Goal: Information Seeking & Learning: Find specific fact

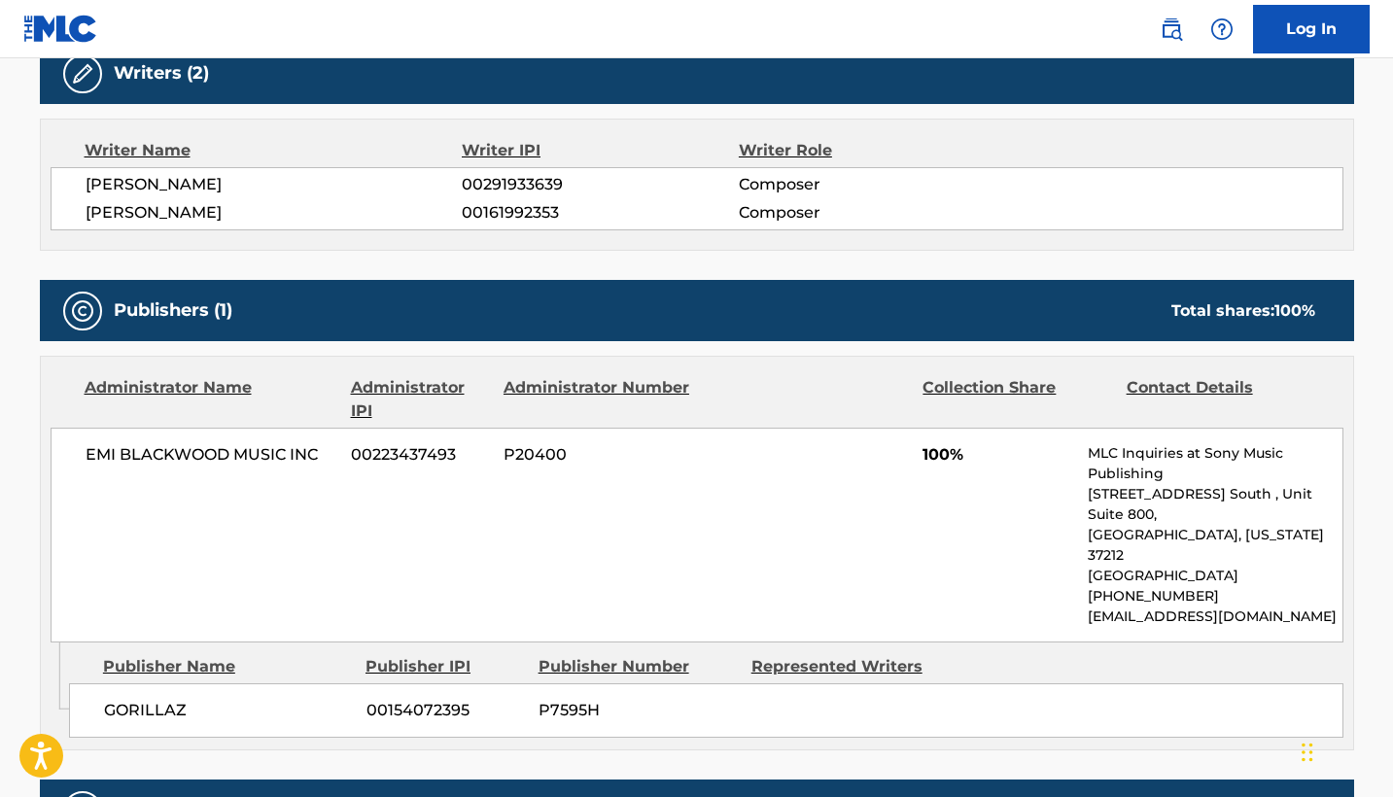
scroll to position [673, 0]
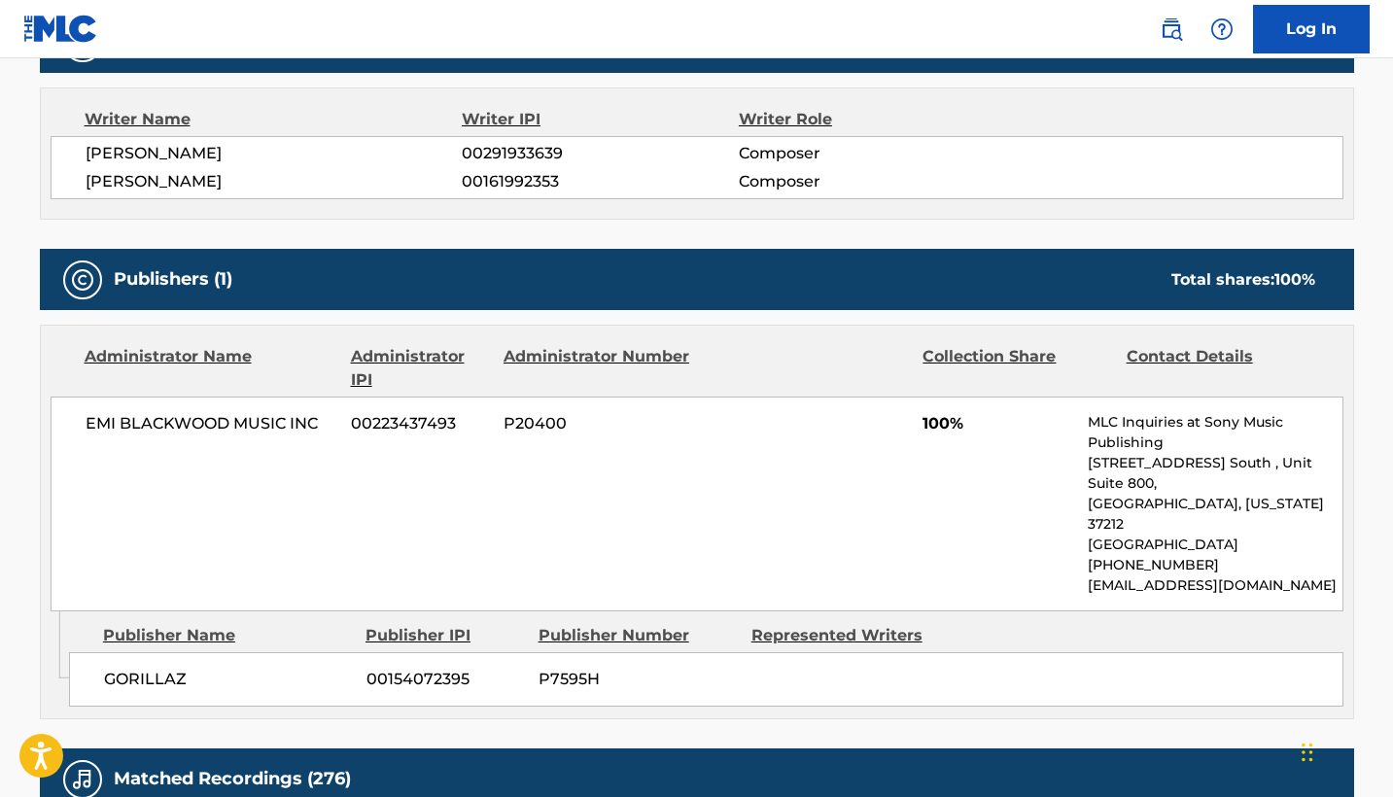
click at [425, 668] on span "00154072395" at bounding box center [444, 679] width 157 height 23
click at [419, 668] on span "00154072395" at bounding box center [444, 679] width 157 height 23
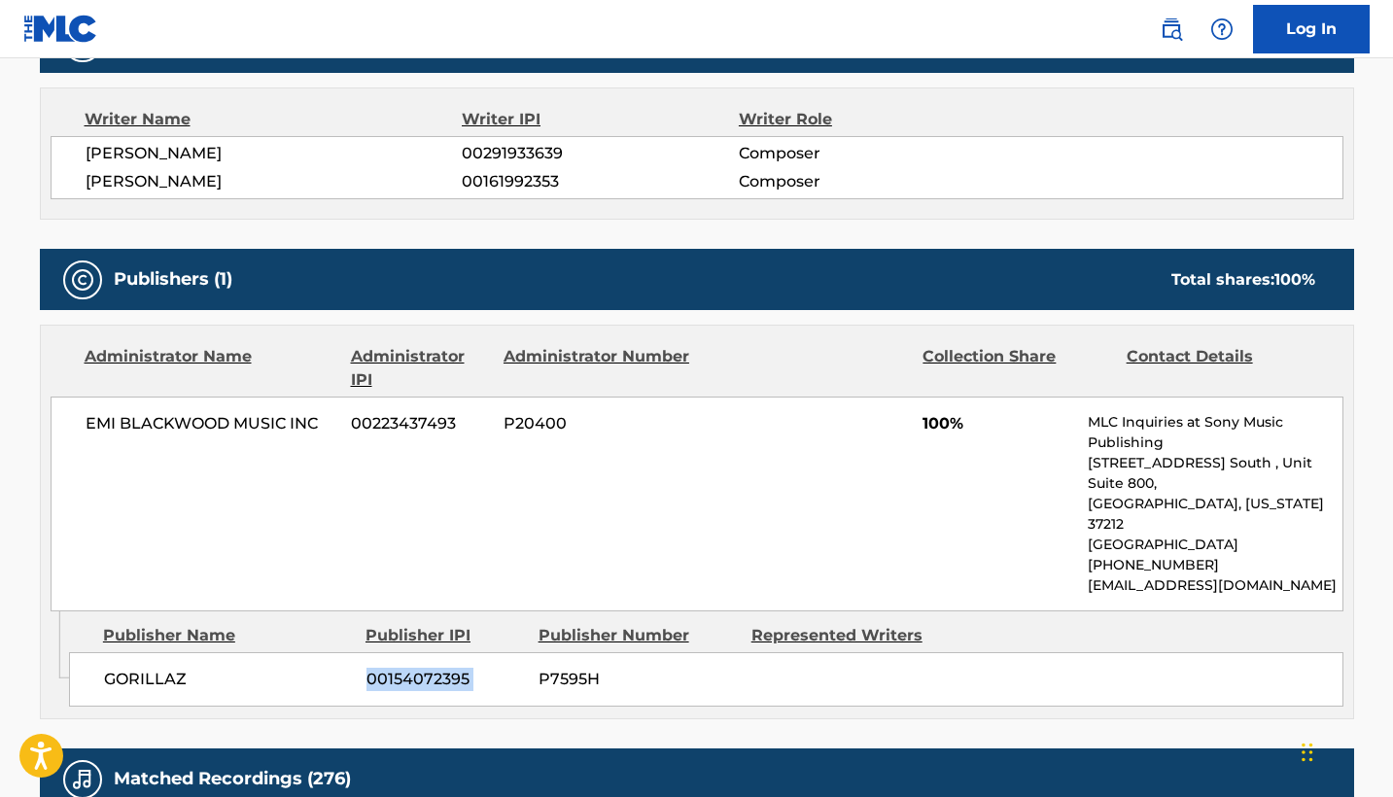
click at [419, 668] on span "00154072395" at bounding box center [444, 679] width 157 height 23
copy div "00154072395"
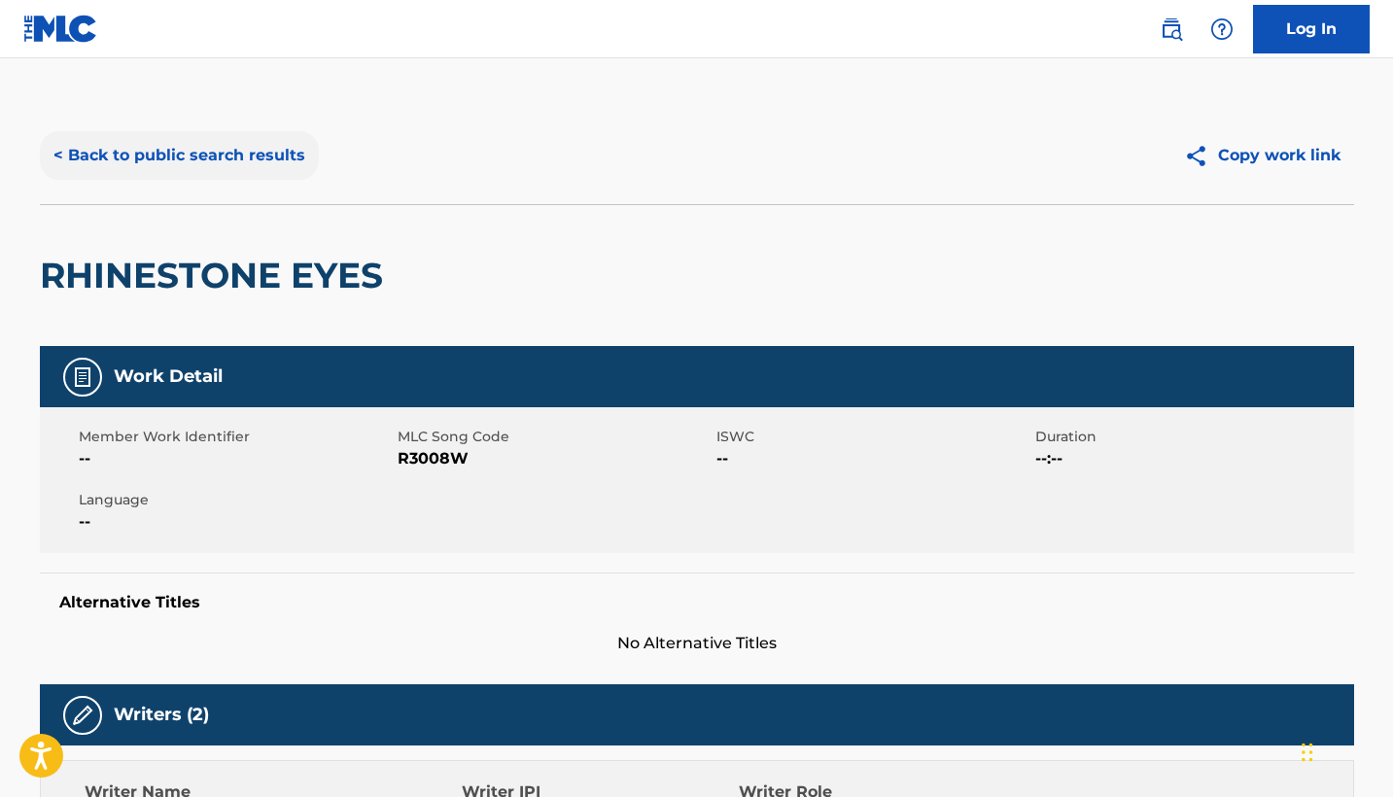
scroll to position [0, 0]
click at [279, 165] on button "< Back to public search results" at bounding box center [179, 155] width 279 height 49
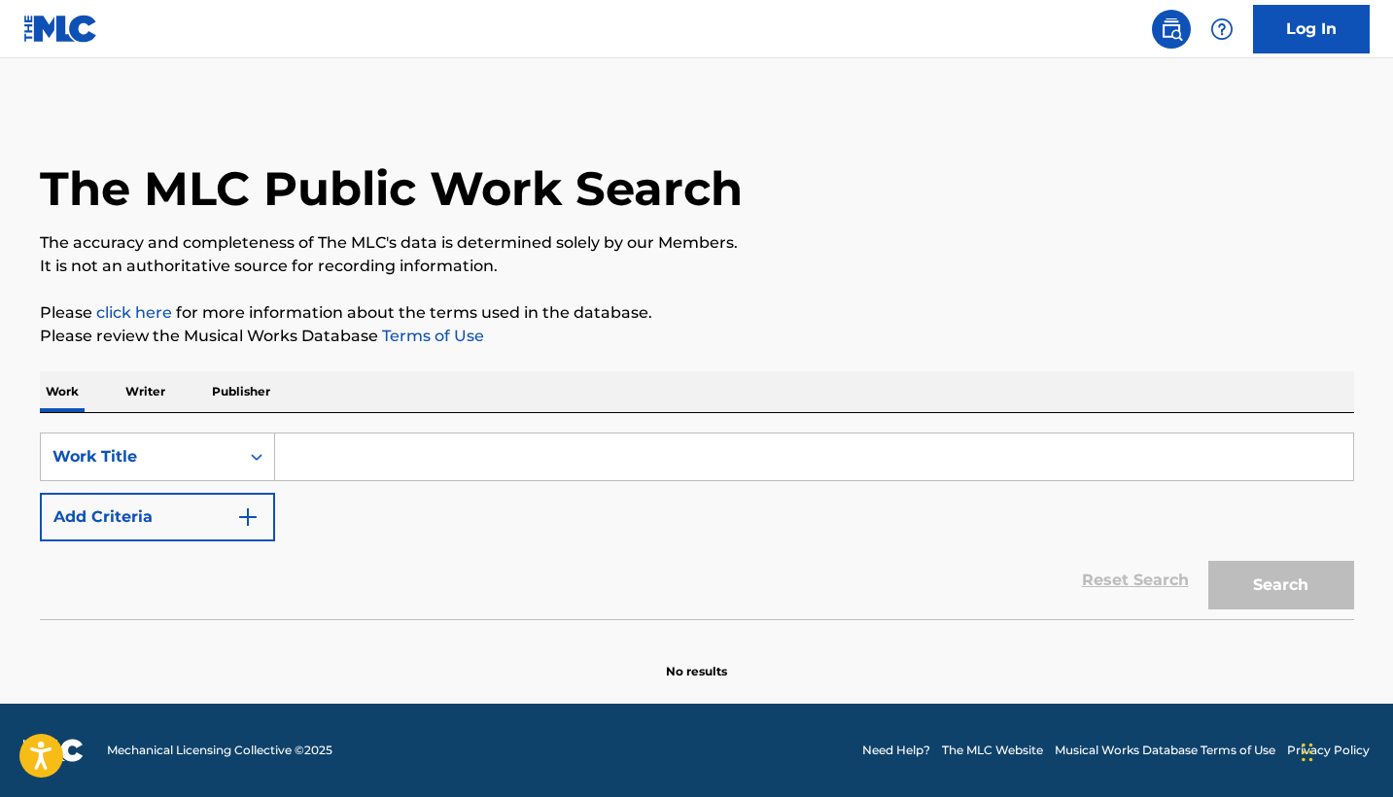
click at [372, 450] on input "Search Form" at bounding box center [814, 456] width 1078 height 47
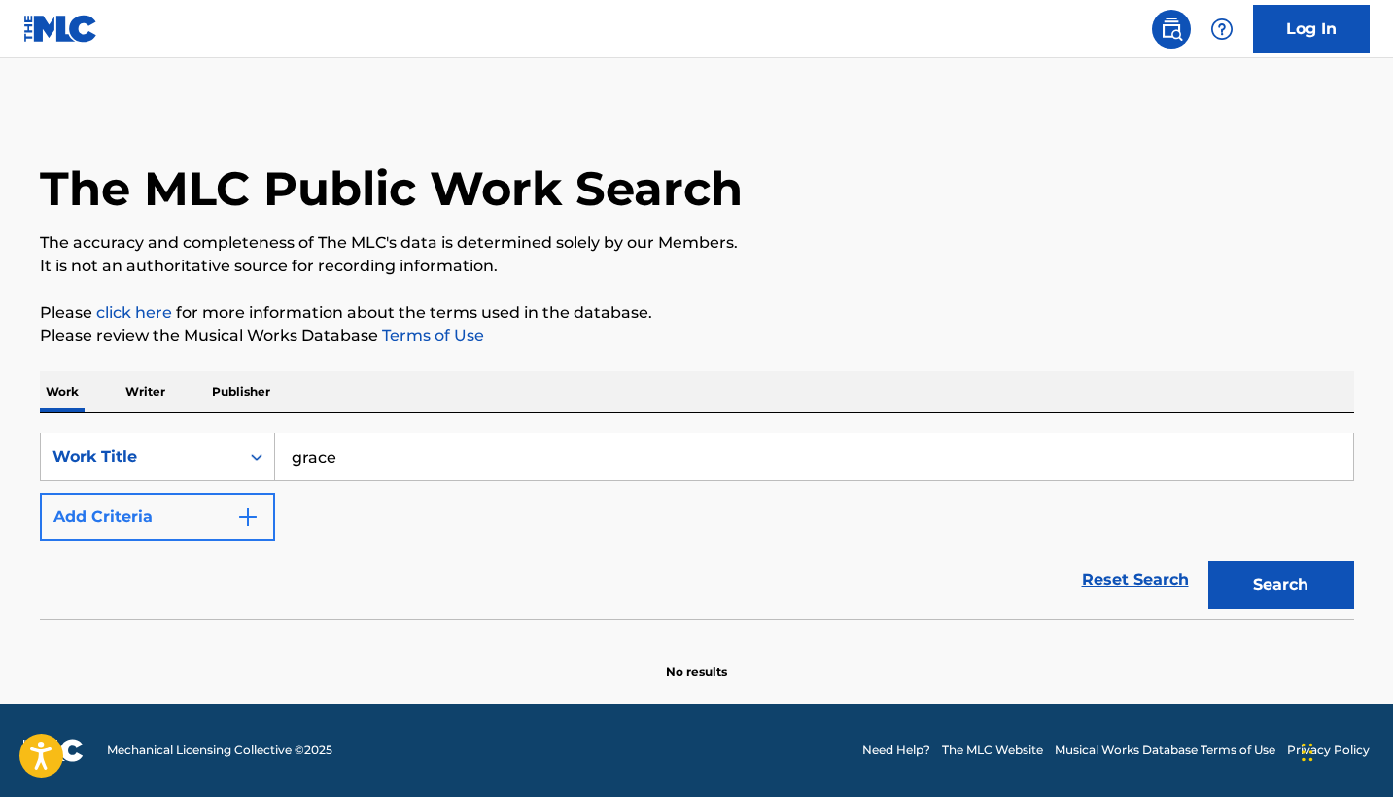
type input "grace"
click at [156, 534] on button "Add Criteria" at bounding box center [157, 517] width 235 height 49
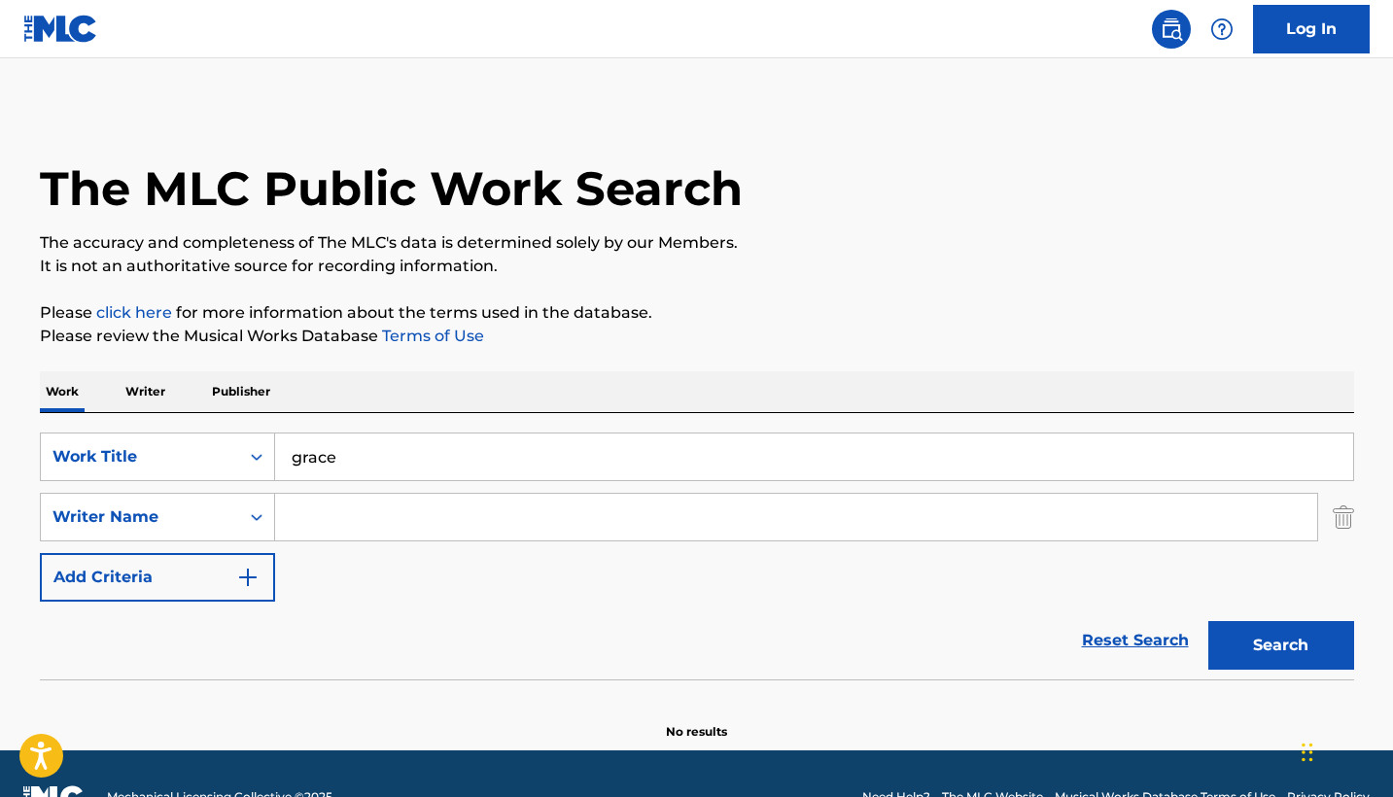
click at [314, 527] on input "Search Form" at bounding box center [796, 517] width 1042 height 47
click at [1280, 645] on button "Search" at bounding box center [1281, 645] width 146 height 49
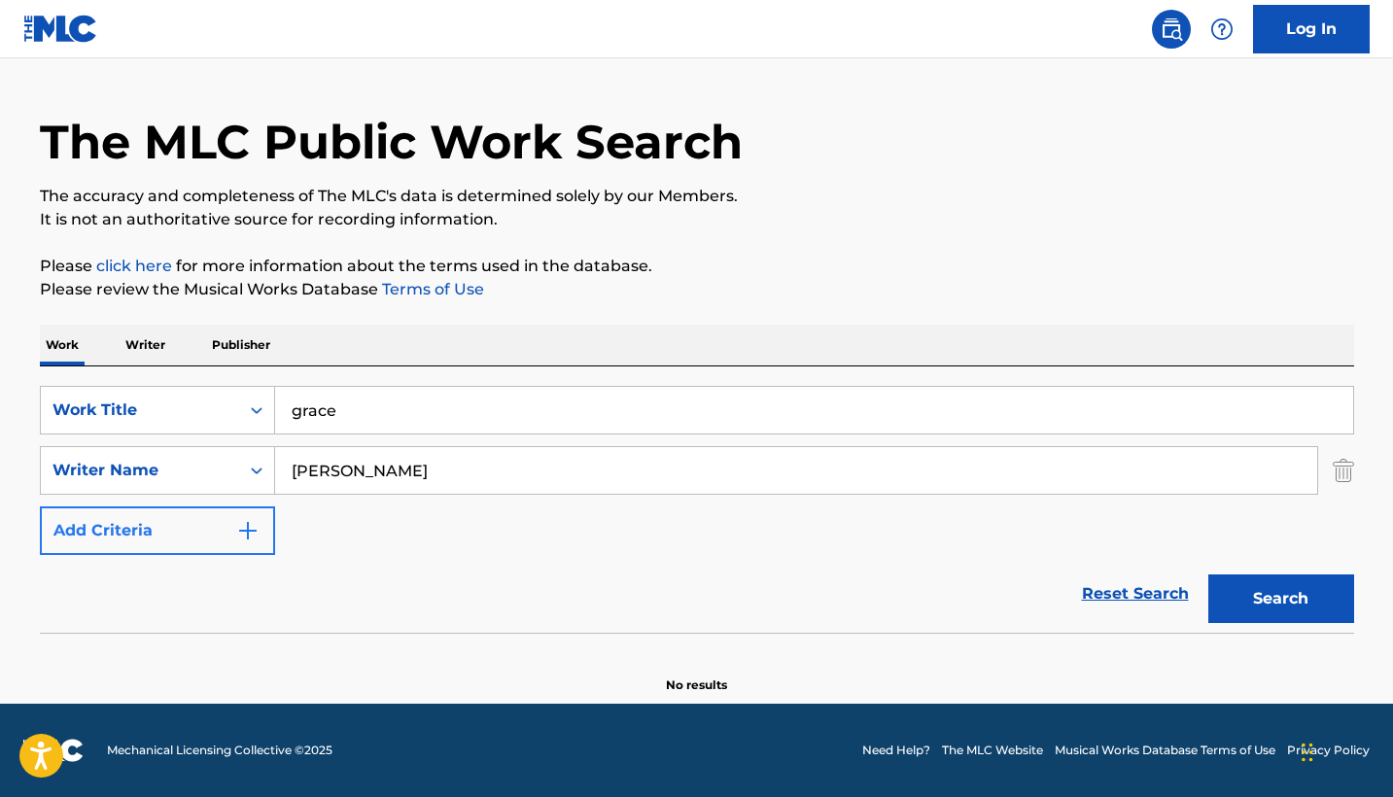
scroll to position [47, 0]
click at [496, 453] on input "[PERSON_NAME]" at bounding box center [796, 470] width 1042 height 47
type input "[PERSON_NAME]"
click at [473, 466] on input "[PERSON_NAME]" at bounding box center [796, 470] width 1042 height 47
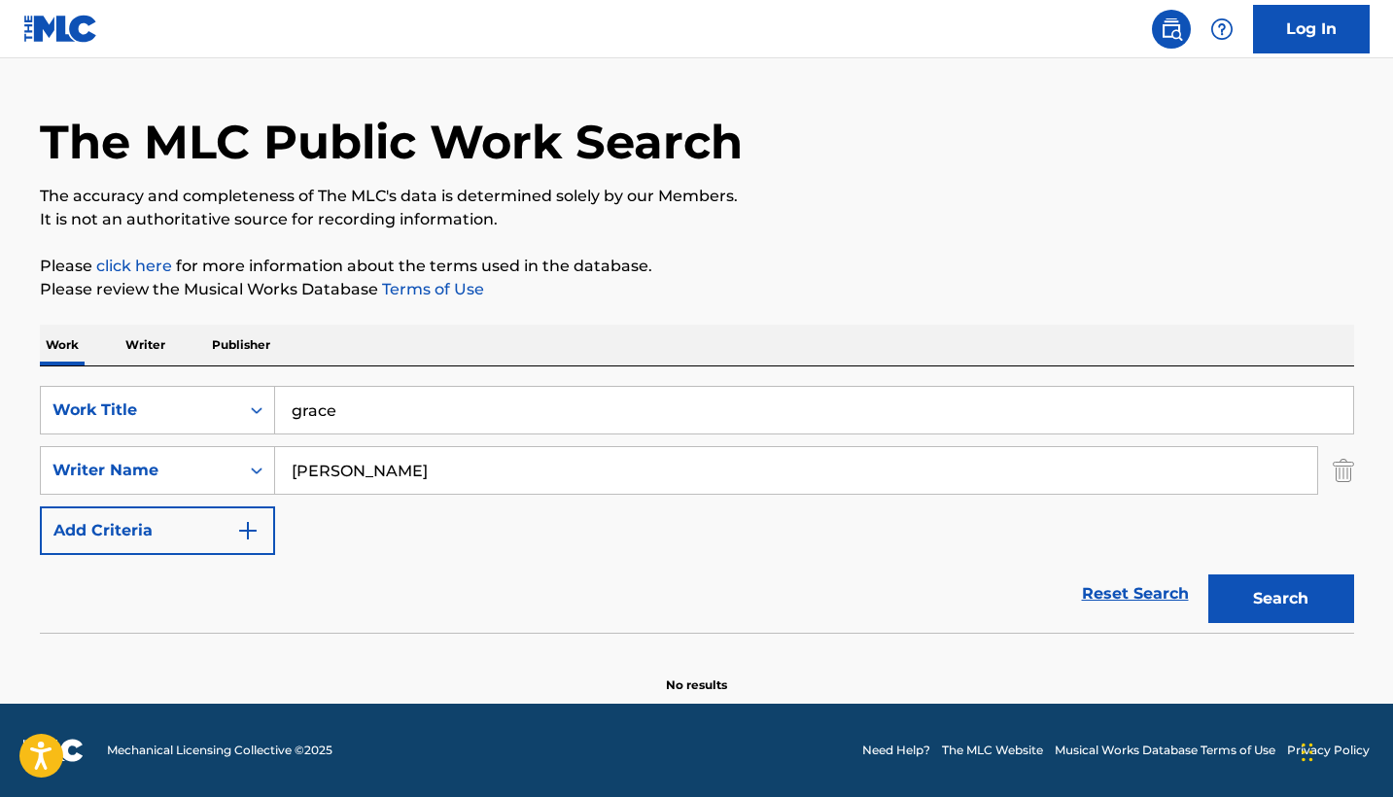
click at [473, 466] on input "[PERSON_NAME]" at bounding box center [796, 470] width 1042 height 47
click at [1280, 599] on button "Search" at bounding box center [1281, 598] width 146 height 49
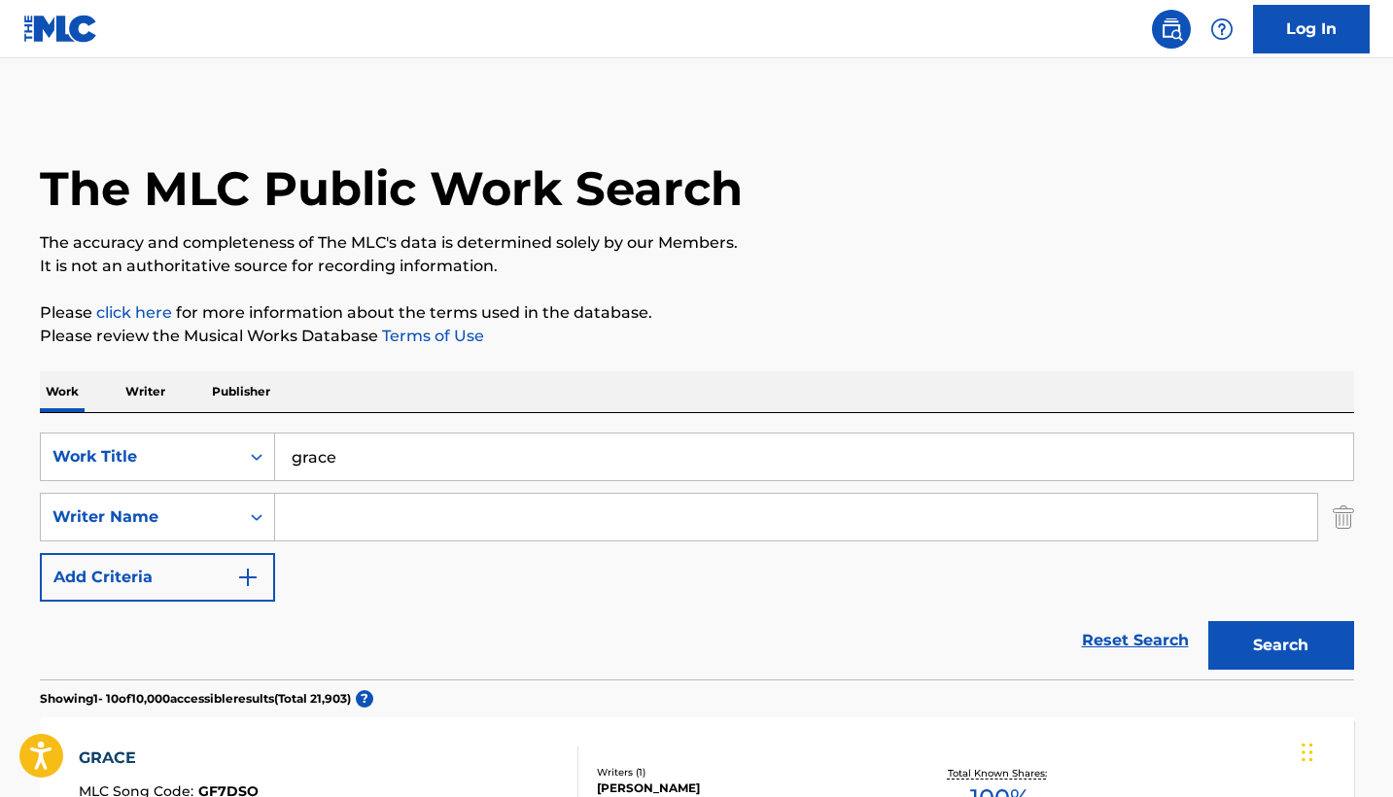
scroll to position [0, 0]
click at [475, 442] on input "grace" at bounding box center [814, 456] width 1078 height 47
type input "w"
click at [1280, 645] on button "Search" at bounding box center [1281, 645] width 146 height 49
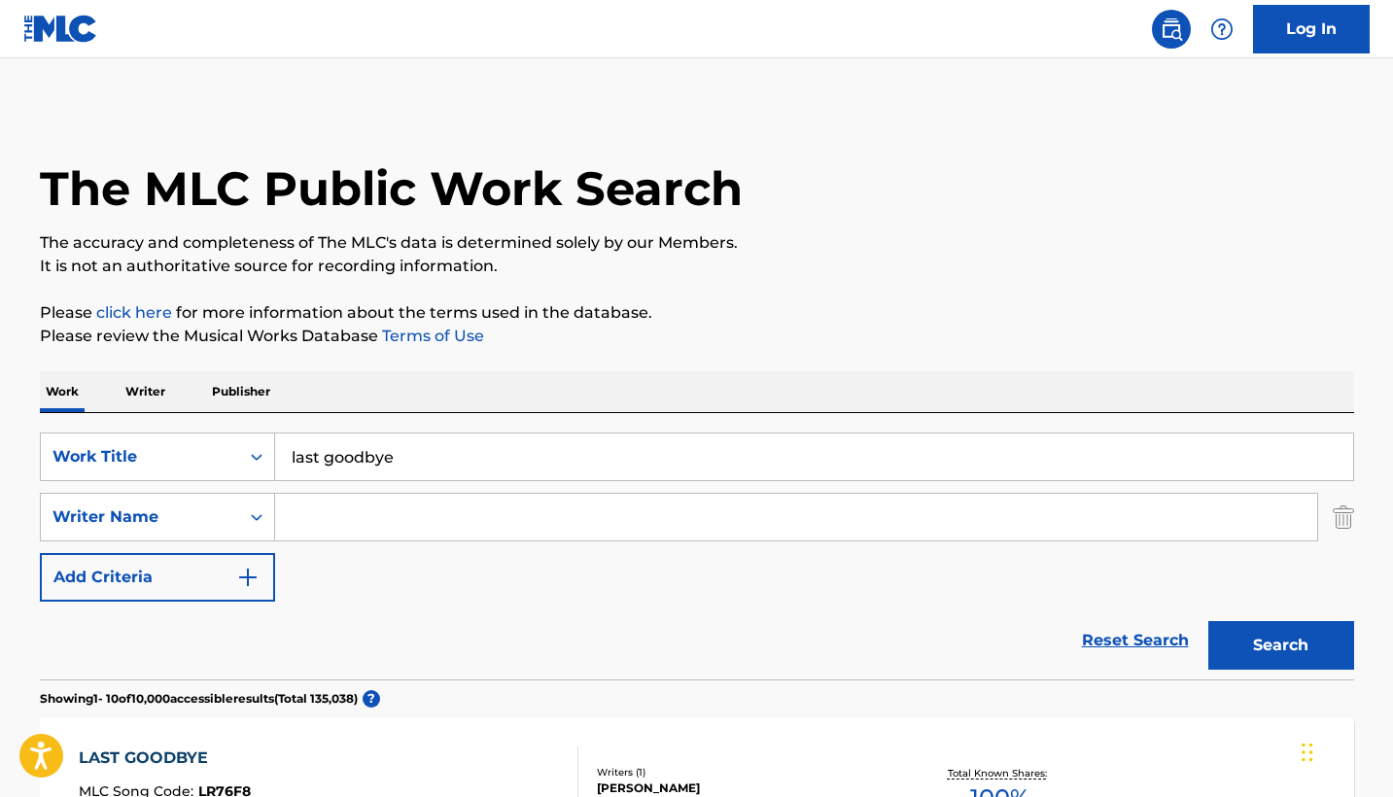
click at [532, 454] on input "last goodbye" at bounding box center [814, 456] width 1078 height 47
click at [1280, 645] on button "Search" at bounding box center [1281, 645] width 146 height 49
click at [448, 451] on input "everybody here wants you" at bounding box center [814, 456] width 1078 height 47
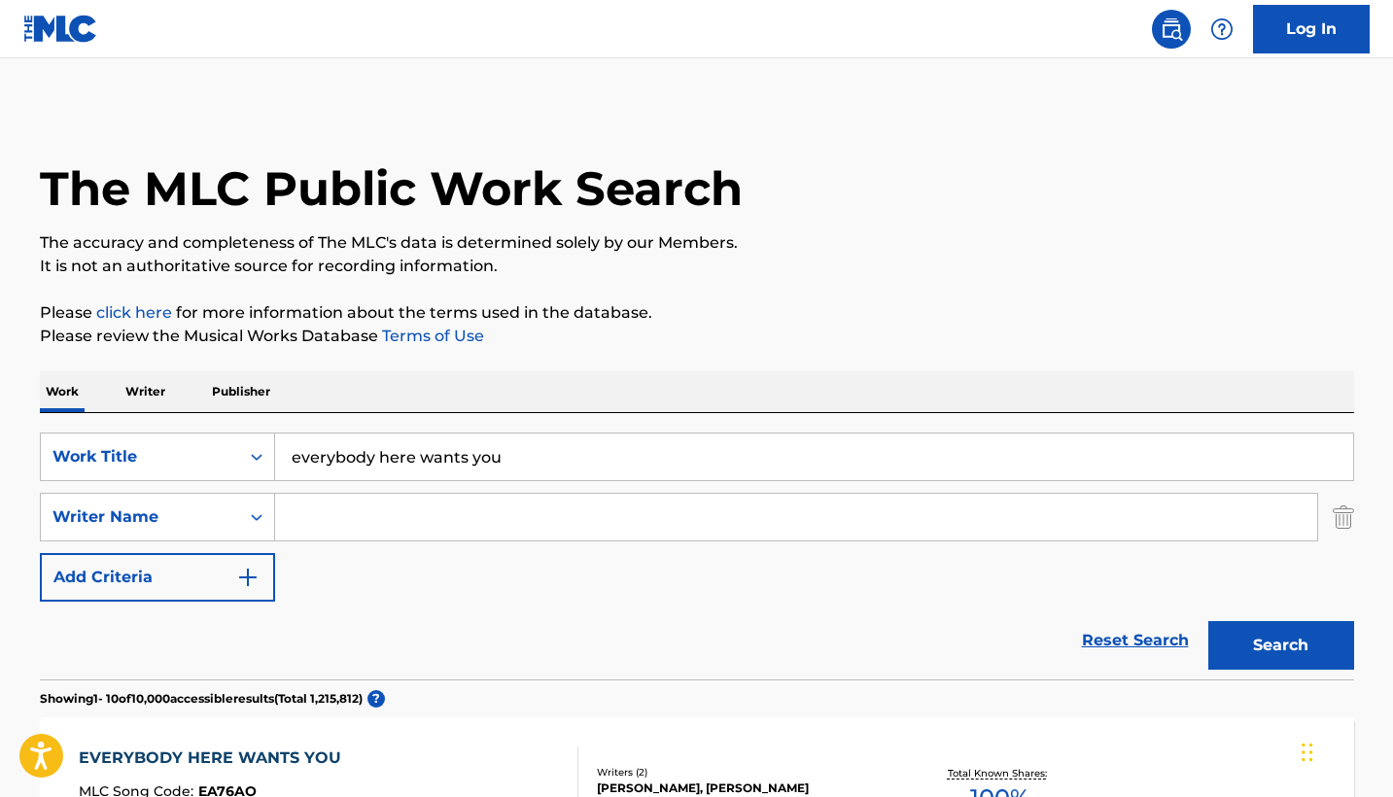
click at [448, 451] on input "everybody here wants you" at bounding box center [814, 456] width 1078 height 47
type input "grace"
click at [1280, 645] on button "Search" at bounding box center [1281, 645] width 146 height 49
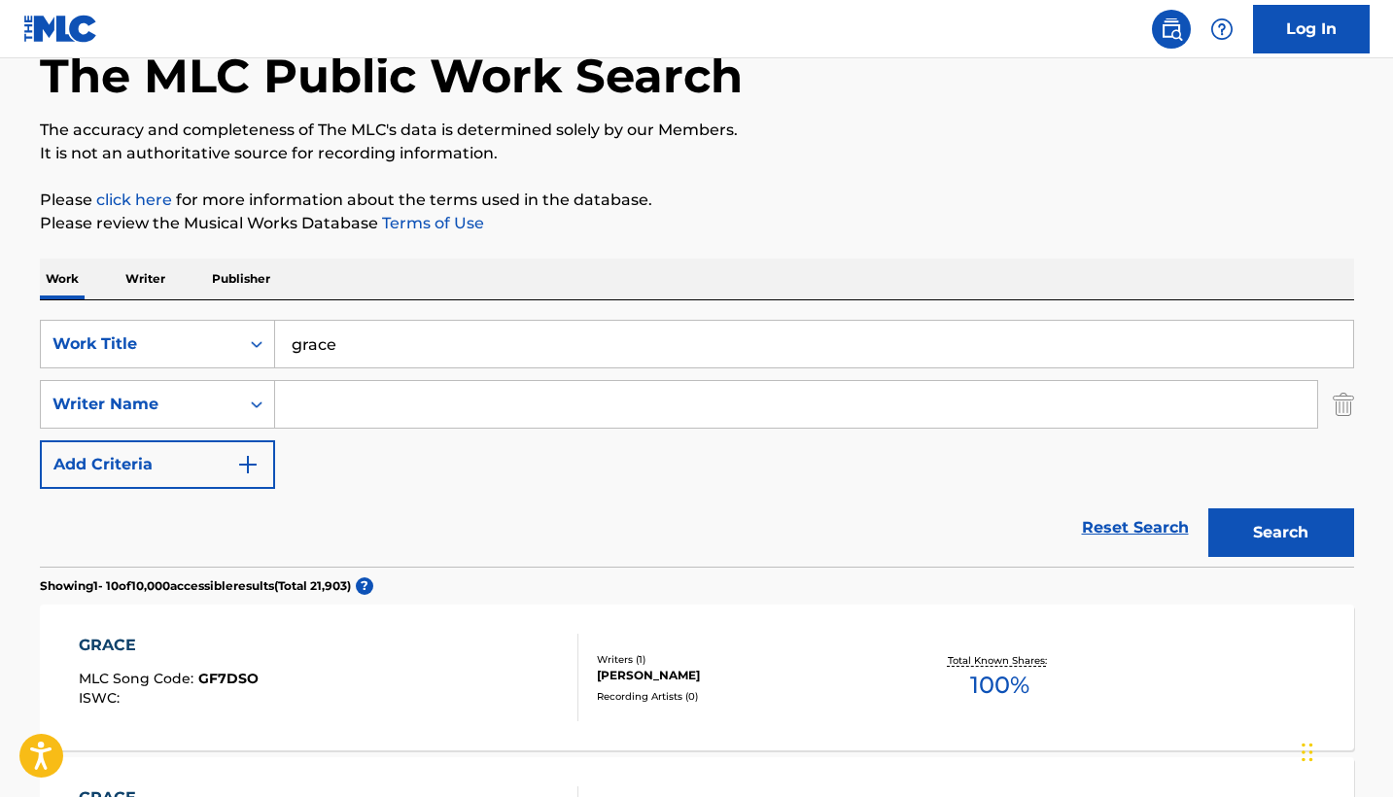
scroll to position [123, 0]
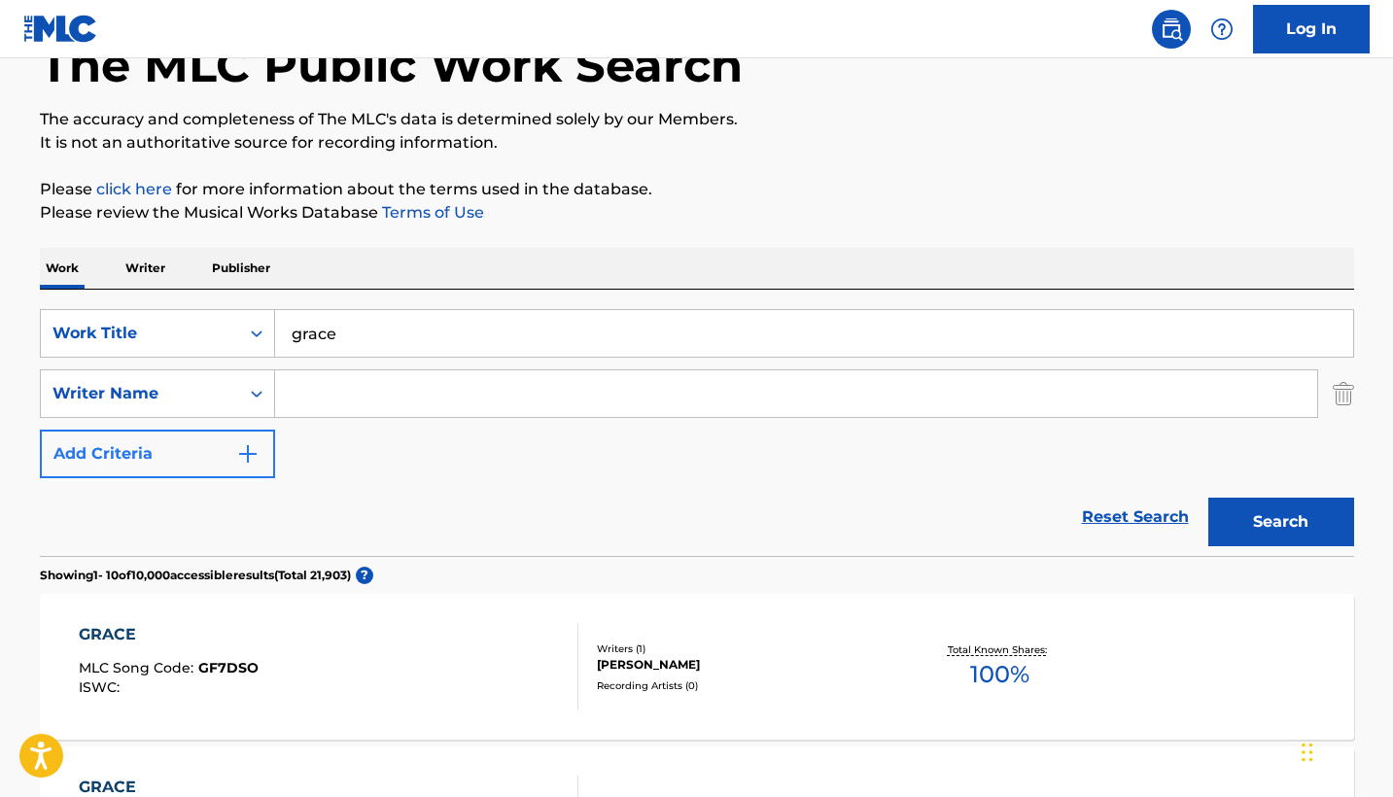
click at [238, 440] on button "Add Criteria" at bounding box center [157, 454] width 235 height 49
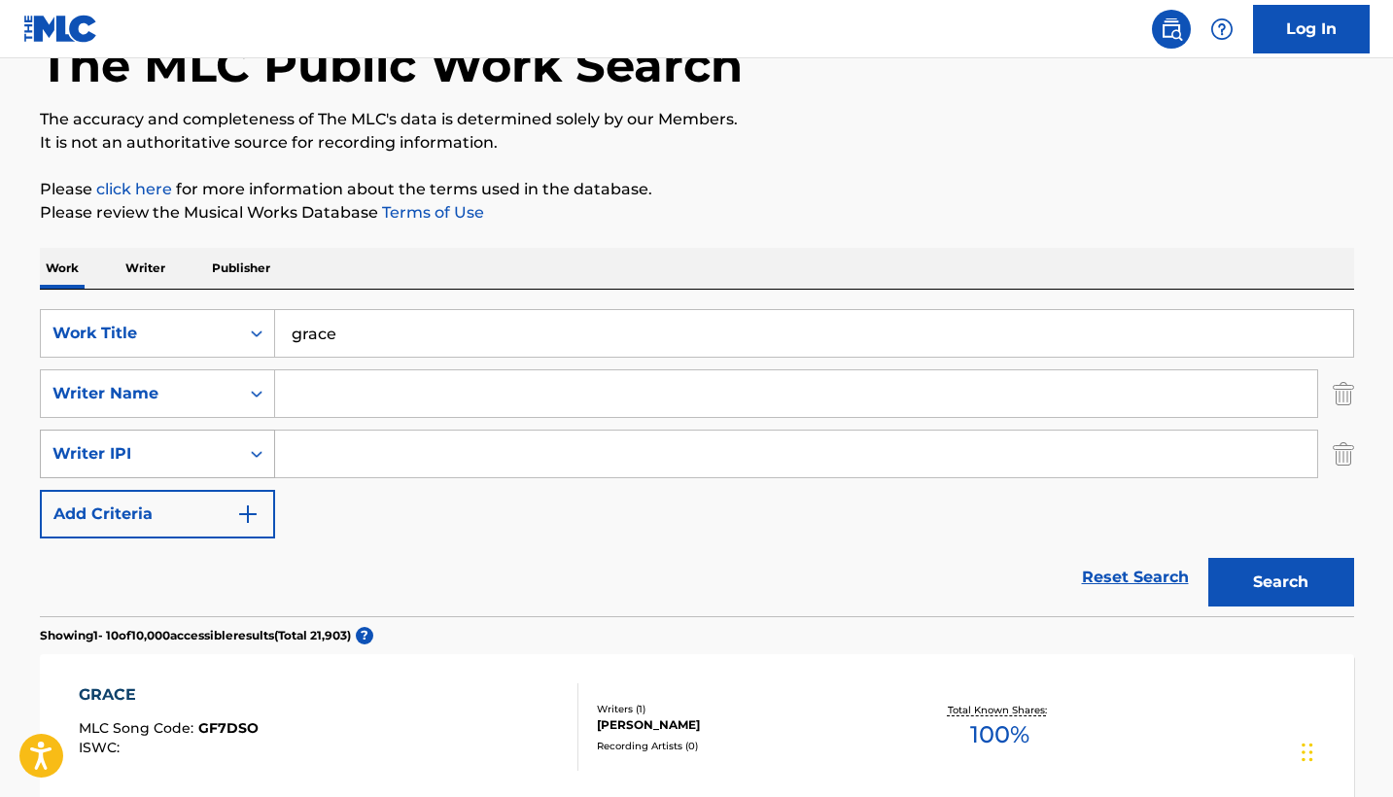
click at [244, 460] on div "Search Form" at bounding box center [256, 453] width 35 height 35
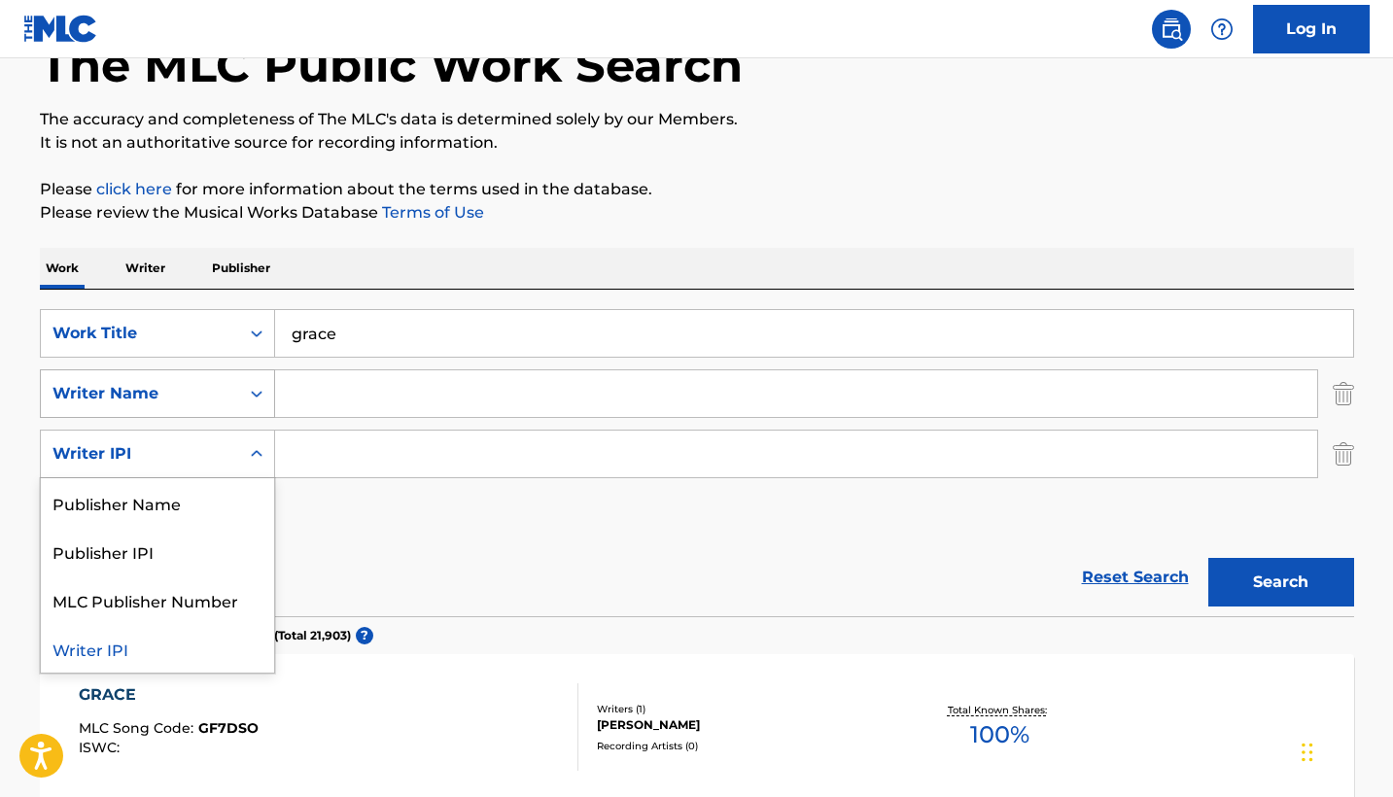
click at [242, 407] on div "Search Form" at bounding box center [256, 393] width 35 height 35
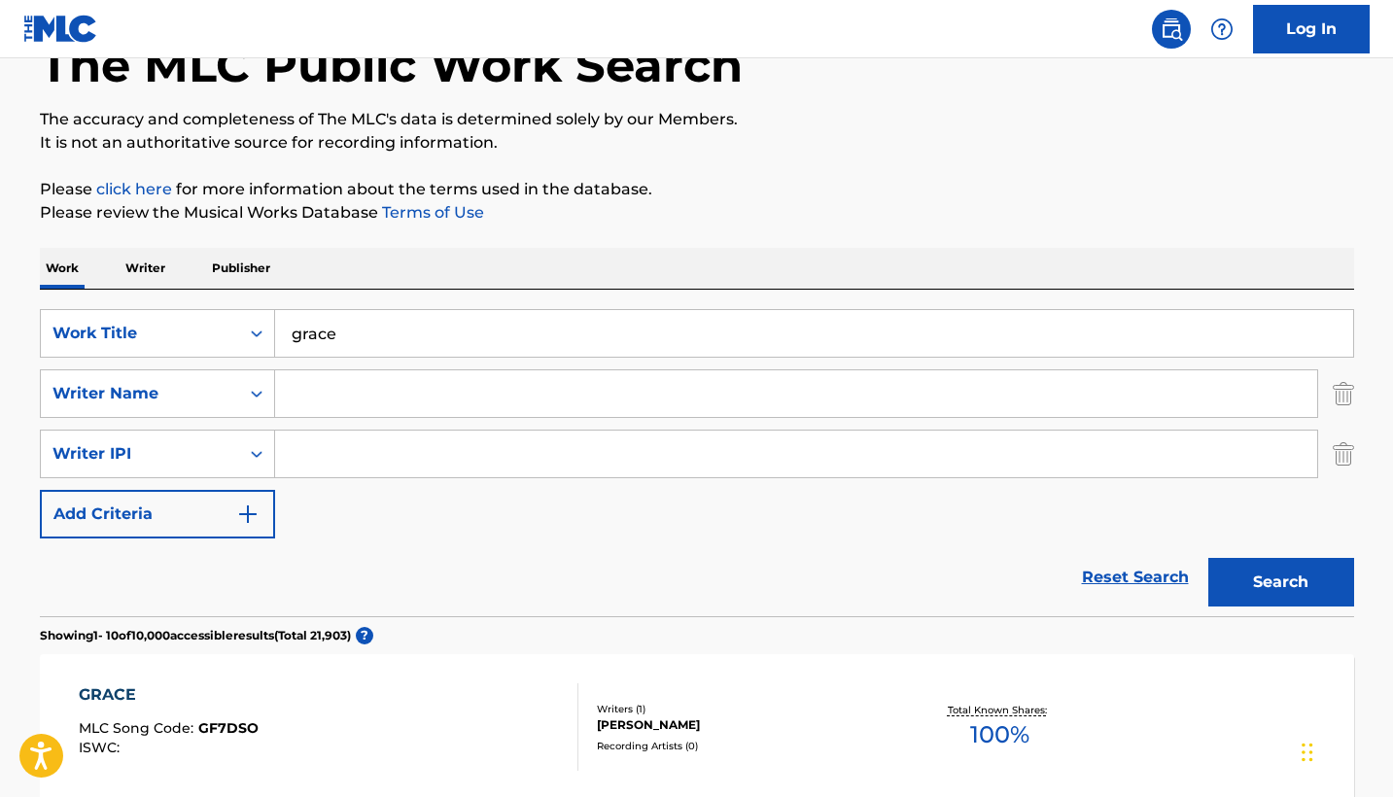
click at [351, 394] on input "Search Form" at bounding box center [796, 393] width 1042 height 47
type input "[PERSON_NAME]"
click at [1280, 582] on button "Search" at bounding box center [1281, 582] width 146 height 49
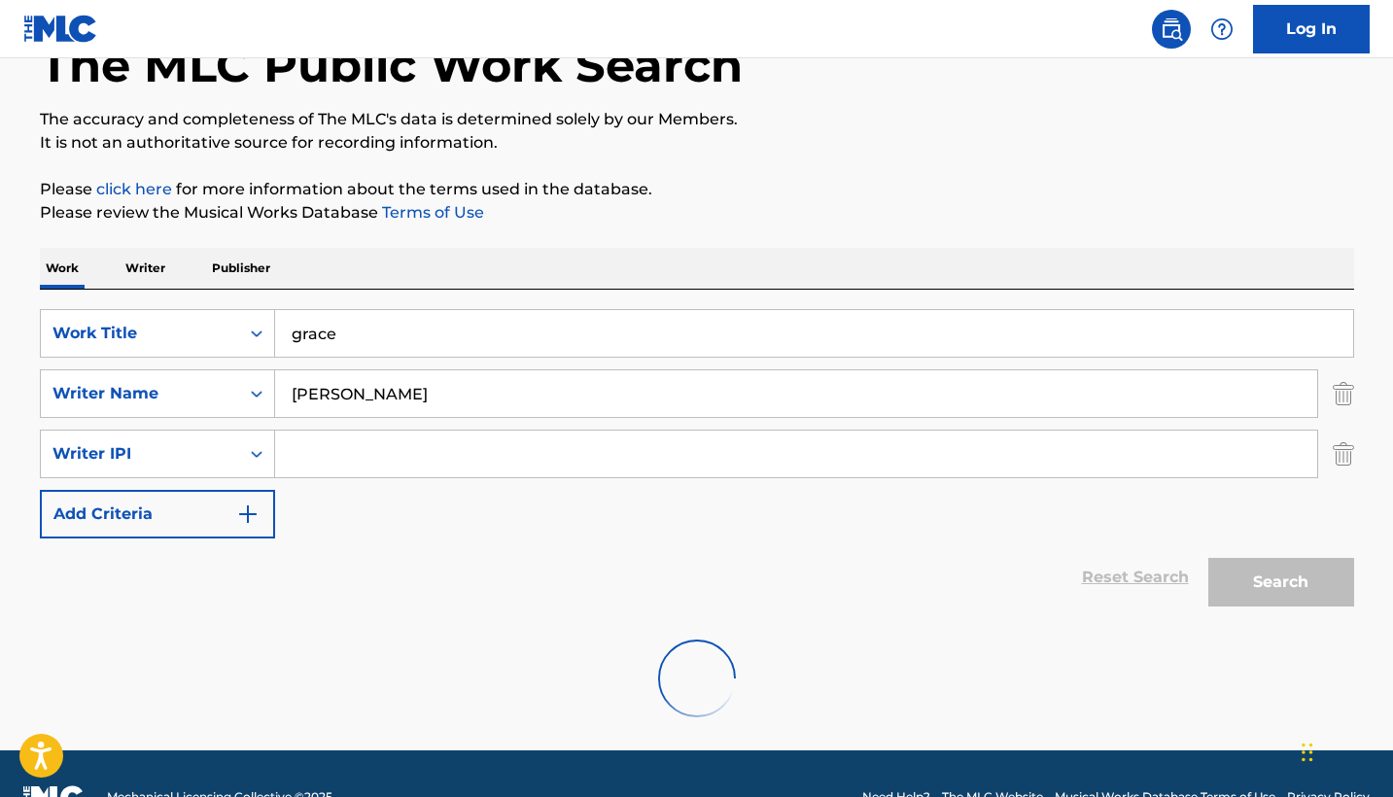
scroll to position [107, 0]
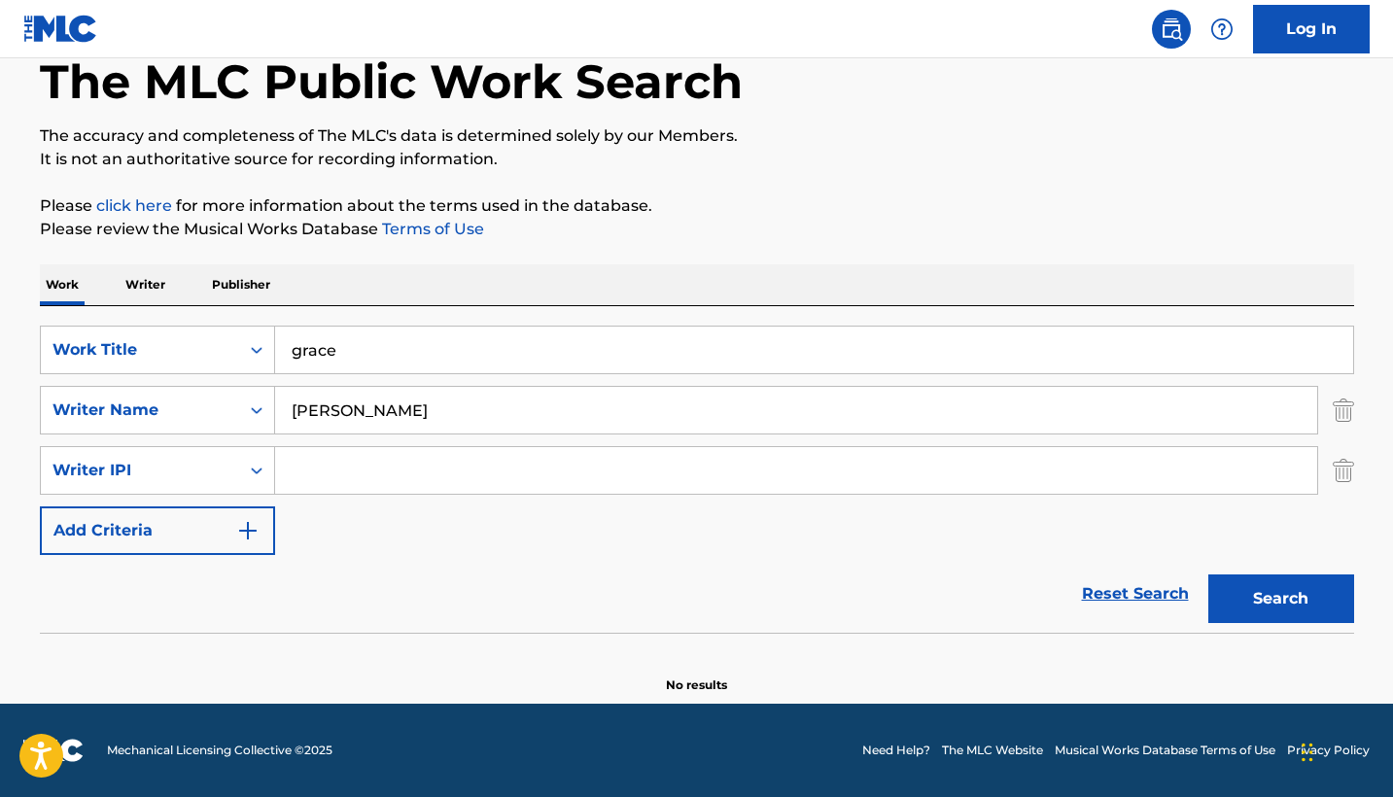
click at [332, 408] on input "[PERSON_NAME]" at bounding box center [796, 410] width 1042 height 47
click at [1280, 599] on button "Search" at bounding box center [1281, 598] width 146 height 49
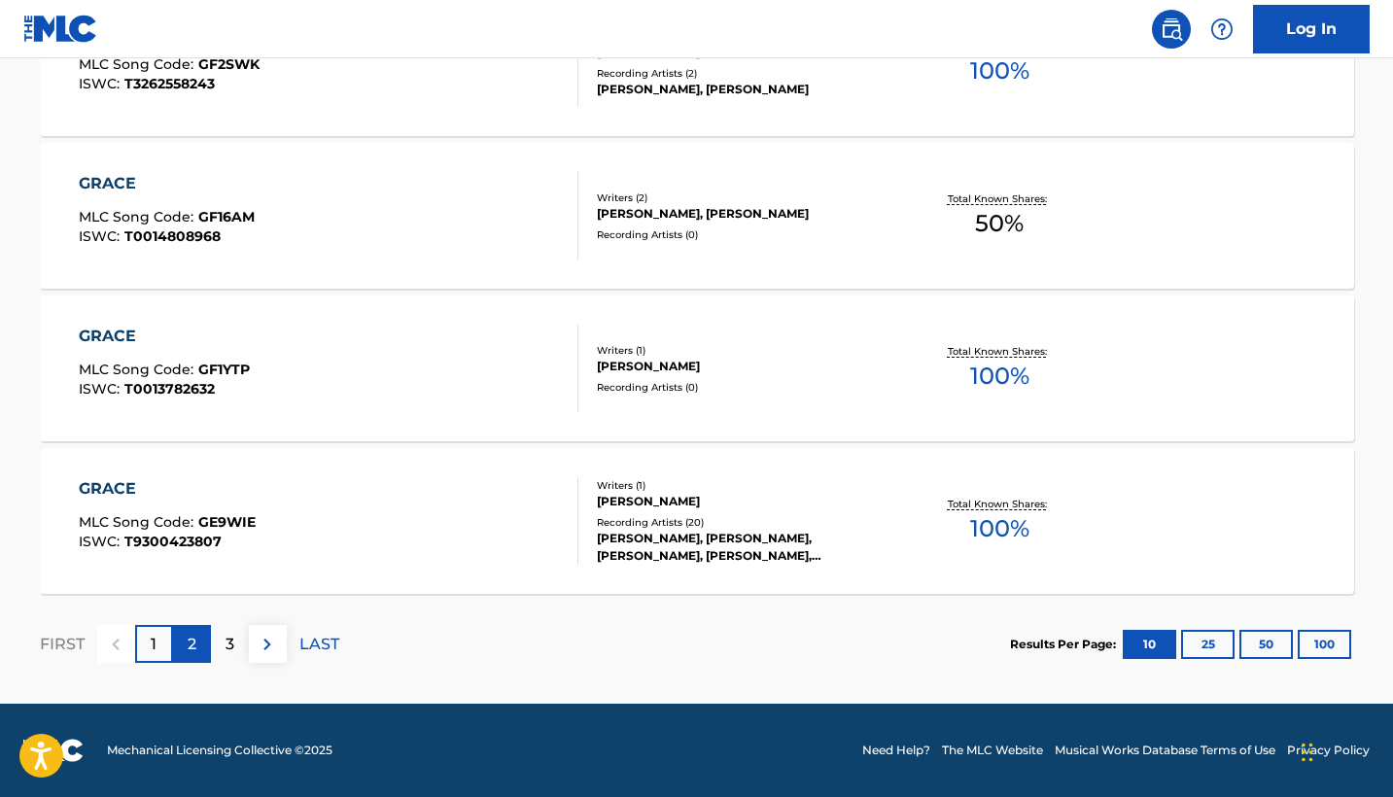
click at [190, 635] on p "2" at bounding box center [192, 644] width 9 height 23
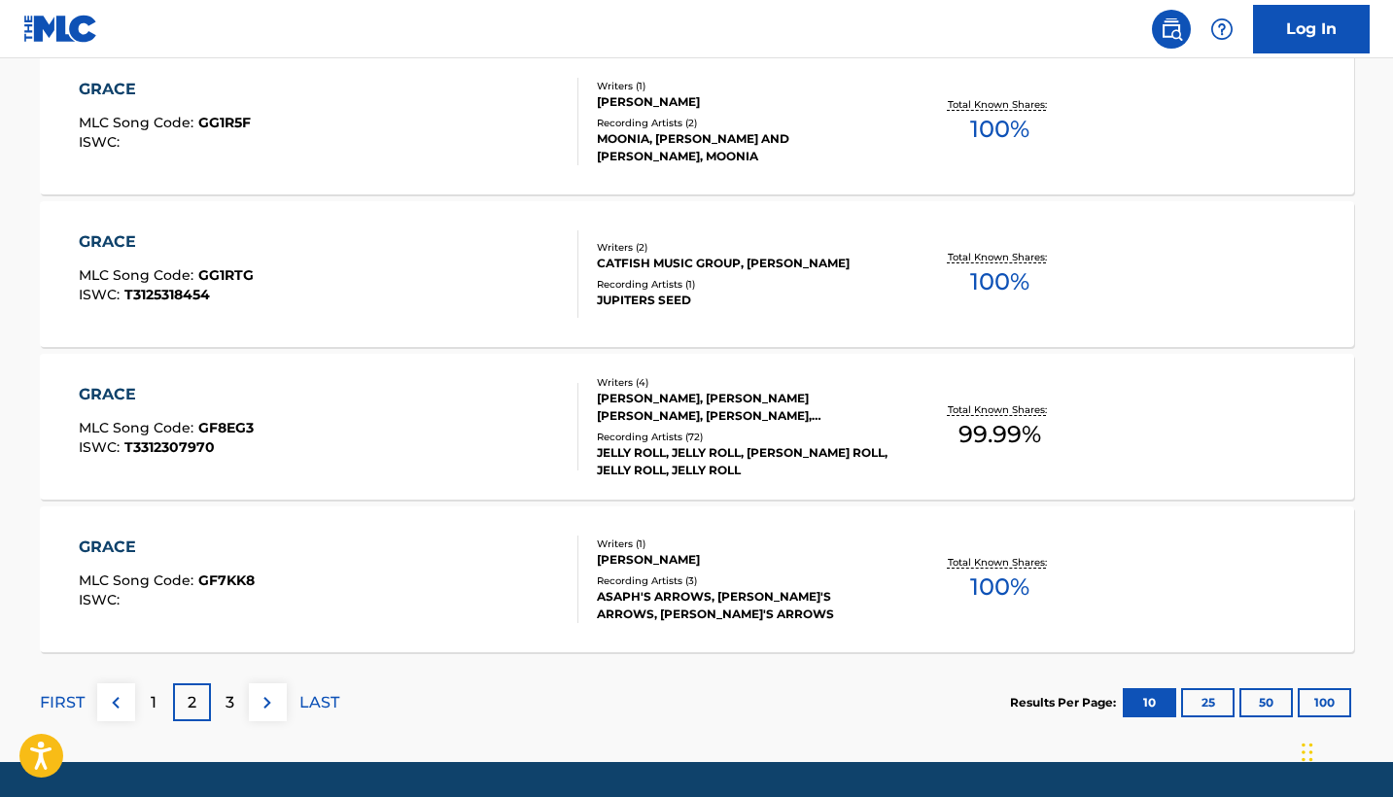
scroll to position [1661, 0]
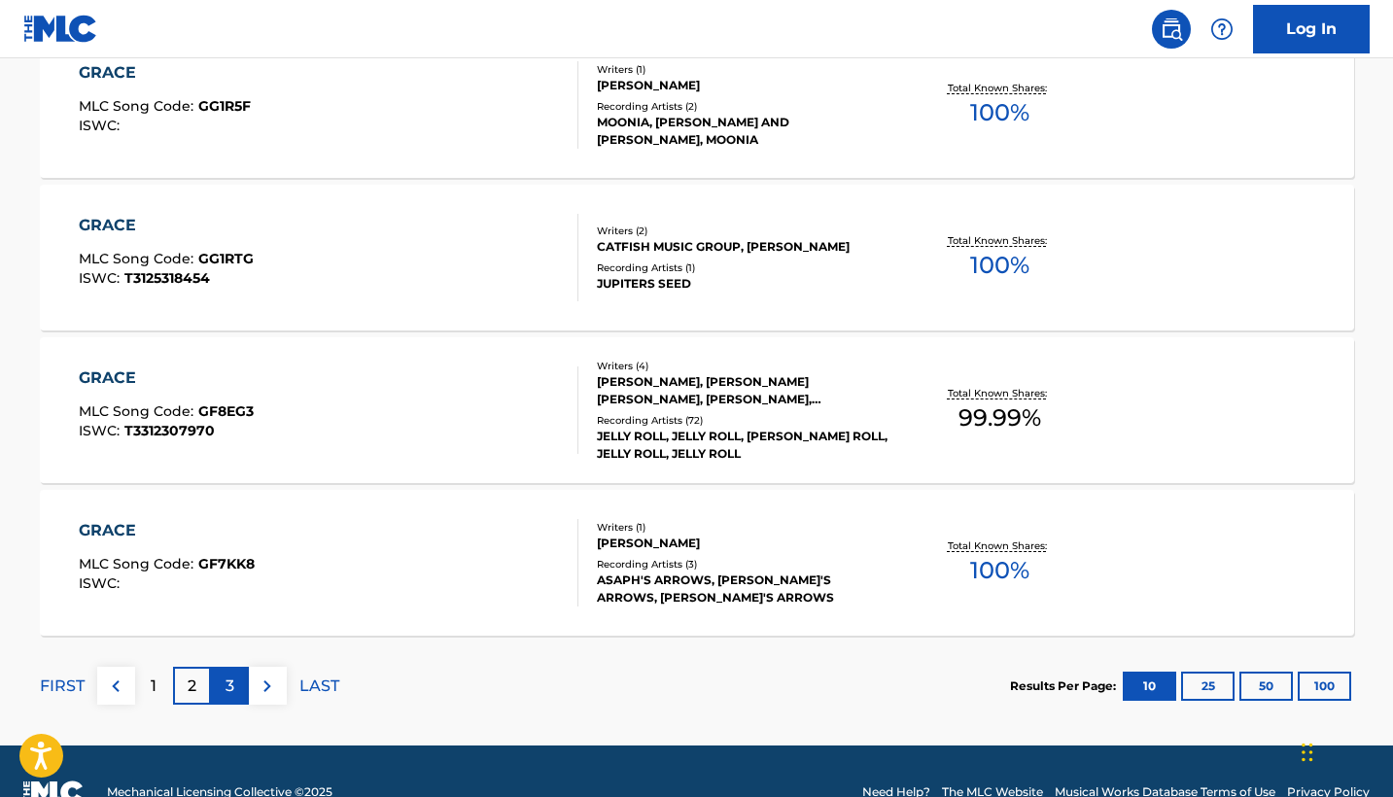
click at [236, 669] on div "3" at bounding box center [230, 686] width 38 height 38
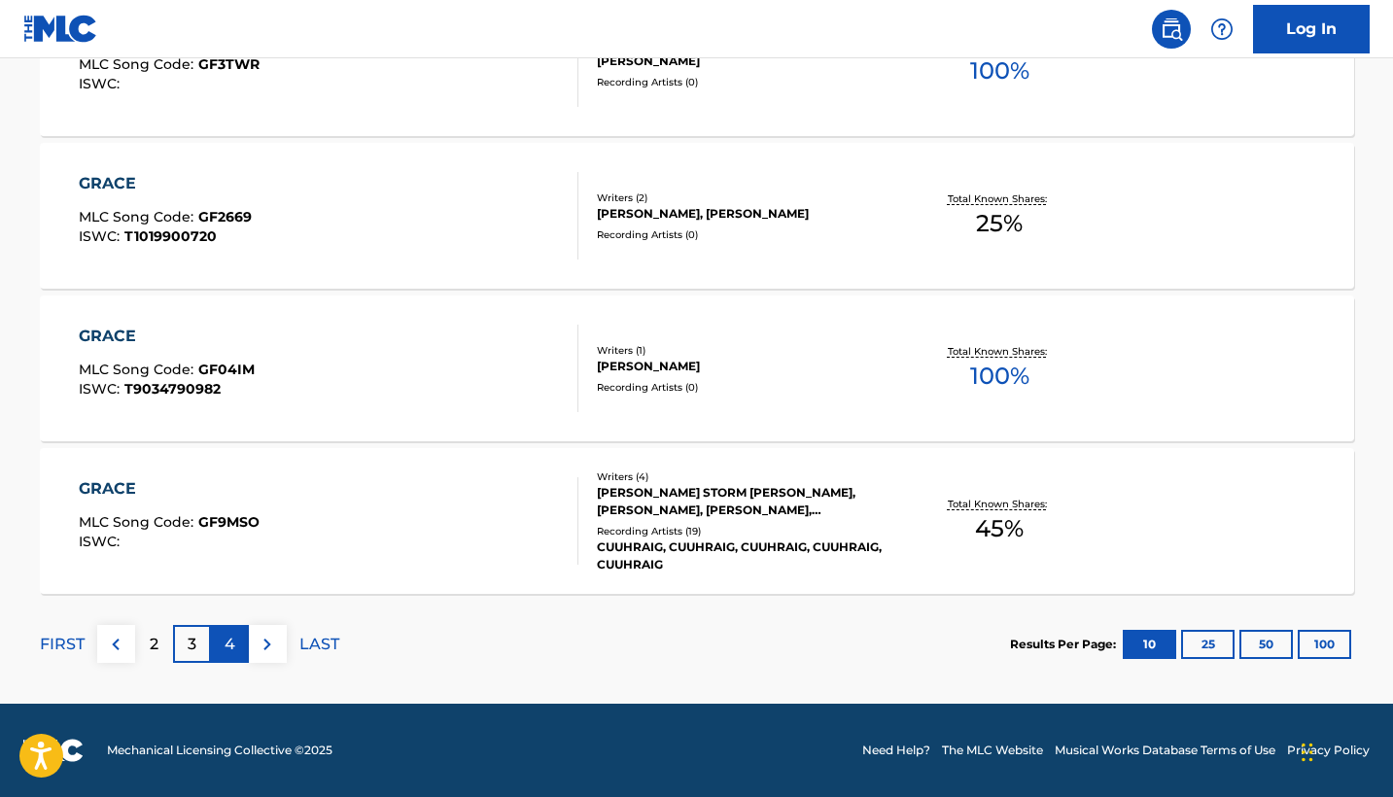
click at [227, 643] on p "4" at bounding box center [229, 644] width 11 height 23
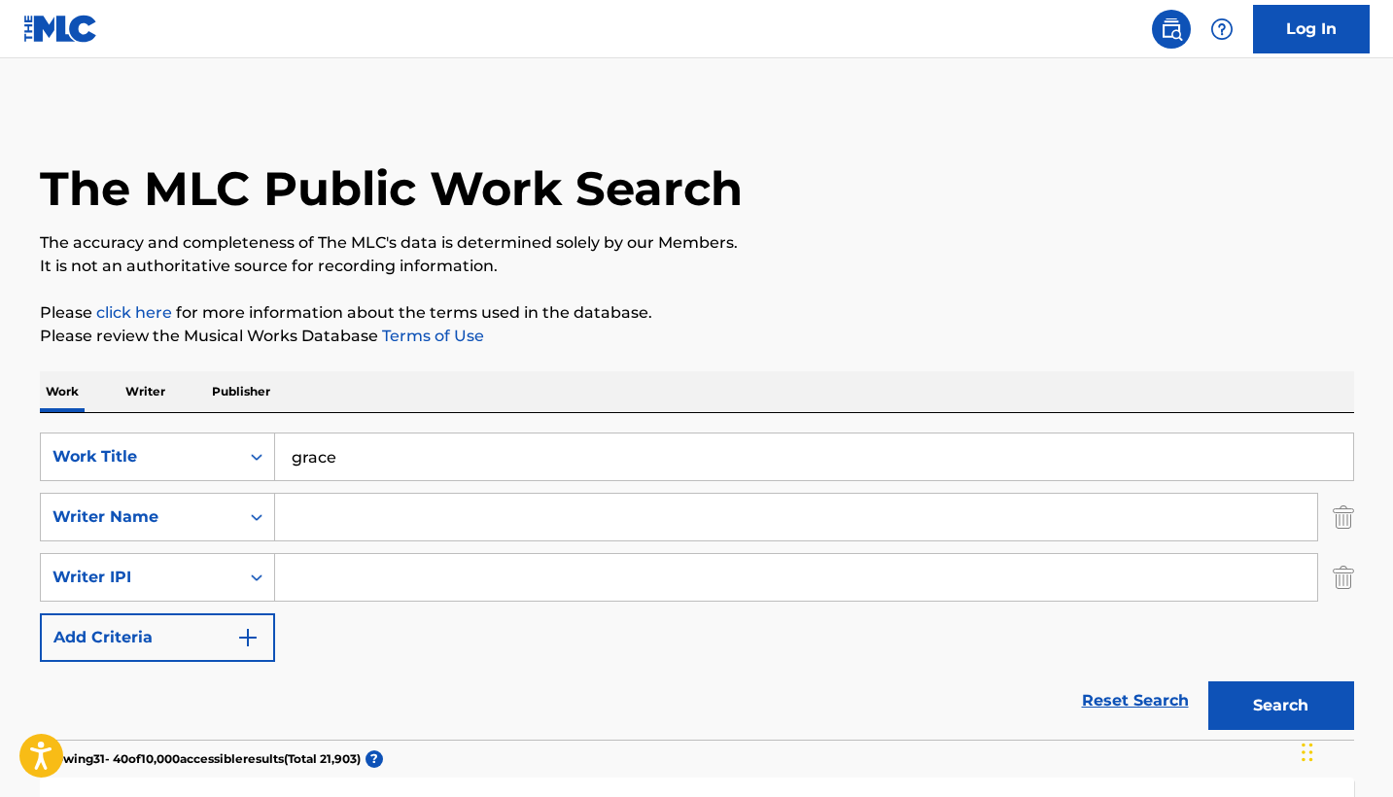
scroll to position [0, 0]
click at [363, 460] on input "grace" at bounding box center [814, 456] width 1078 height 47
click at [1280, 706] on button "Search" at bounding box center [1281, 705] width 146 height 49
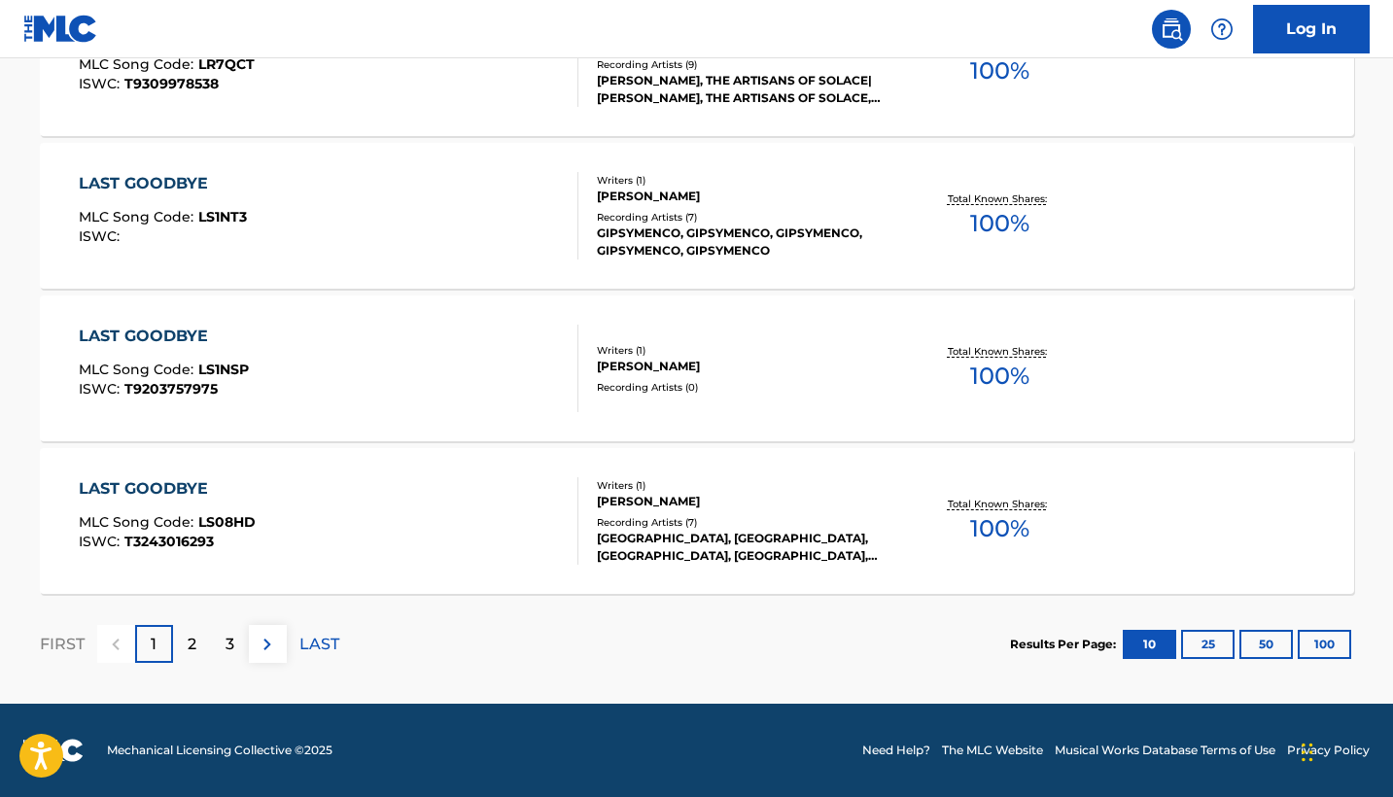
scroll to position [1703, 0]
click at [194, 652] on p "2" at bounding box center [192, 644] width 9 height 23
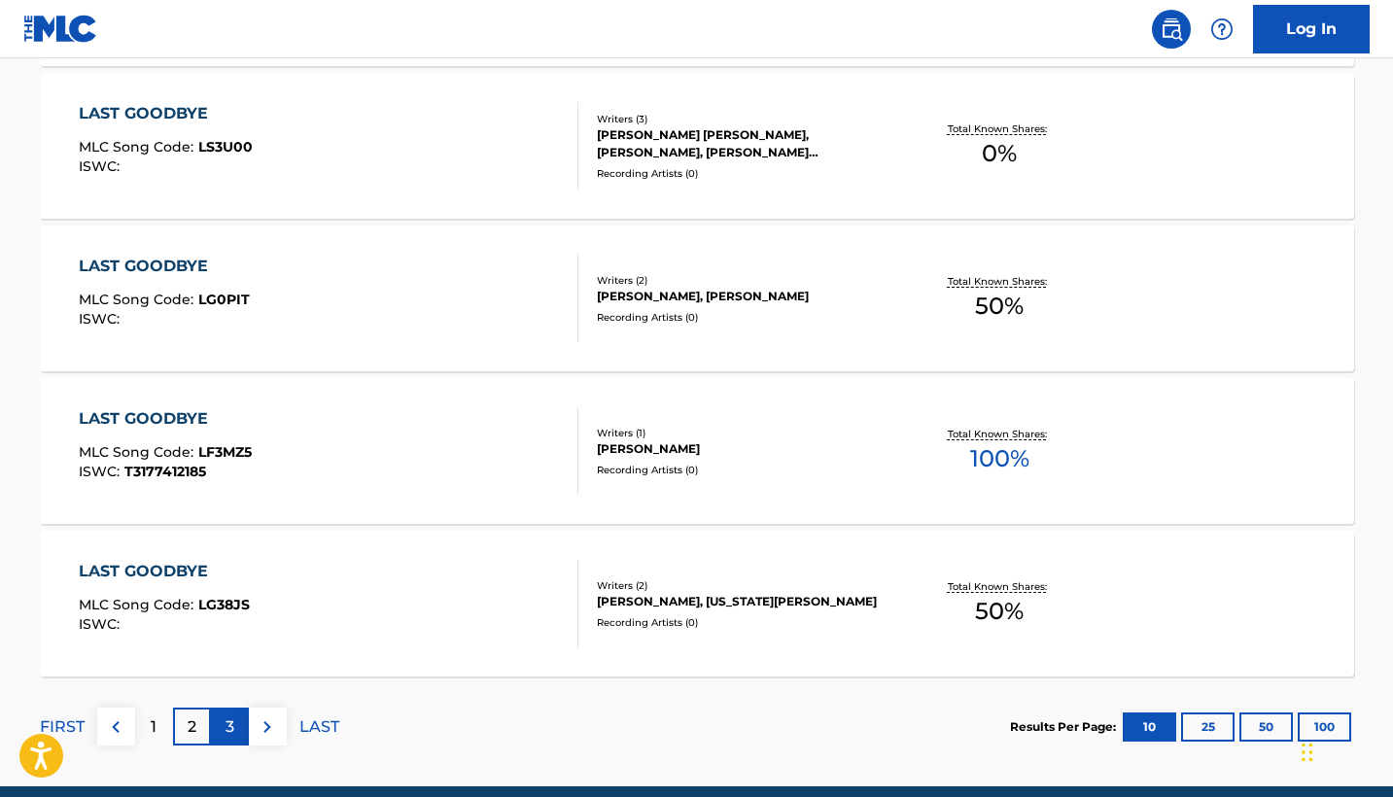
click at [222, 728] on div "3" at bounding box center [230, 727] width 38 height 38
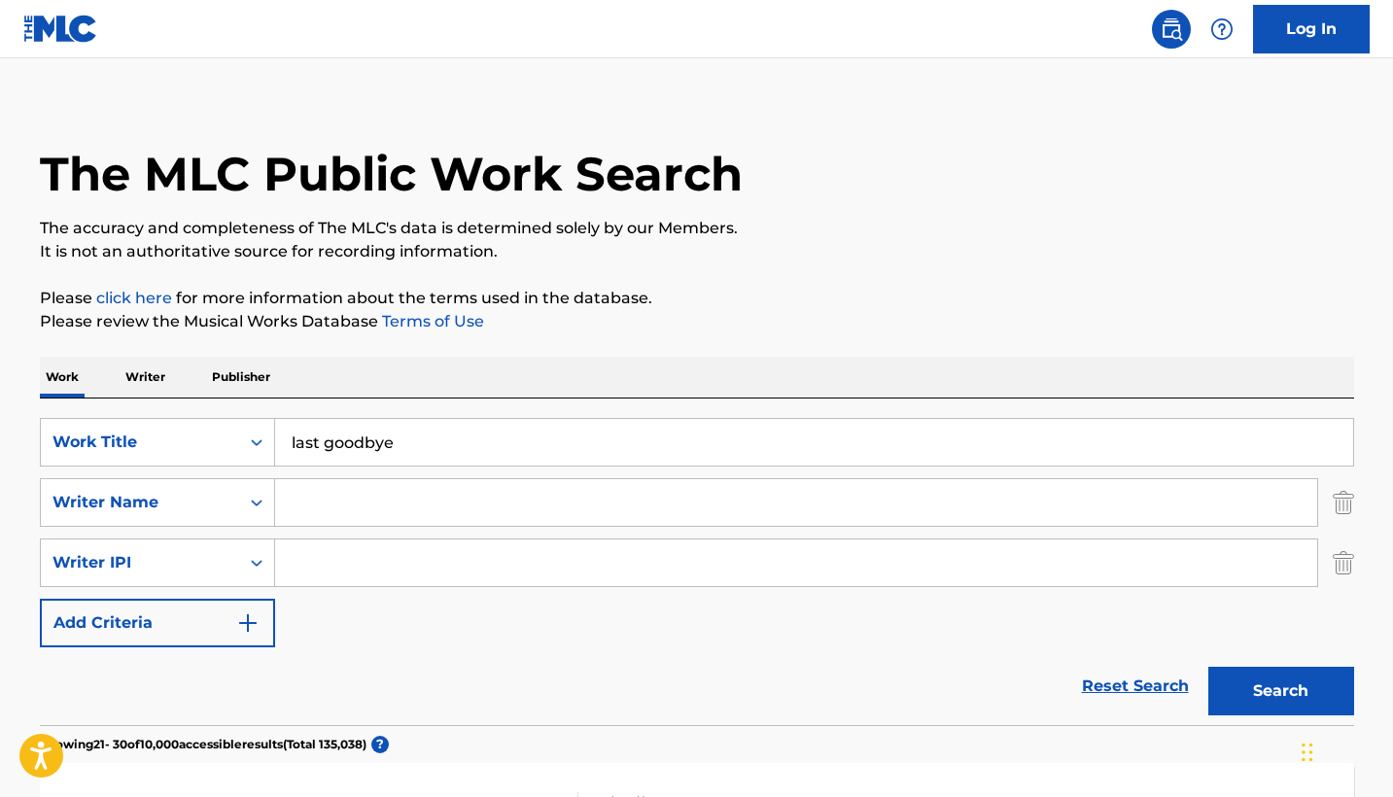
scroll to position [0, 0]
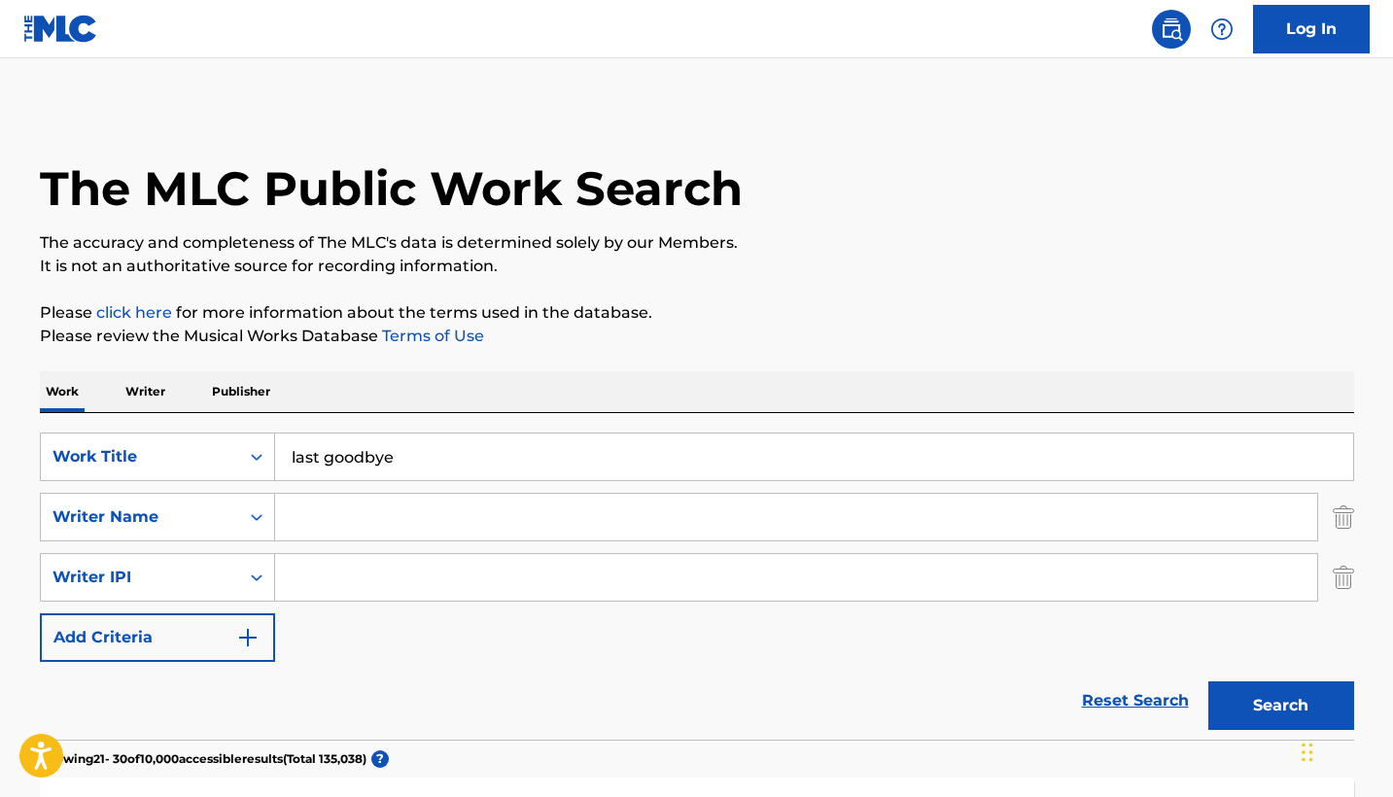
click at [352, 455] on input "last goodbye" at bounding box center [814, 456] width 1078 height 47
type input "everybody here wants you"
click at [1280, 706] on button "Search" at bounding box center [1281, 705] width 146 height 49
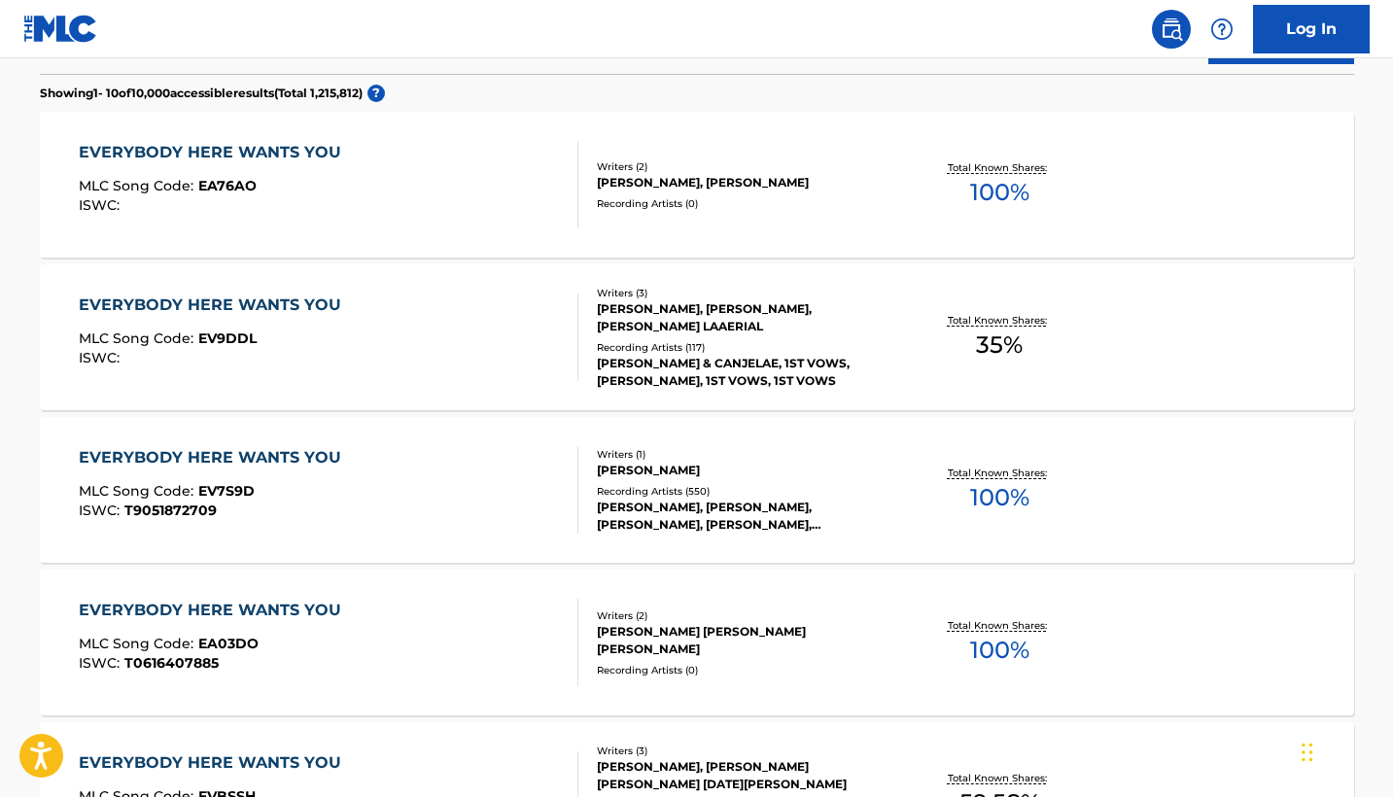
scroll to position [668, 0]
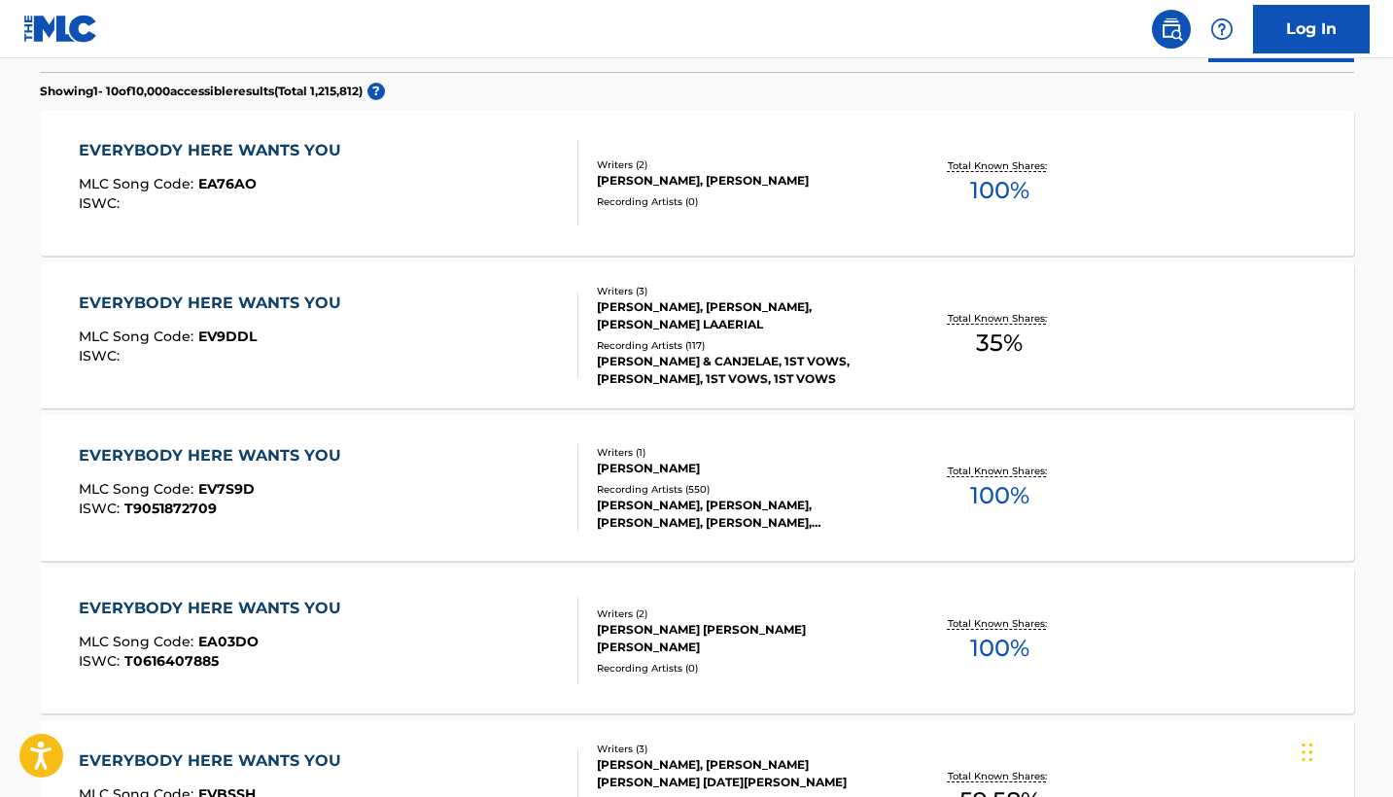
click at [615, 332] on div "[PERSON_NAME], [PERSON_NAME], [PERSON_NAME] LAAERIAL" at bounding box center [743, 315] width 293 height 35
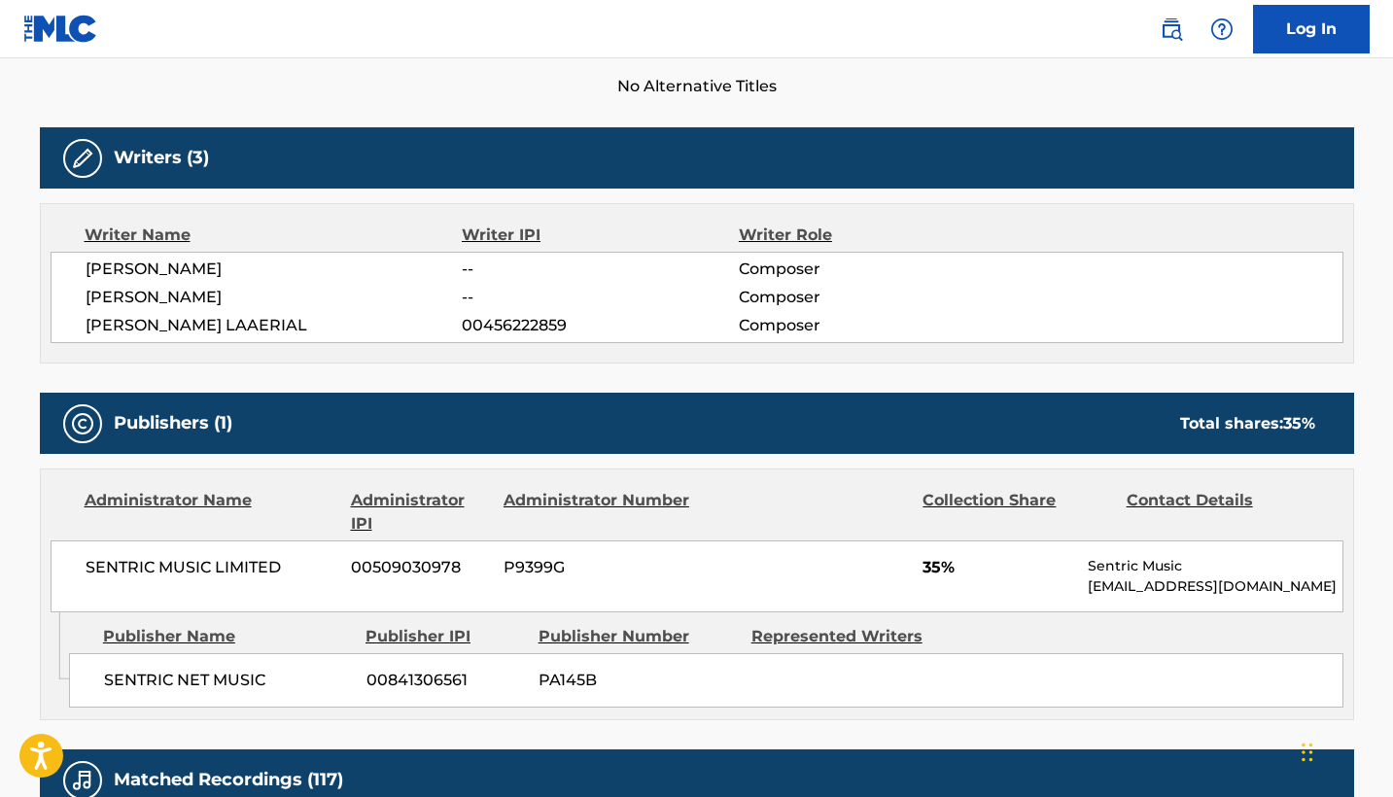
scroll to position [578, 0]
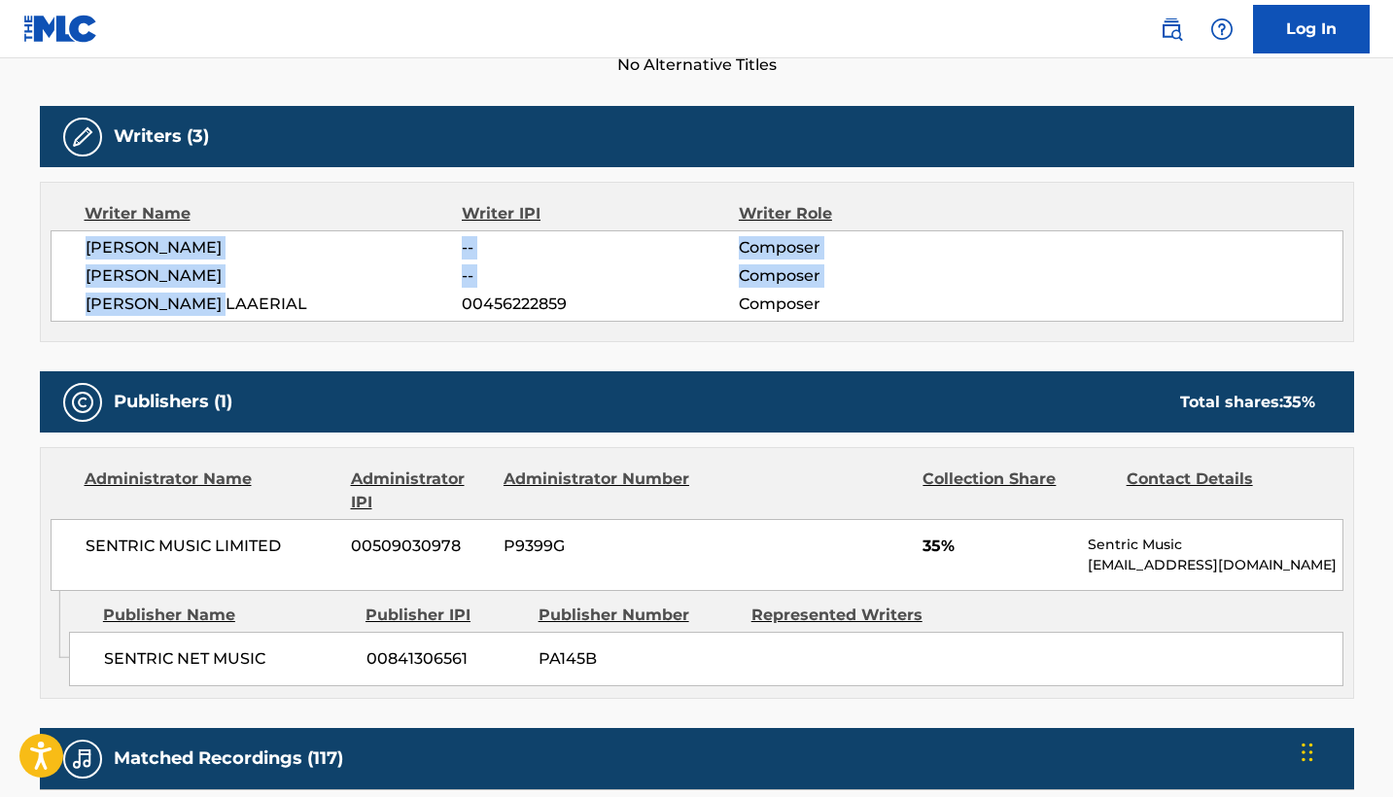
drag, startPoint x: 86, startPoint y: 249, endPoint x: 234, endPoint y: 304, distance: 157.8
click at [234, 304] on div "[PERSON_NAME] -- Composer [PERSON_NAME] -- Composer [PERSON_NAME] LAAERIAL 0045…" at bounding box center [697, 275] width 1293 height 91
click at [234, 304] on span "[PERSON_NAME] LAAERIAL" at bounding box center [274, 304] width 377 height 23
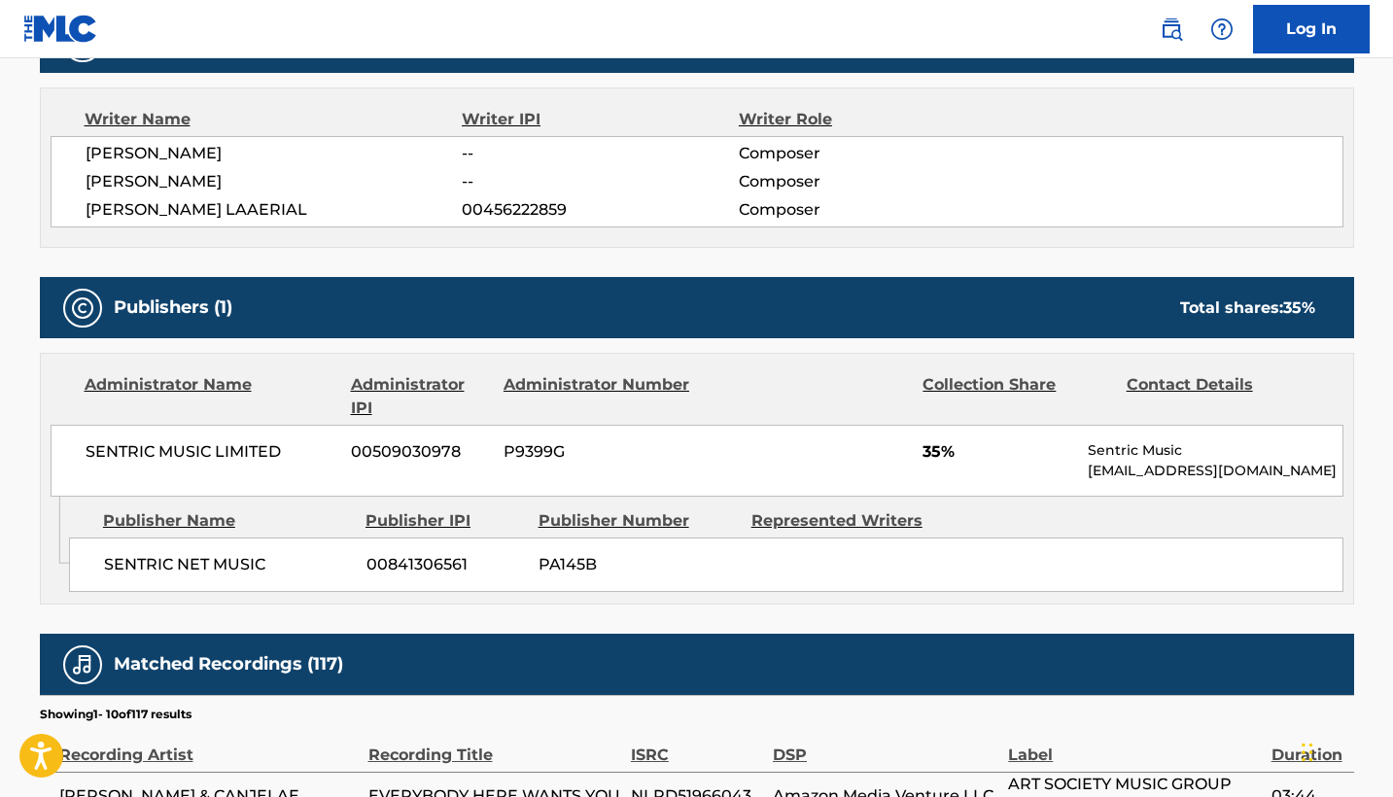
scroll to position [690, 0]
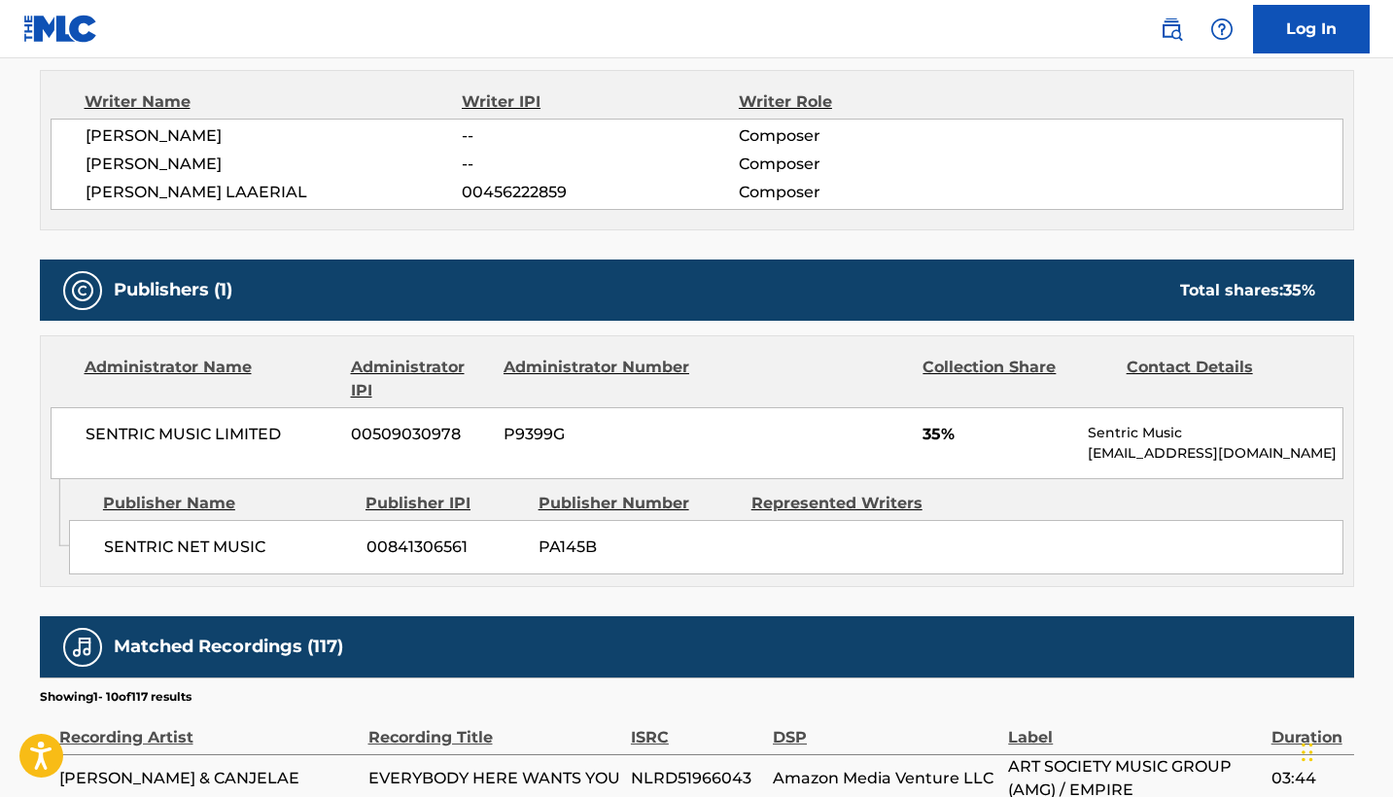
click at [428, 543] on span "00841306561" at bounding box center [444, 546] width 157 height 23
copy span "00841306561"
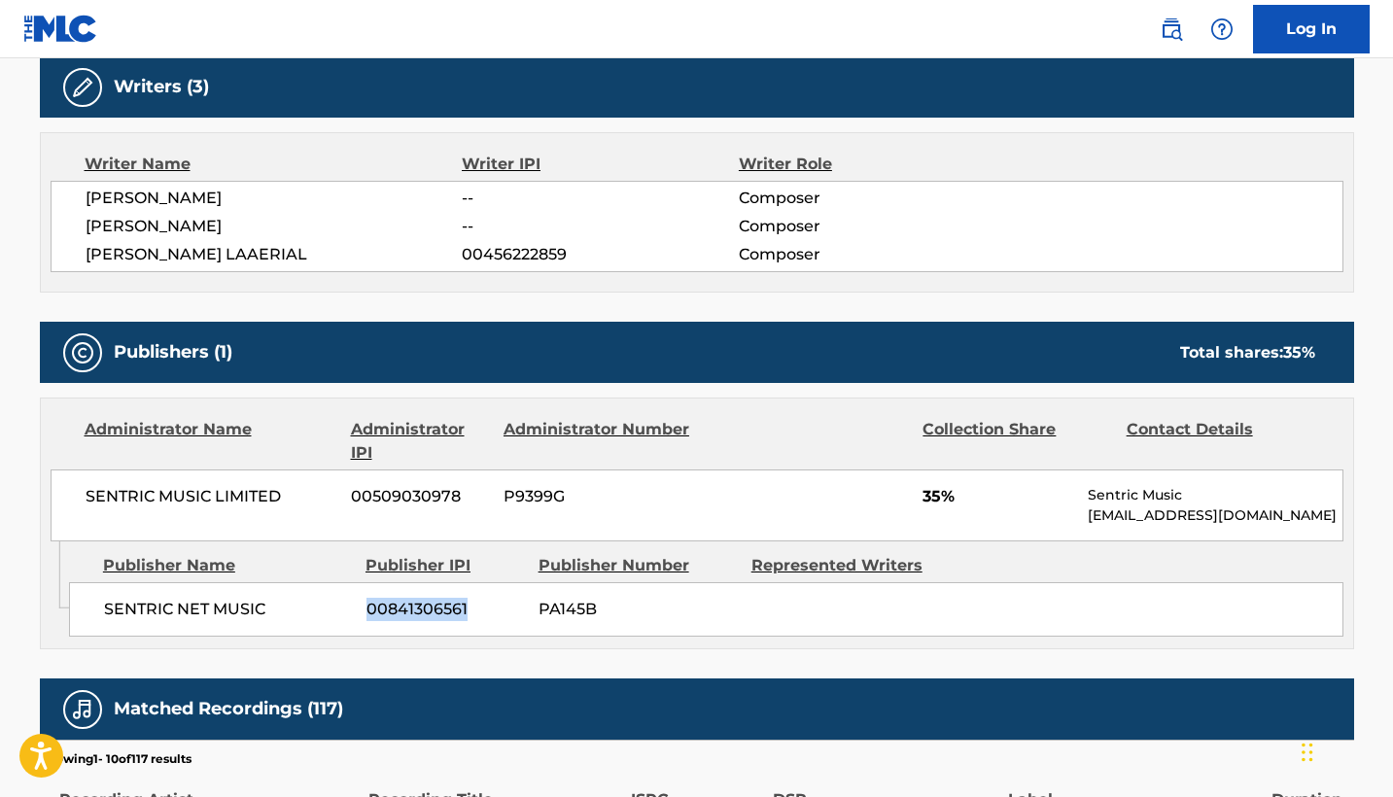
scroll to position [648, 0]
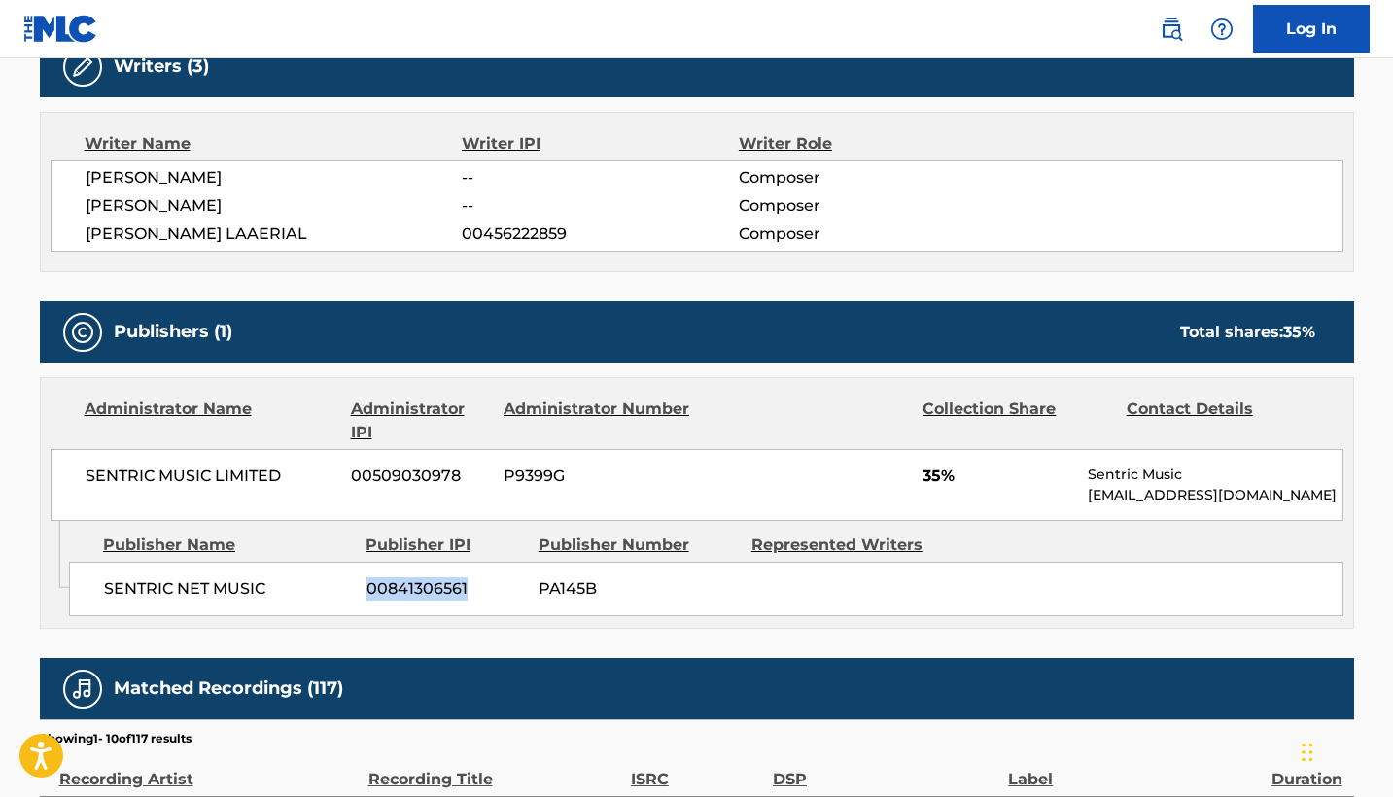
copy span "00841306561"
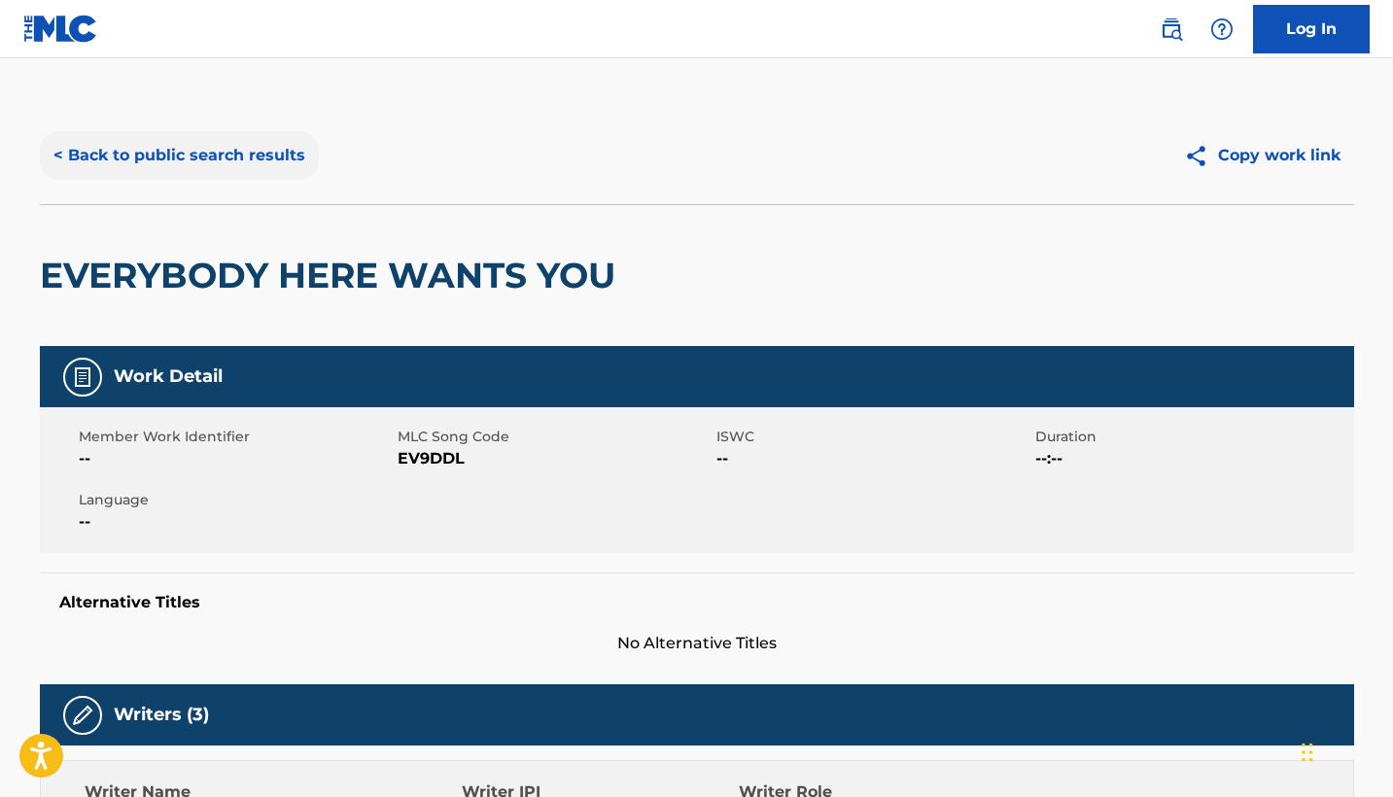
scroll to position [0, 0]
click at [227, 162] on button "< Back to public search results" at bounding box center [179, 155] width 279 height 49
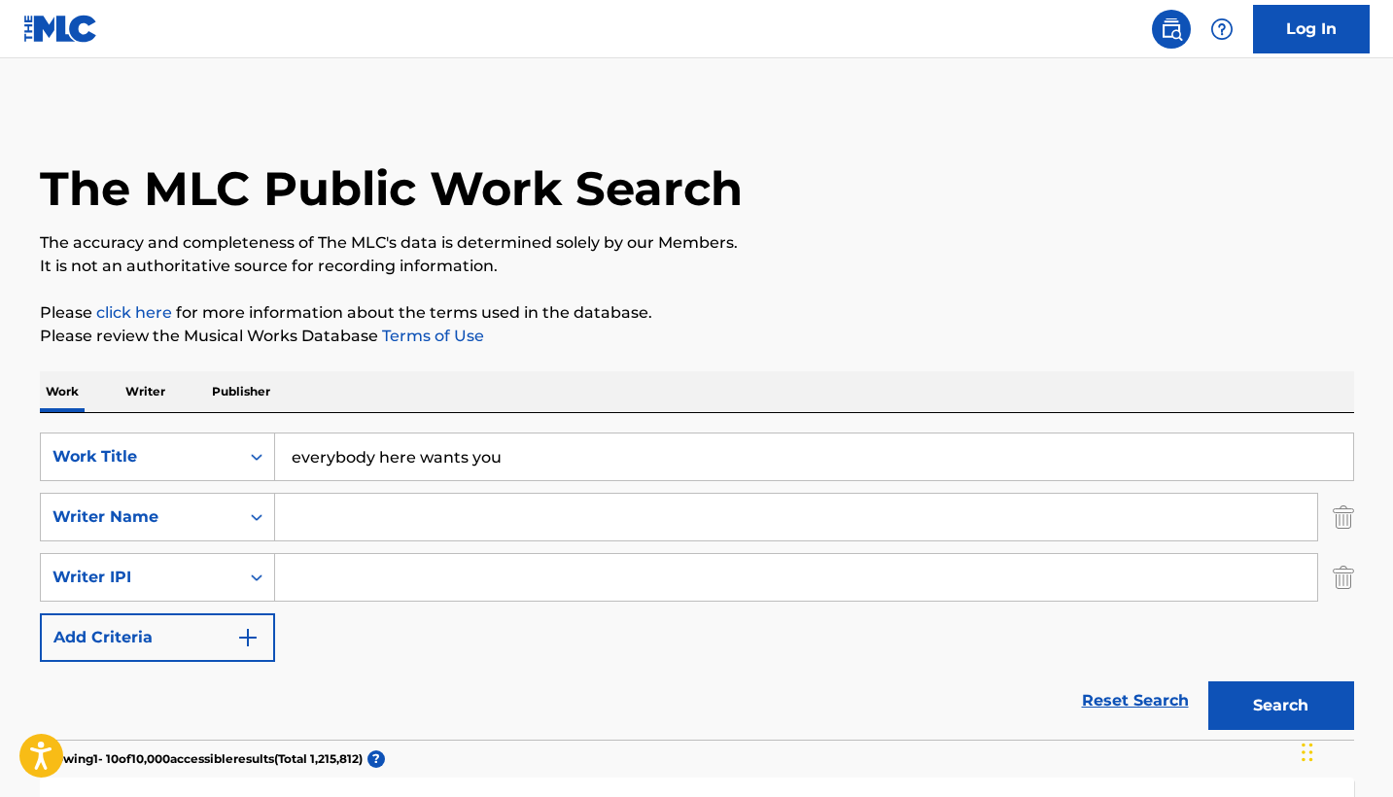
click at [455, 461] on input "everybody here wants you" at bounding box center [814, 456] width 1078 height 47
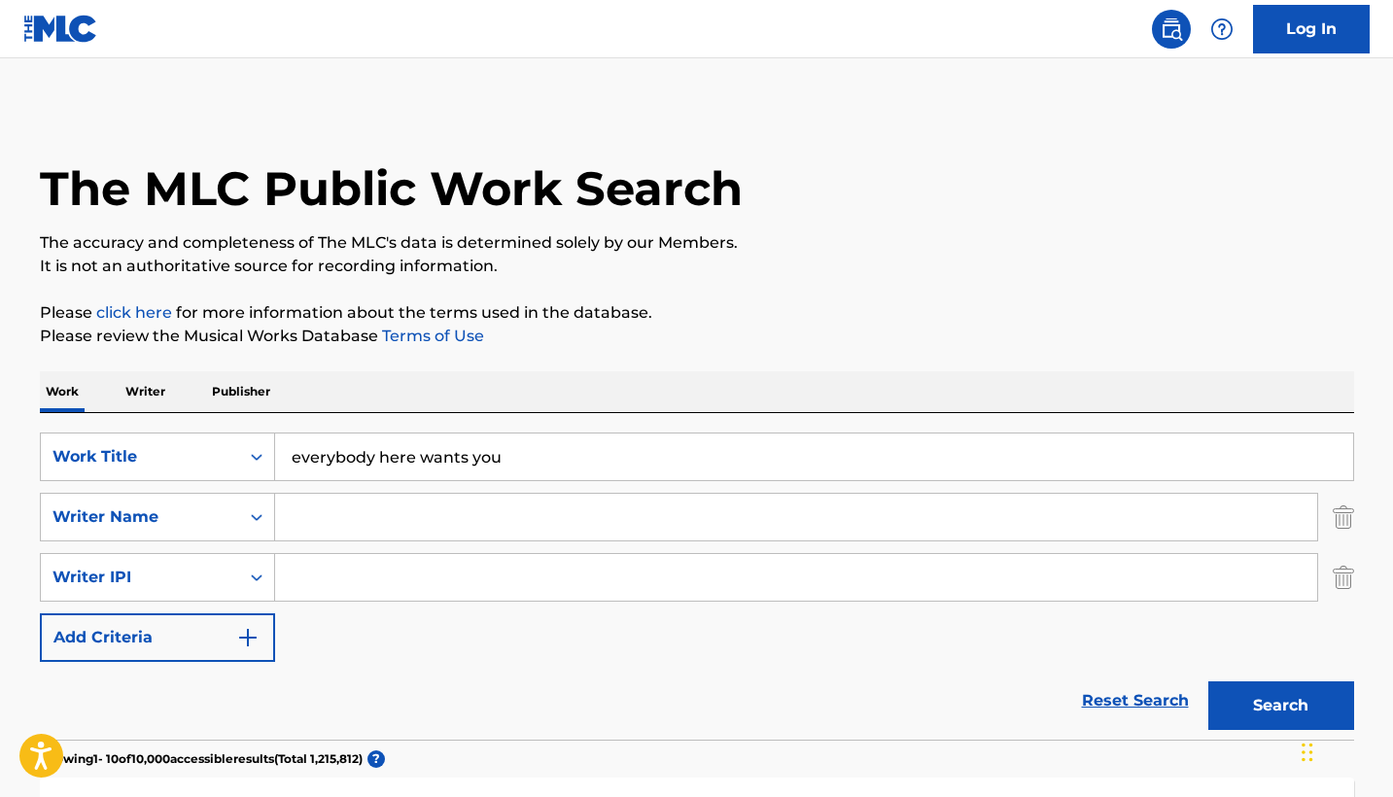
click at [455, 461] on input "everybody here wants you" at bounding box center [814, 456] width 1078 height 47
type input "helmet"
click at [1280, 706] on button "Search" at bounding box center [1281, 705] width 146 height 49
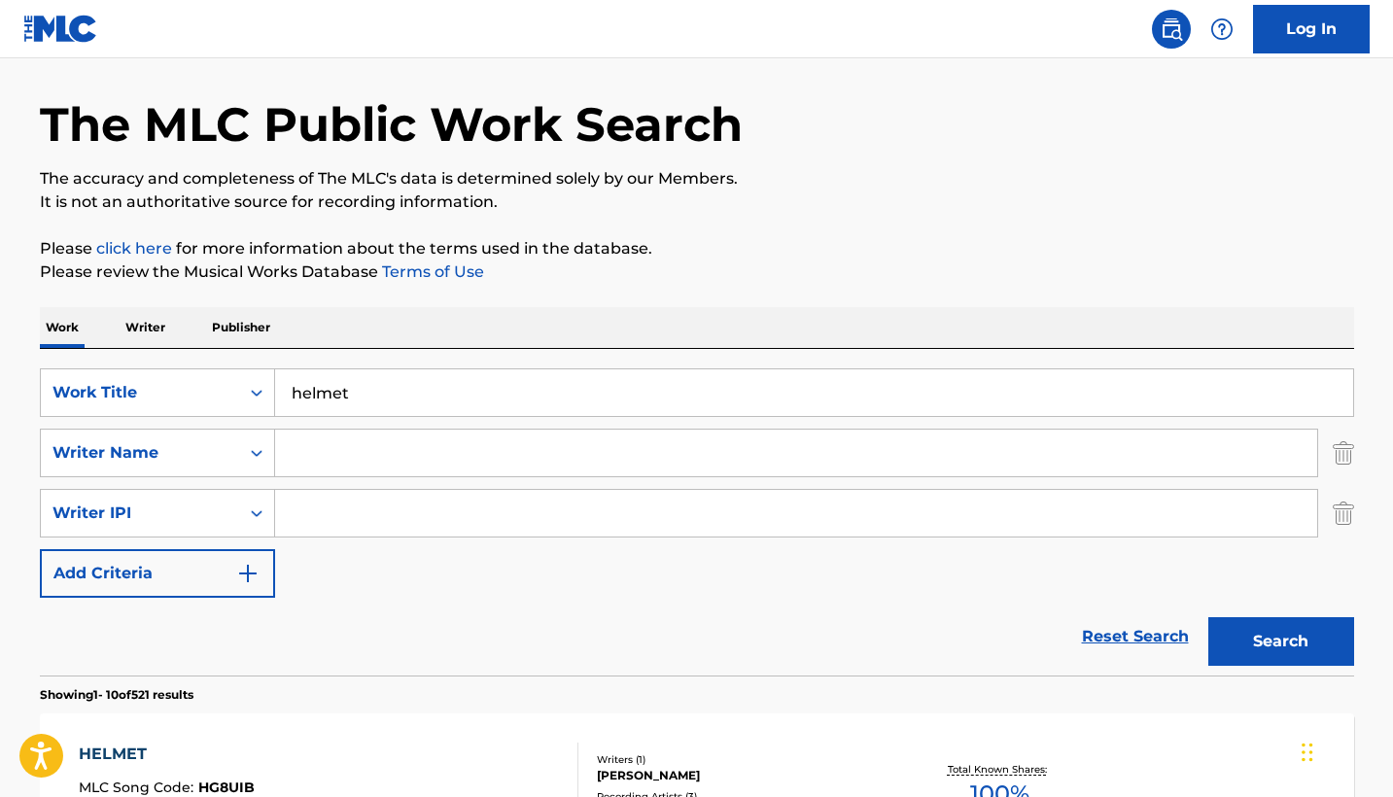
scroll to position [84, 0]
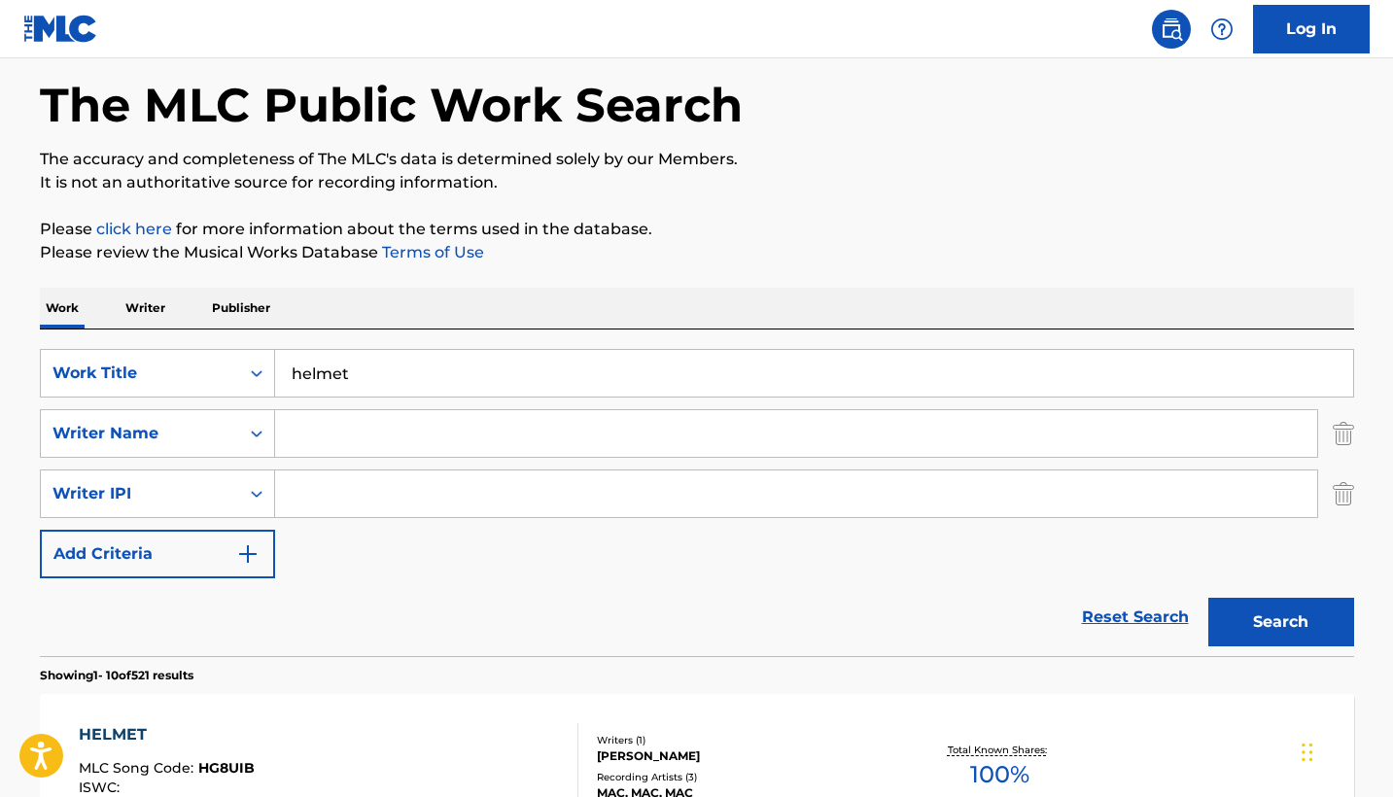
click at [522, 441] on input "Search Form" at bounding box center [796, 433] width 1042 height 47
type input "[PERSON_NAME]"
click at [1280, 622] on button "Search" at bounding box center [1281, 622] width 146 height 49
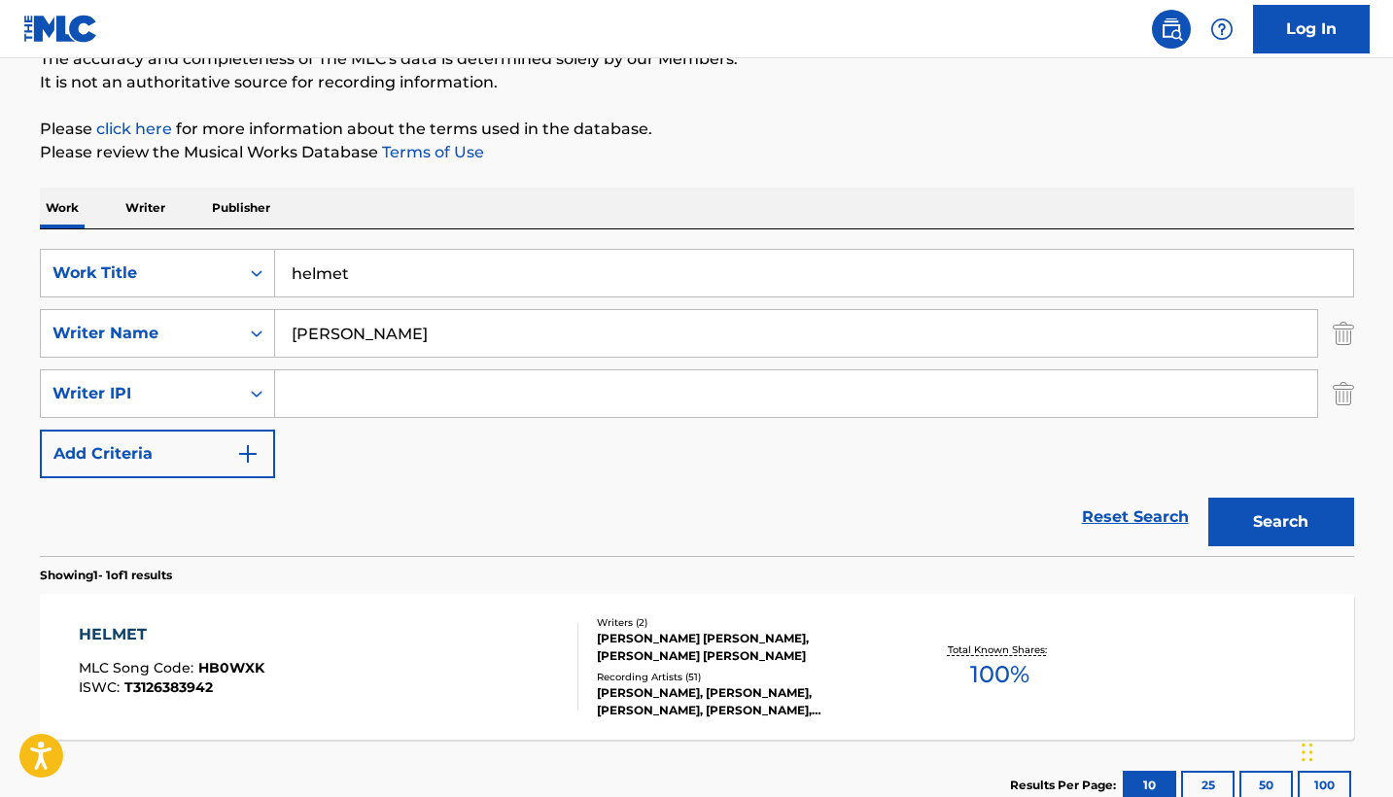
scroll to position [205, 0]
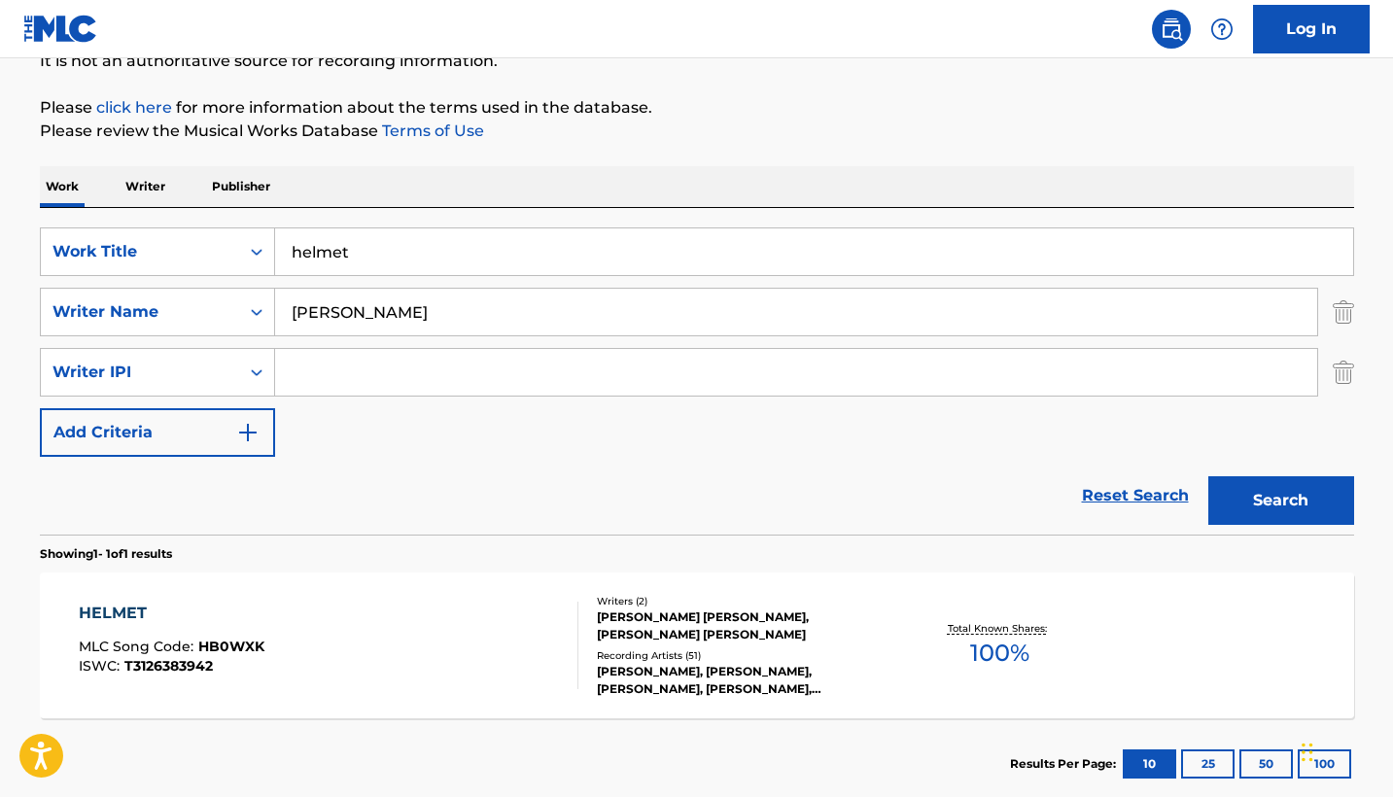
click at [697, 608] on div "[PERSON_NAME] [PERSON_NAME], [PERSON_NAME] [PERSON_NAME]" at bounding box center [743, 625] width 293 height 35
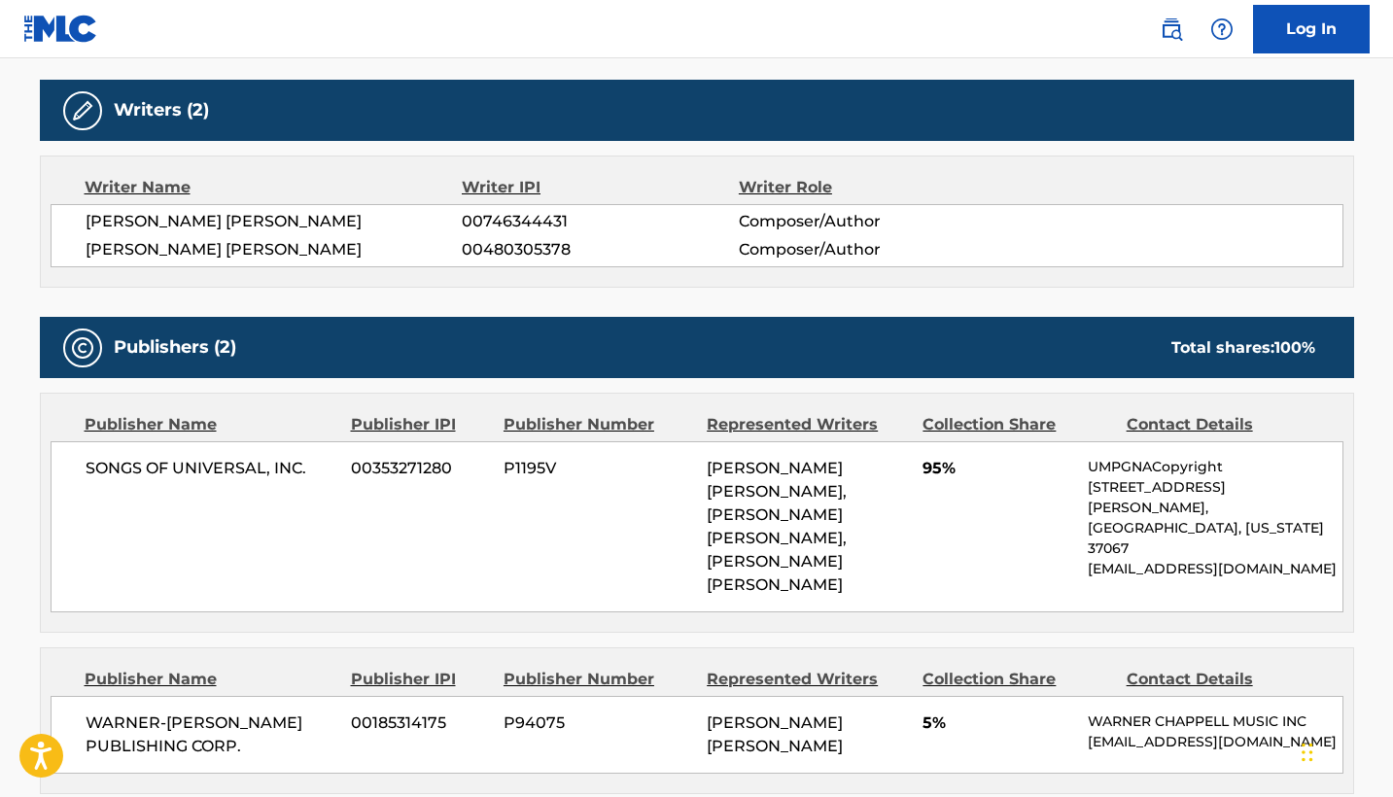
scroll to position [605, 0]
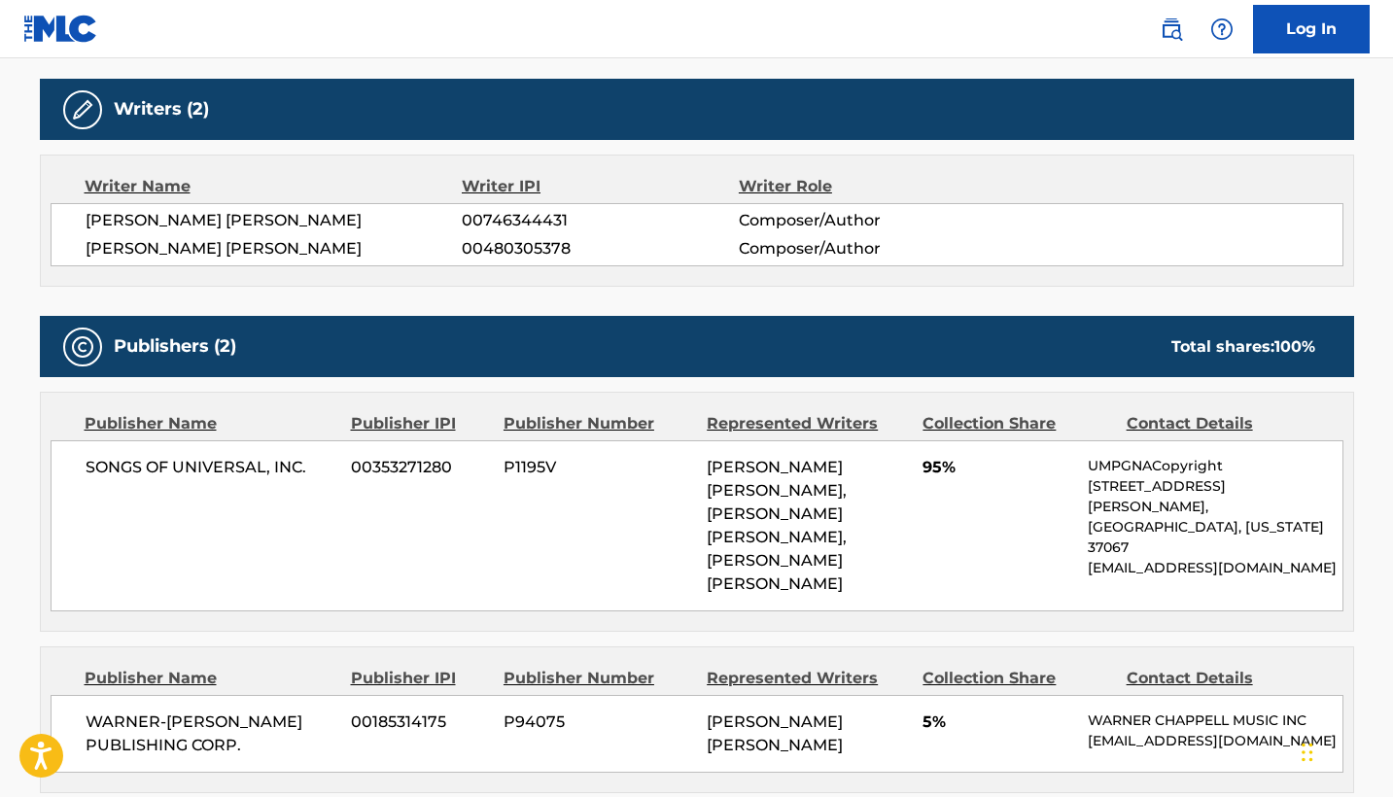
click at [215, 710] on span "WARNER-[PERSON_NAME] PUBLISHING CORP." at bounding box center [212, 733] width 252 height 47
copy div "WARNER-[PERSON_NAME] PUBLISHING CORP."
click at [438, 458] on span "00353271280" at bounding box center [420, 467] width 138 height 23
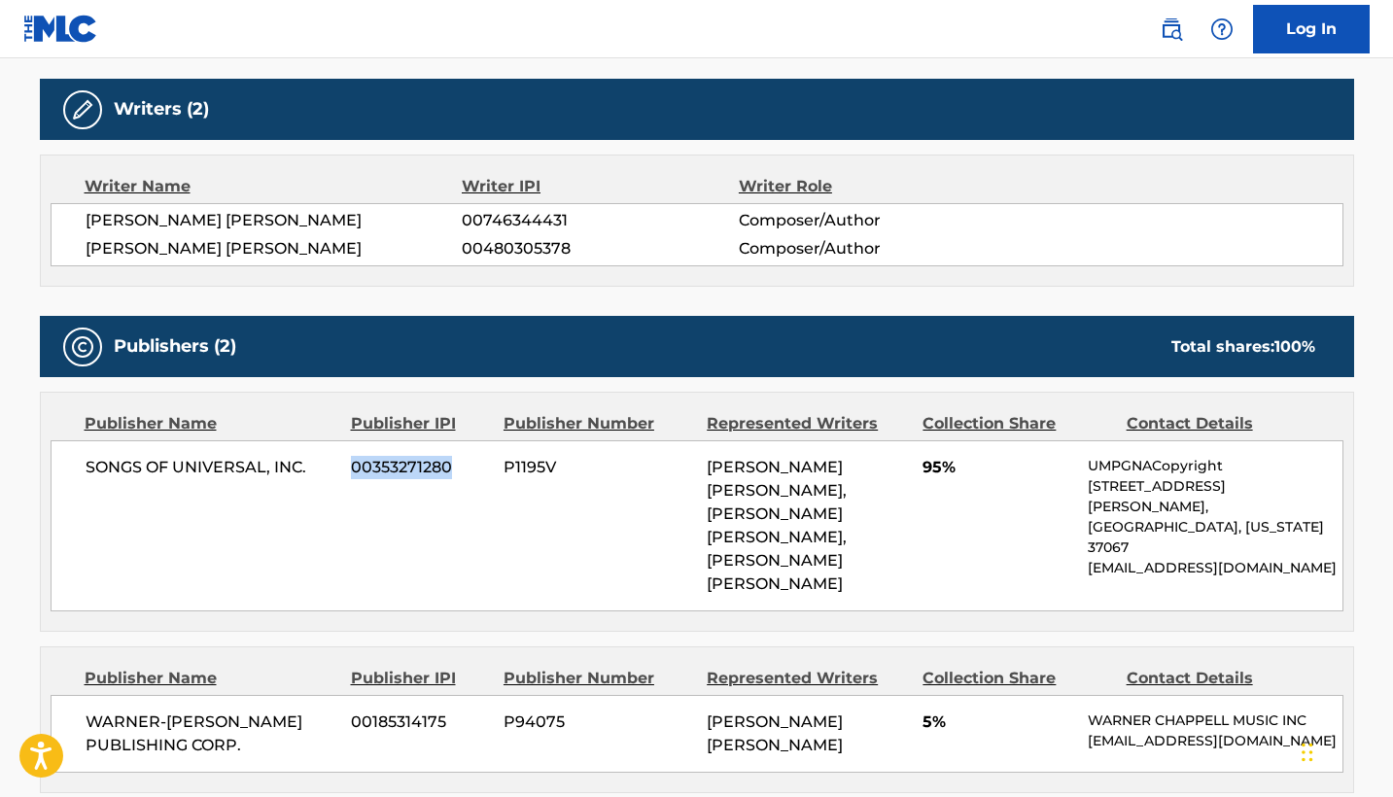
click at [438, 458] on span "00353271280" at bounding box center [420, 467] width 138 height 23
copy span "00353271280"
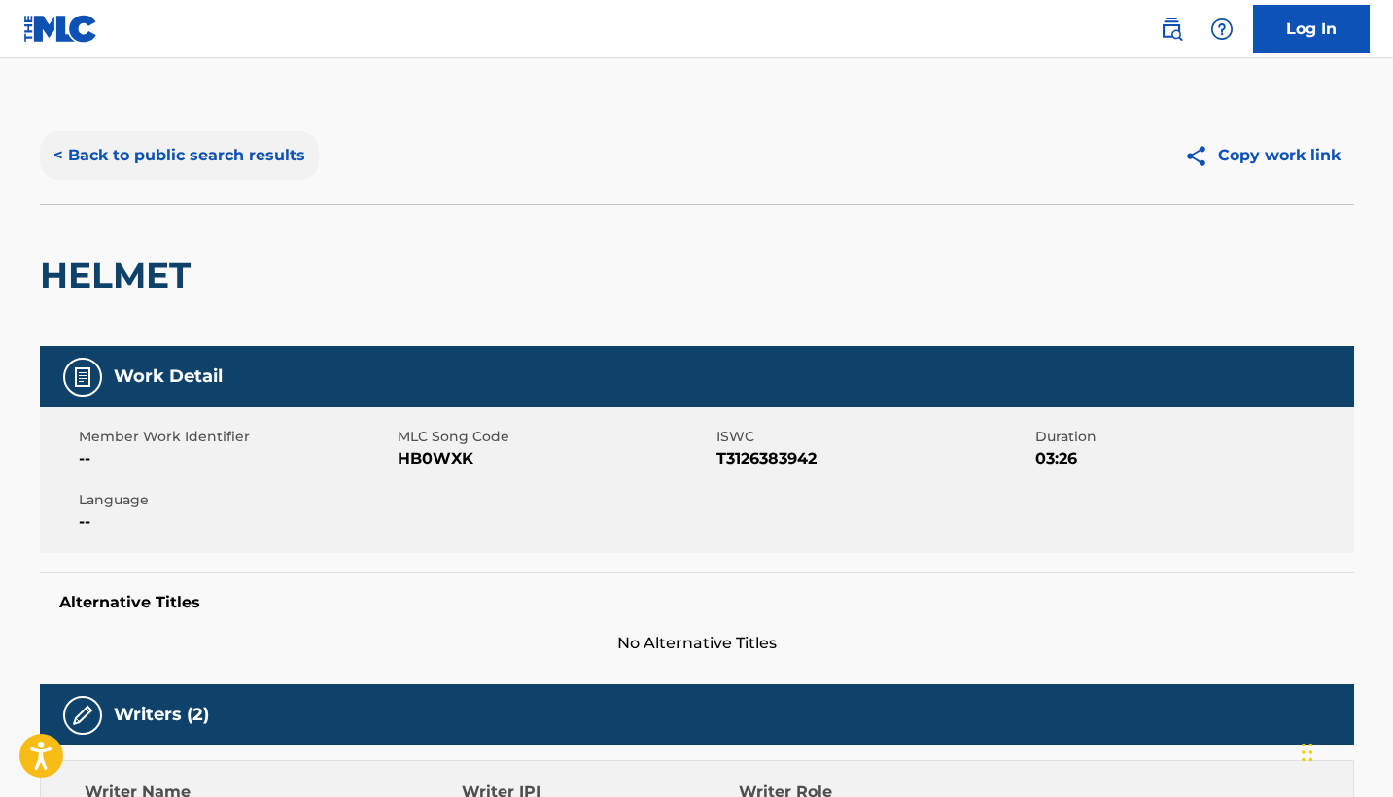
scroll to position [0, 0]
click at [128, 161] on button "< Back to public search results" at bounding box center [179, 155] width 279 height 49
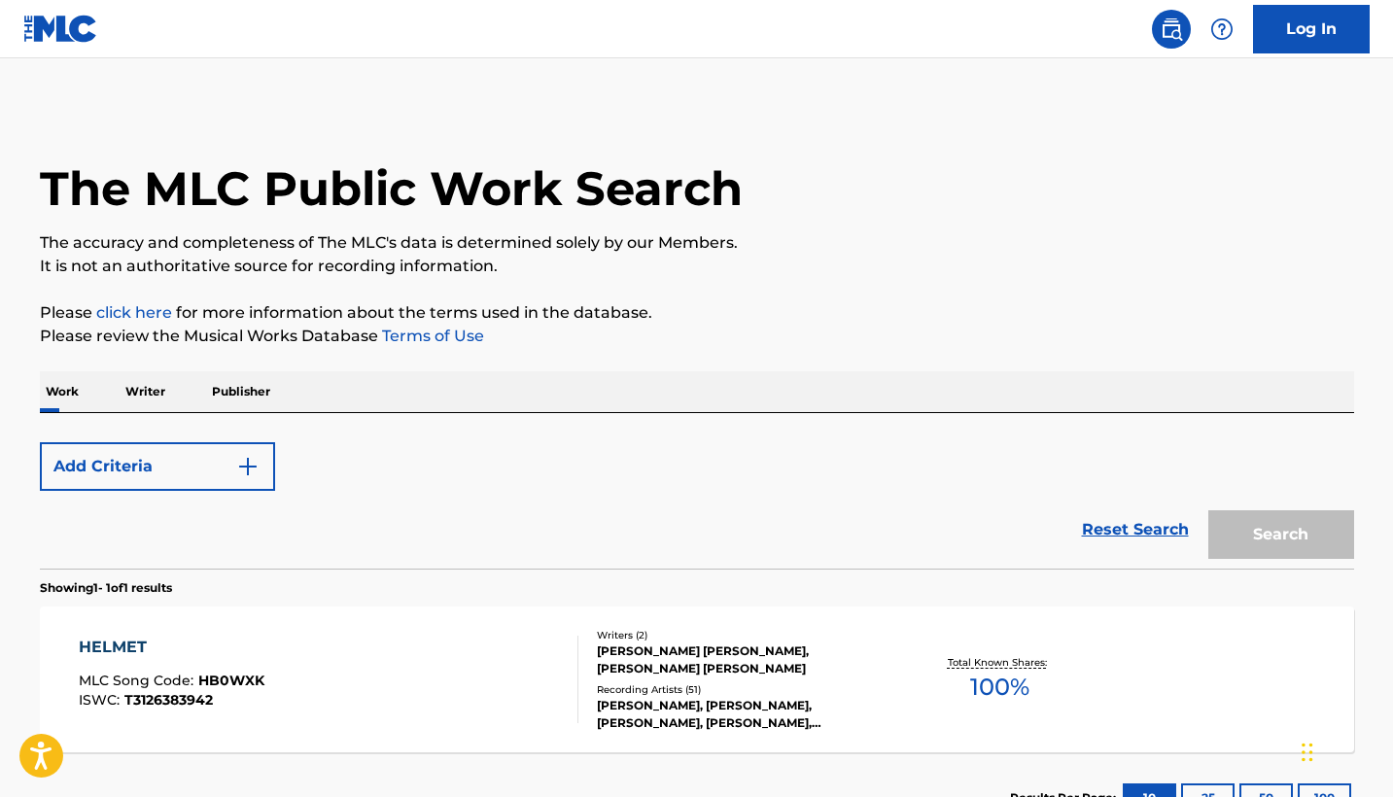
scroll to position [150, 0]
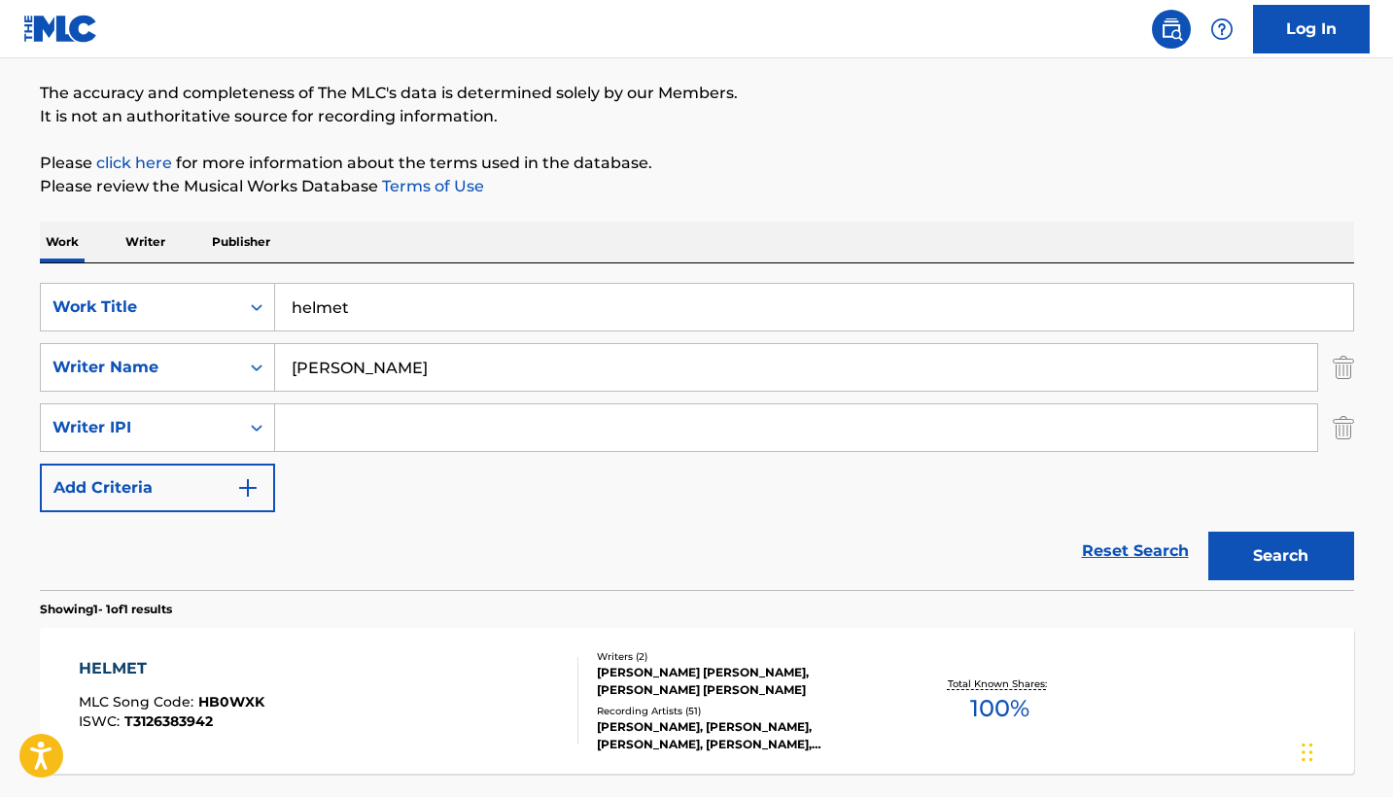
click at [463, 315] on input "helmet" at bounding box center [814, 307] width 1078 height 47
type input "r"
type input "erase/rewind"
click at [391, 369] on input "[PERSON_NAME]" at bounding box center [796, 367] width 1042 height 47
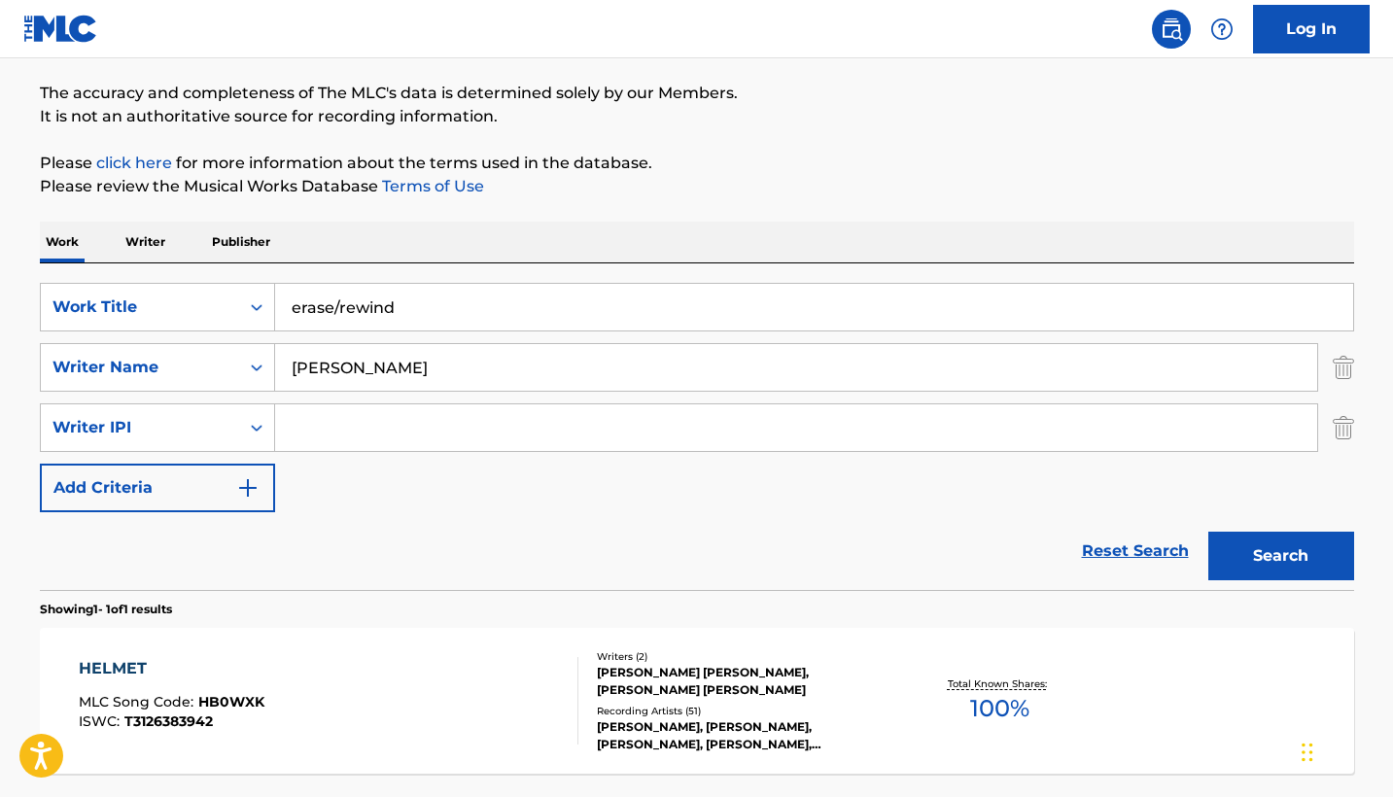
click at [391, 369] on input "[PERSON_NAME]" at bounding box center [796, 367] width 1042 height 47
click at [1280, 556] on button "Search" at bounding box center [1281, 556] width 146 height 49
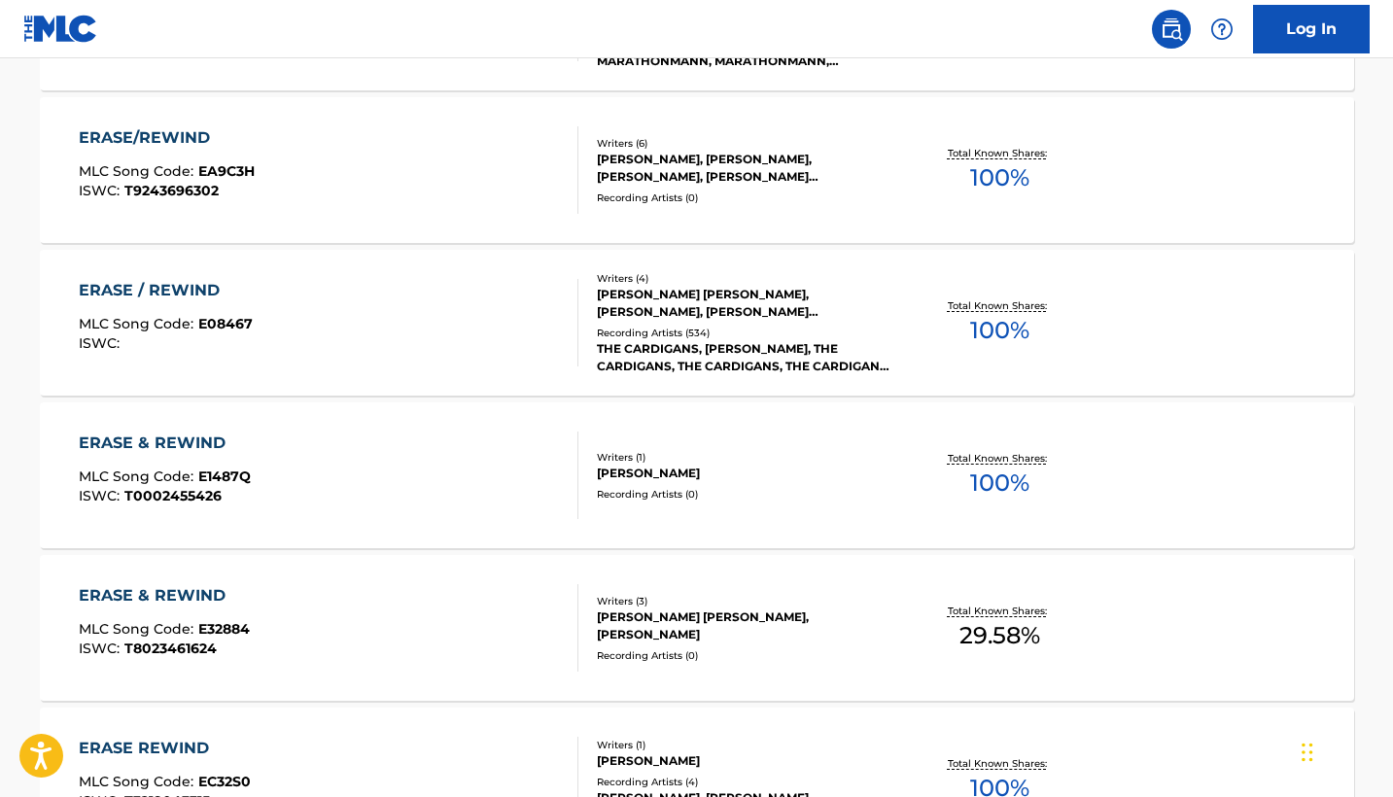
scroll to position [810, 0]
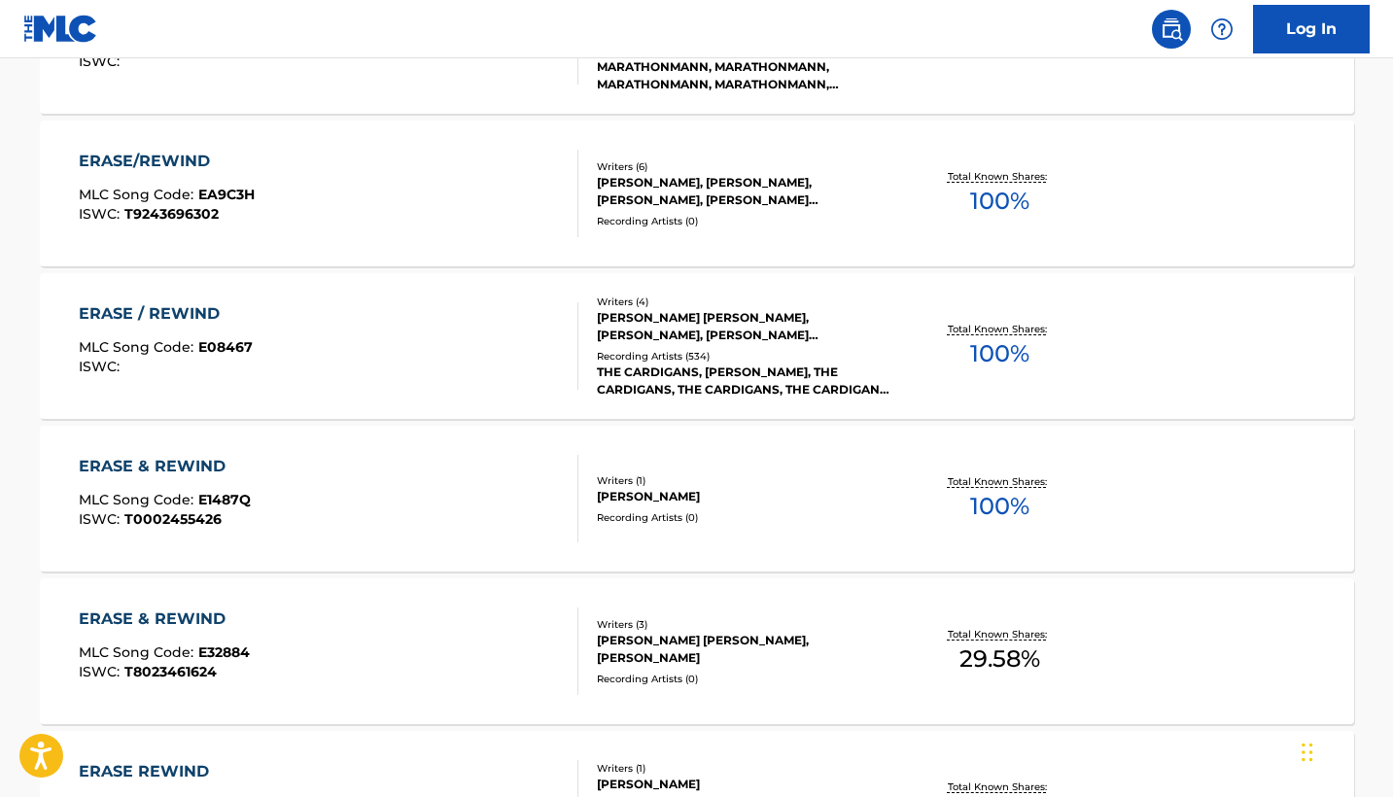
click at [880, 318] on div "[PERSON_NAME] [PERSON_NAME], [PERSON_NAME], [PERSON_NAME] [PERSON_NAME], [PERSO…" at bounding box center [743, 326] width 293 height 35
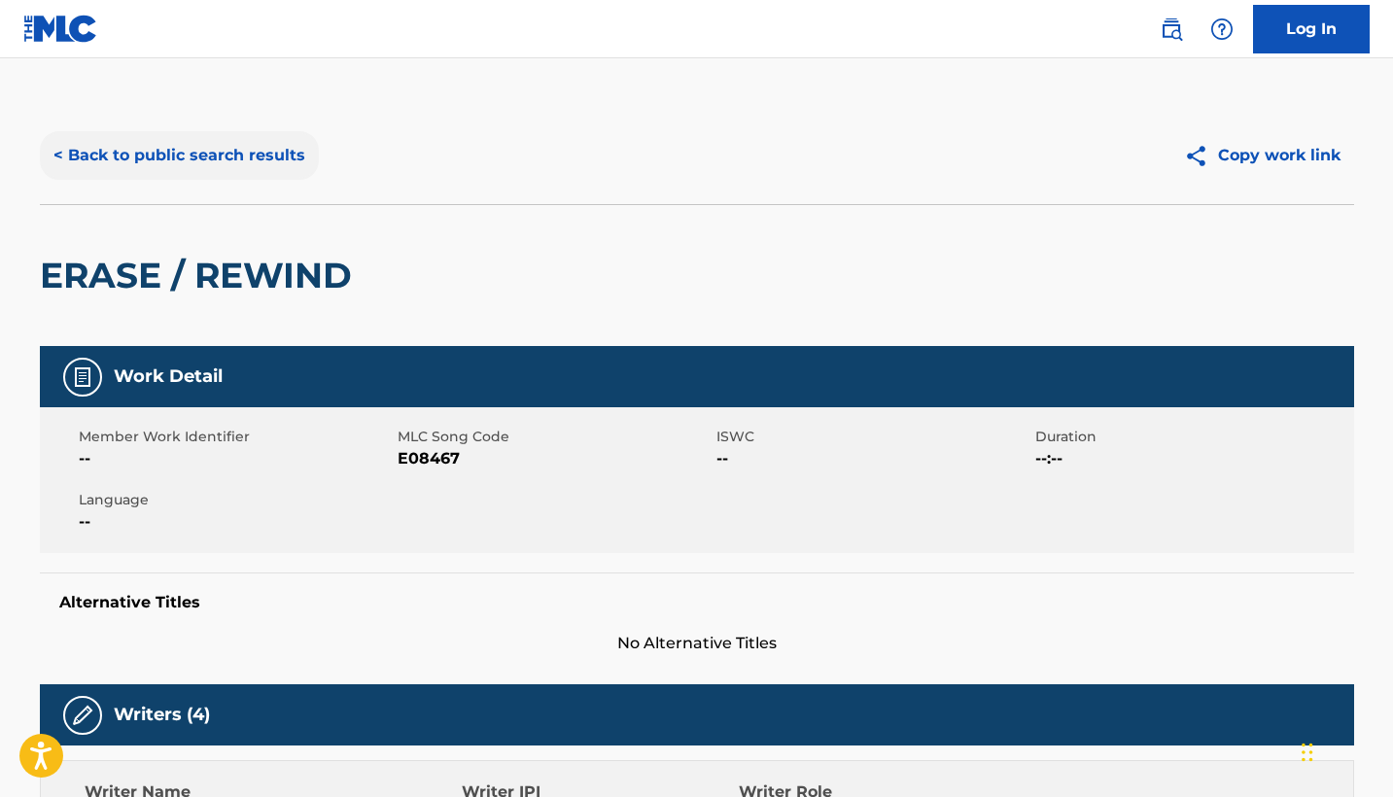
click at [291, 157] on button "< Back to public search results" at bounding box center [179, 155] width 279 height 49
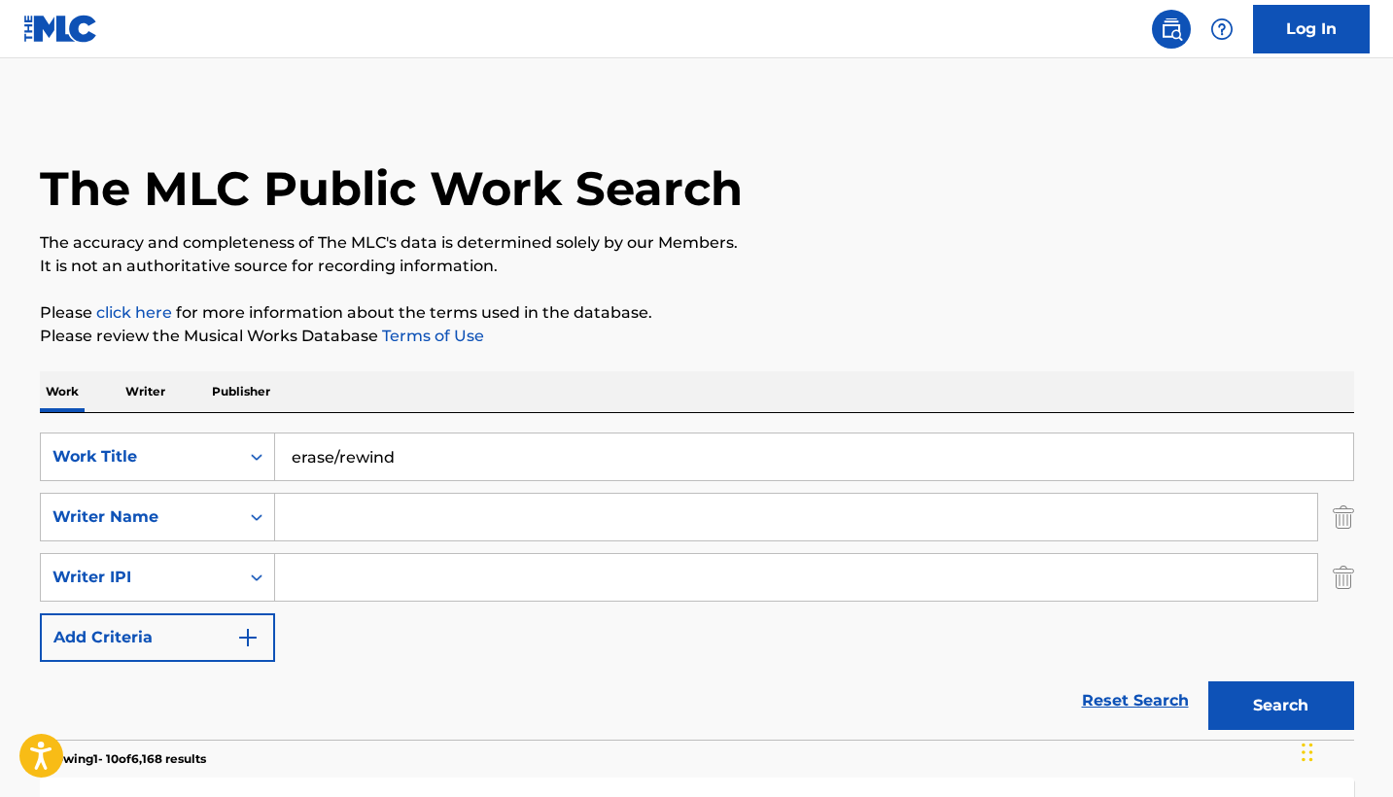
click at [445, 435] on input "erase/rewind" at bounding box center [814, 456] width 1078 height 47
type input "step on me"
click at [1280, 706] on button "Search" at bounding box center [1281, 705] width 146 height 49
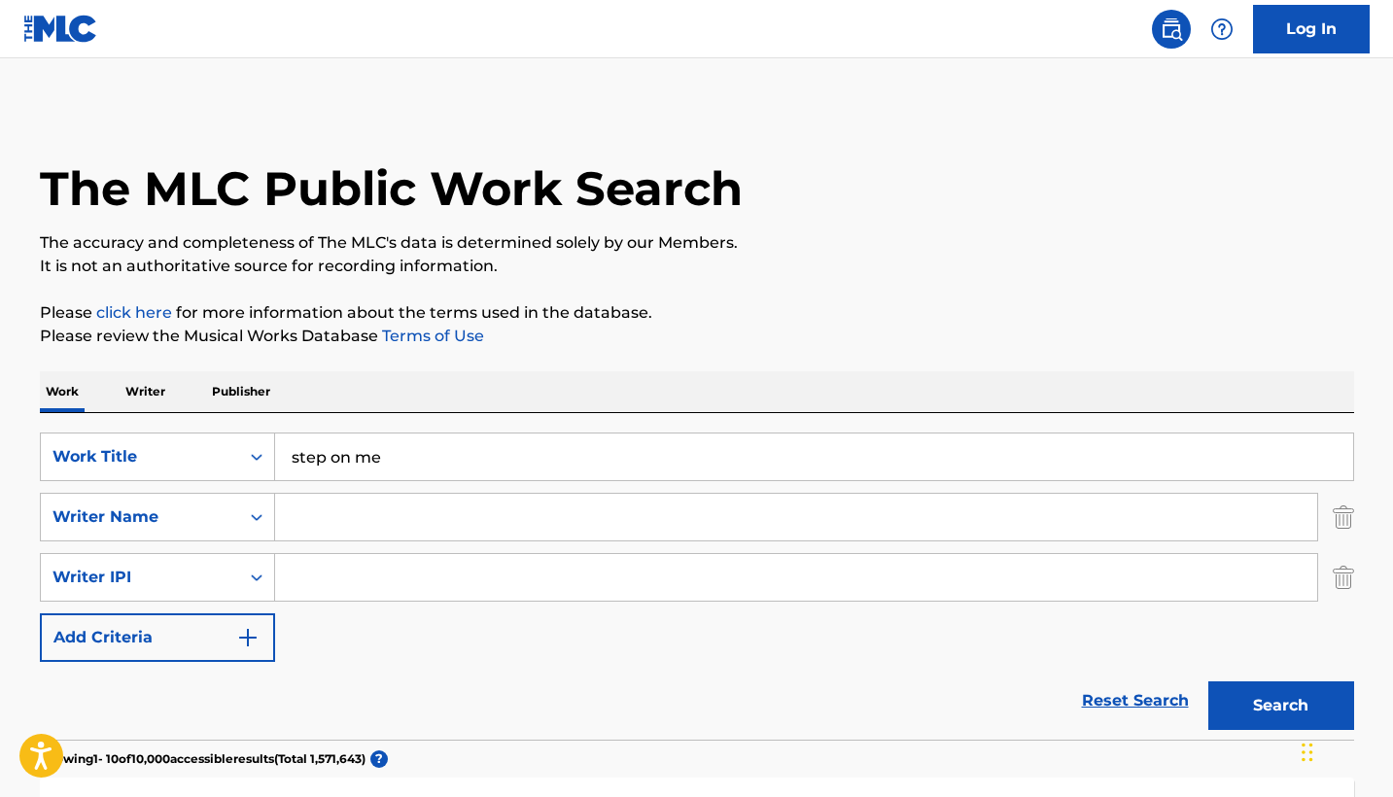
click at [390, 513] on input "Search Form" at bounding box center [796, 517] width 1042 height 47
click at [1280, 706] on button "Search" at bounding box center [1281, 705] width 146 height 49
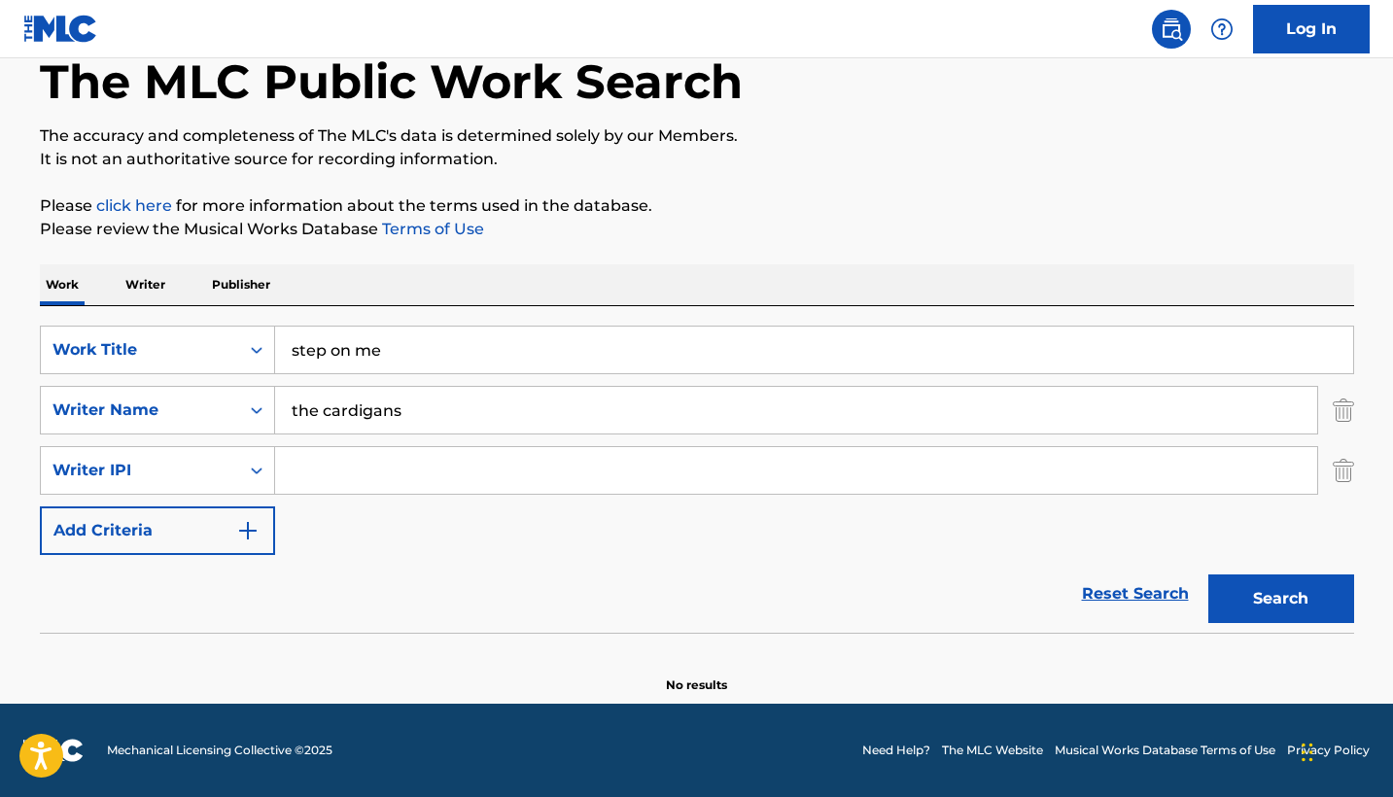
scroll to position [107, 0]
click at [421, 418] on input "the cardigans" at bounding box center [796, 410] width 1042 height 47
type input "[PERSON_NAME]"
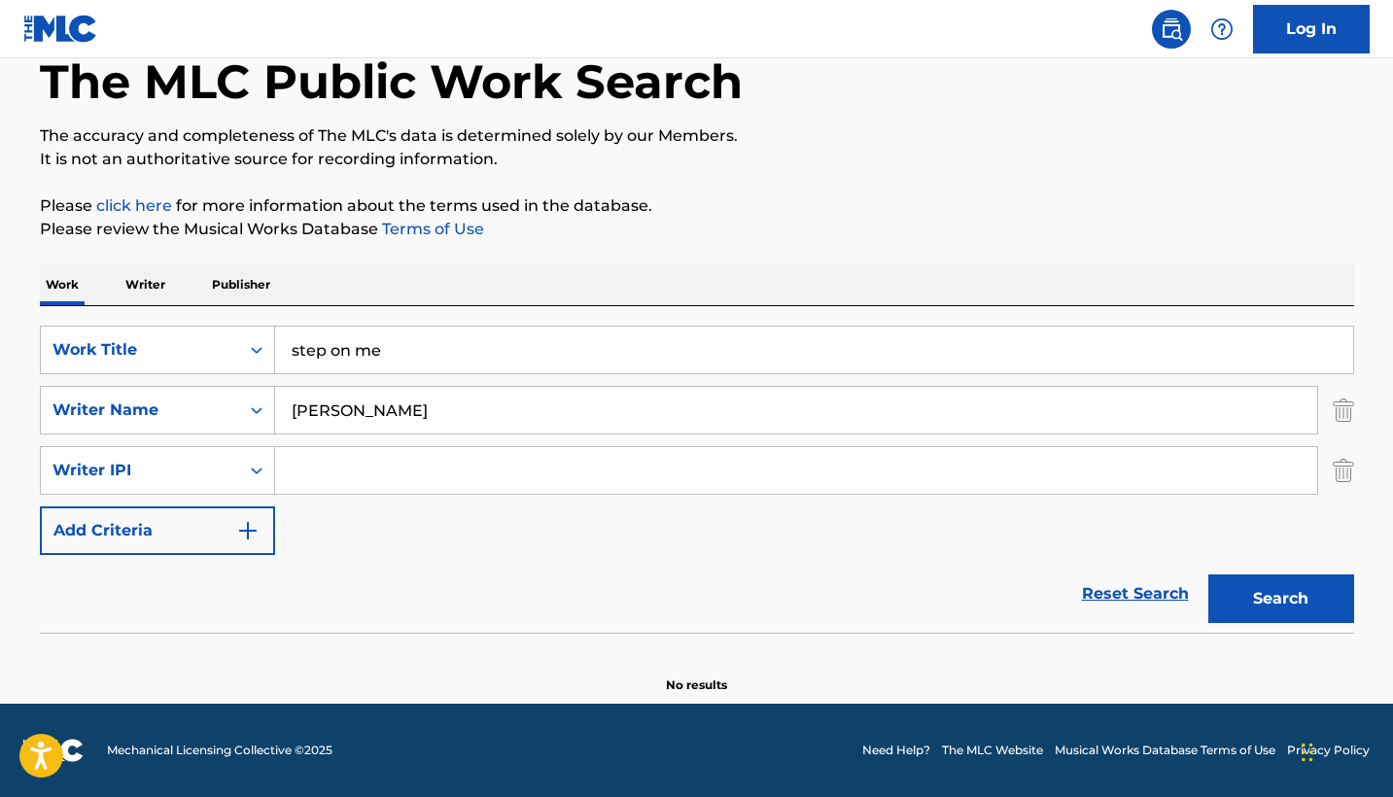
click at [1280, 599] on button "Search" at bounding box center [1281, 598] width 146 height 49
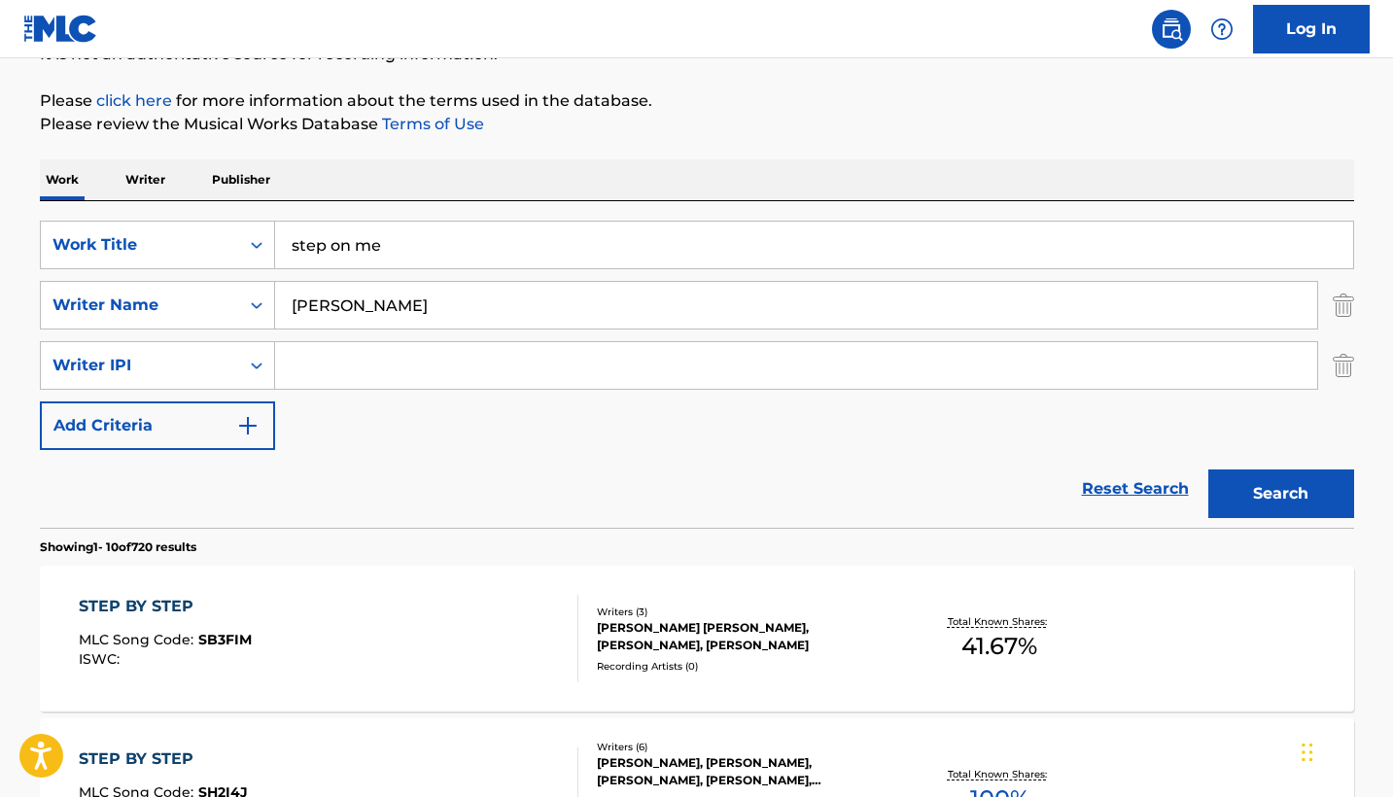
scroll to position [111, 0]
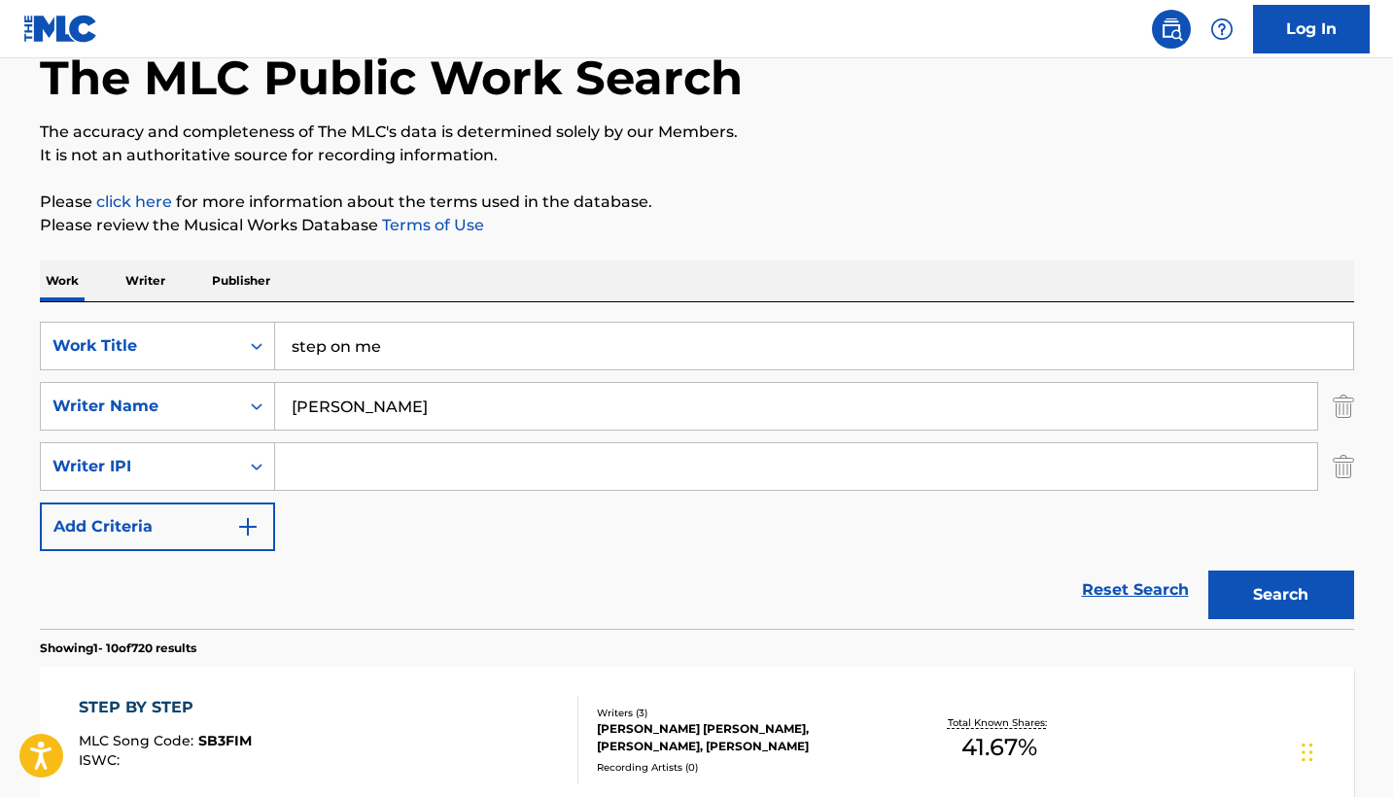
click at [415, 397] on input "[PERSON_NAME]" at bounding box center [796, 406] width 1042 height 47
click at [1280, 595] on button "Search" at bounding box center [1281, 594] width 146 height 49
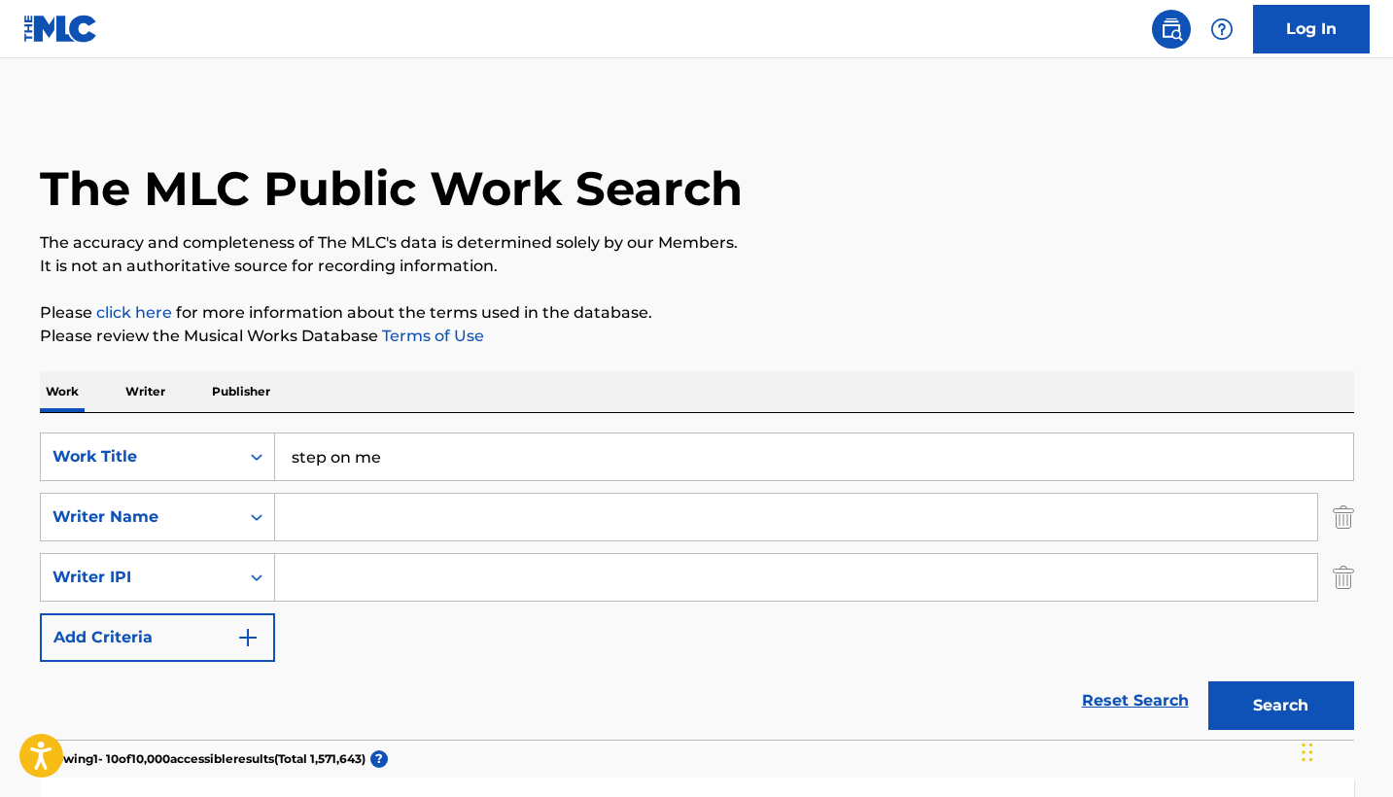
scroll to position [0, 0]
click at [411, 447] on input "step on me" at bounding box center [814, 456] width 1078 height 47
type input "consideration"
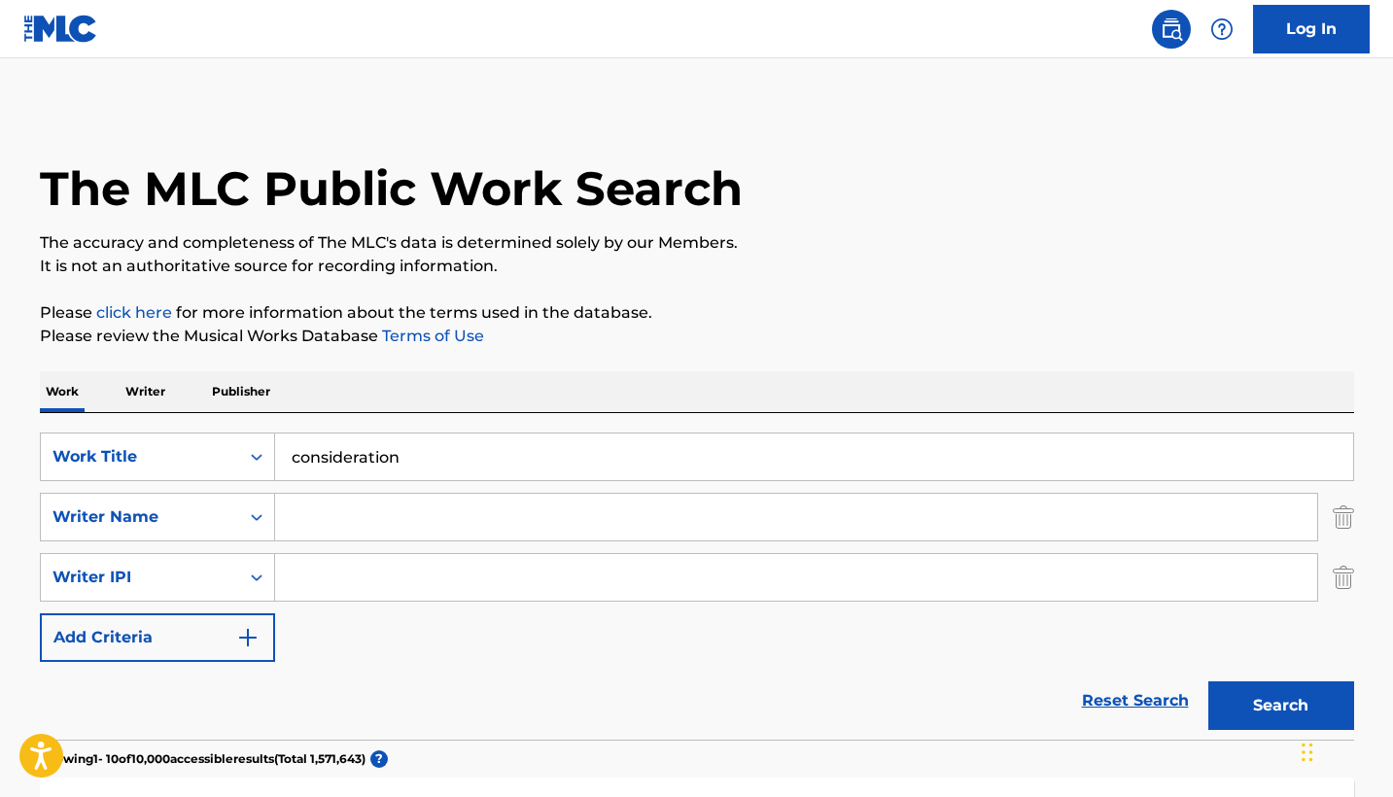
click at [1280, 706] on button "Search" at bounding box center [1281, 705] width 146 height 49
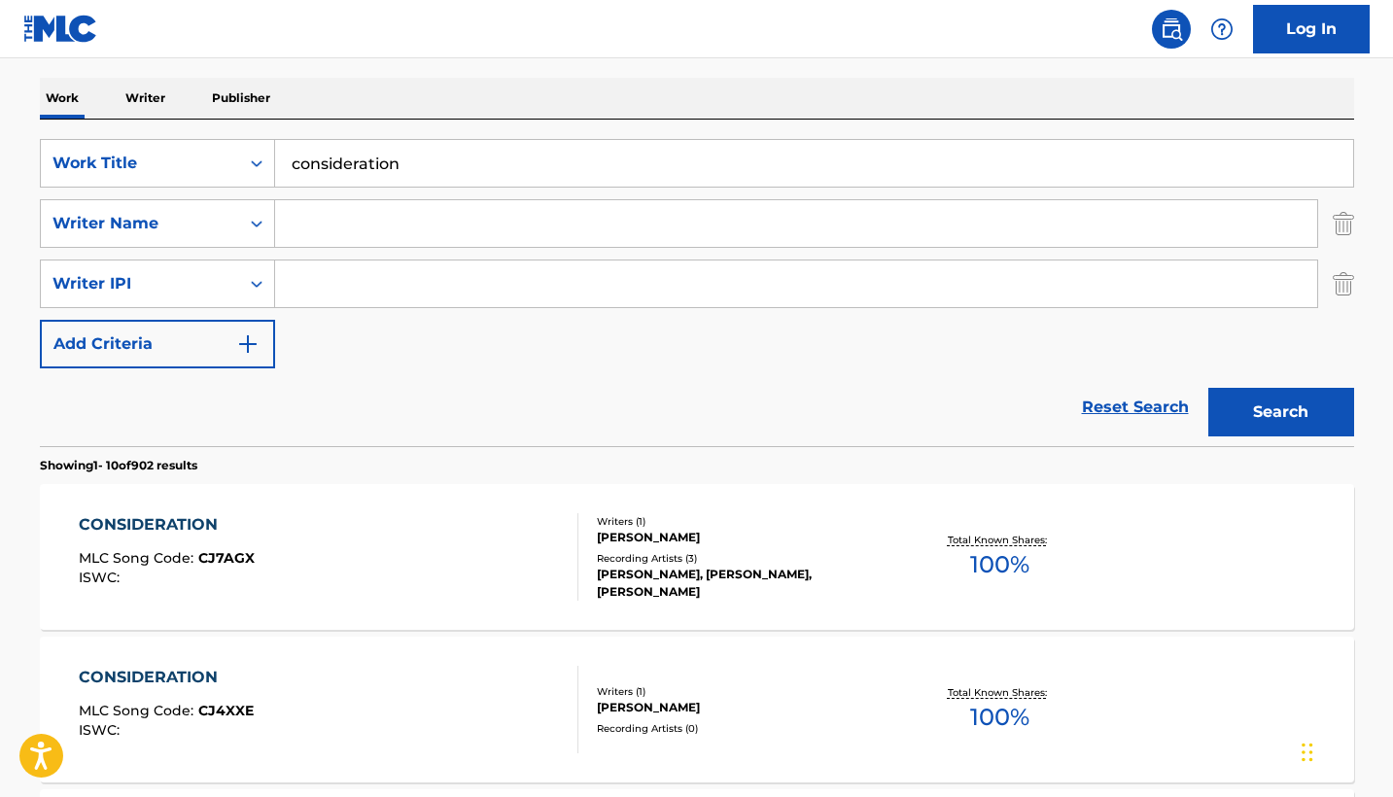
scroll to position [193, 0]
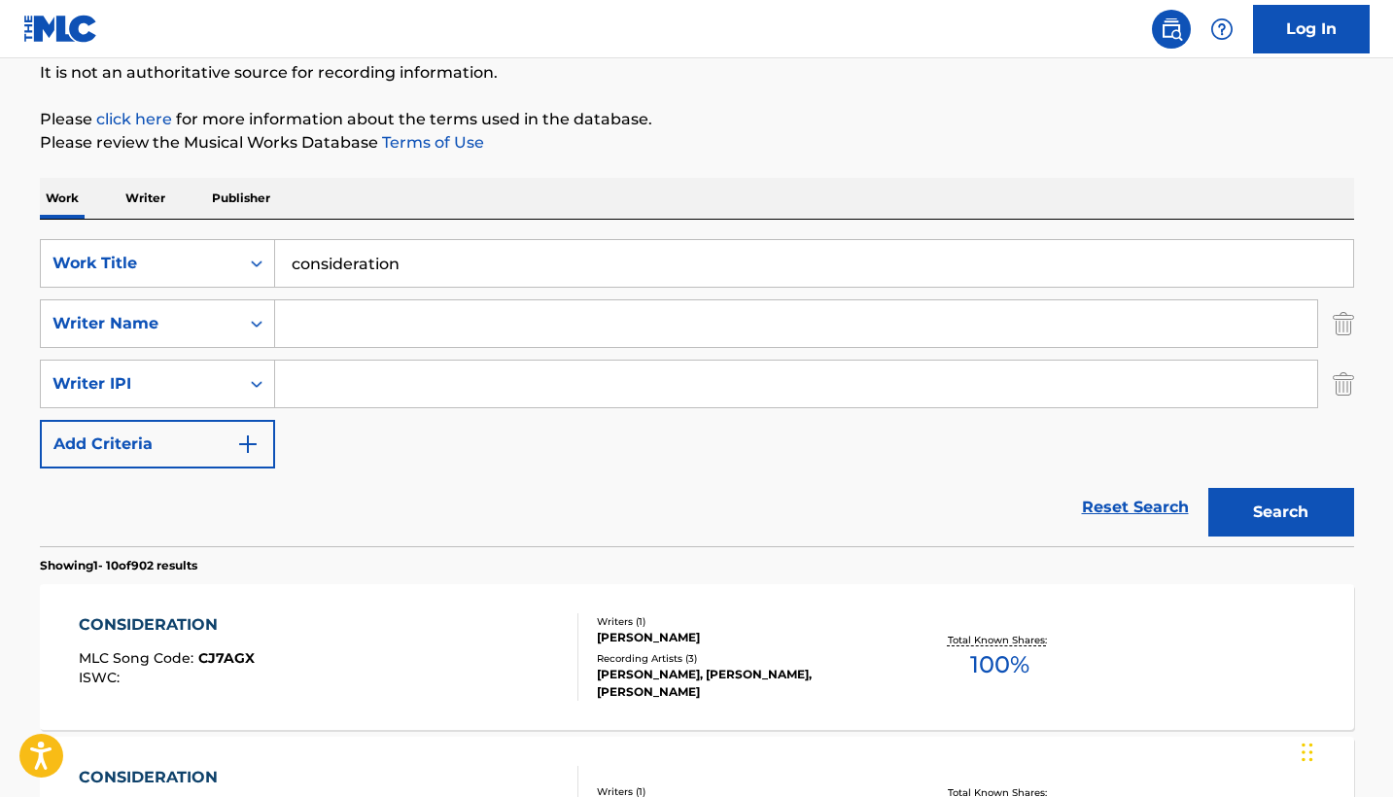
click at [418, 329] on input "Search Form" at bounding box center [796, 323] width 1042 height 47
click at [1280, 512] on button "Search" at bounding box center [1281, 512] width 146 height 49
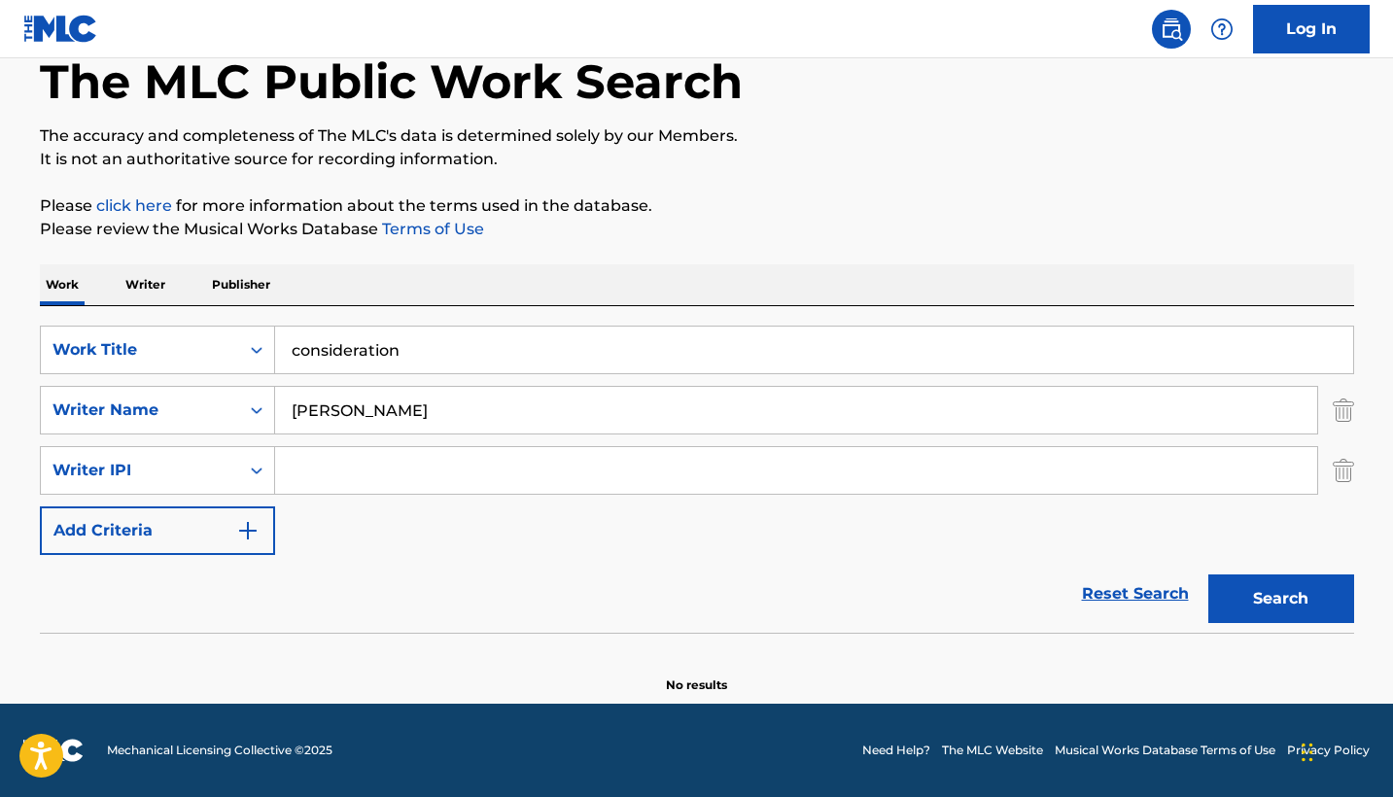
scroll to position [107, 0]
click at [427, 404] on input "[PERSON_NAME]" at bounding box center [796, 410] width 1042 height 47
type input "sza"
click at [1280, 599] on button "Search" at bounding box center [1281, 598] width 146 height 49
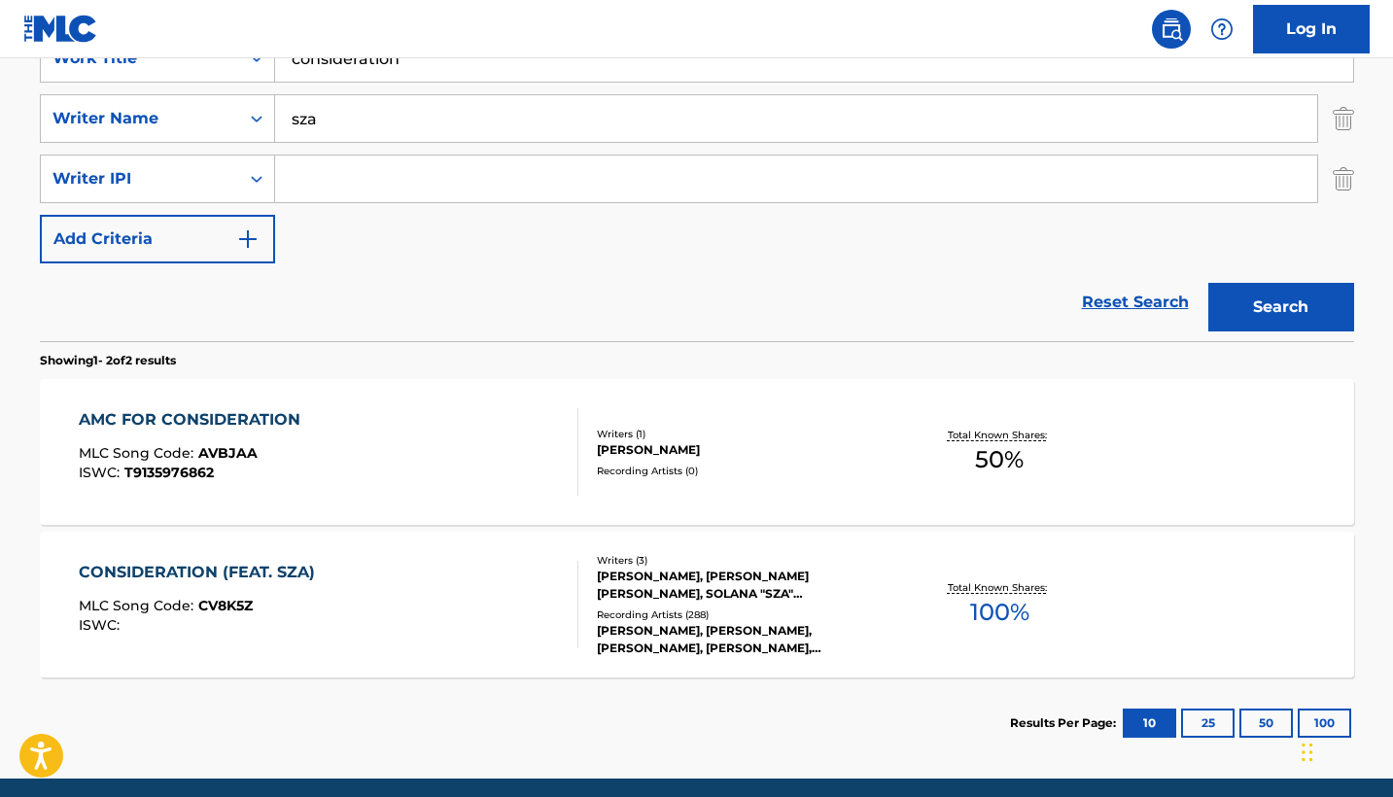
scroll to position [399, 0]
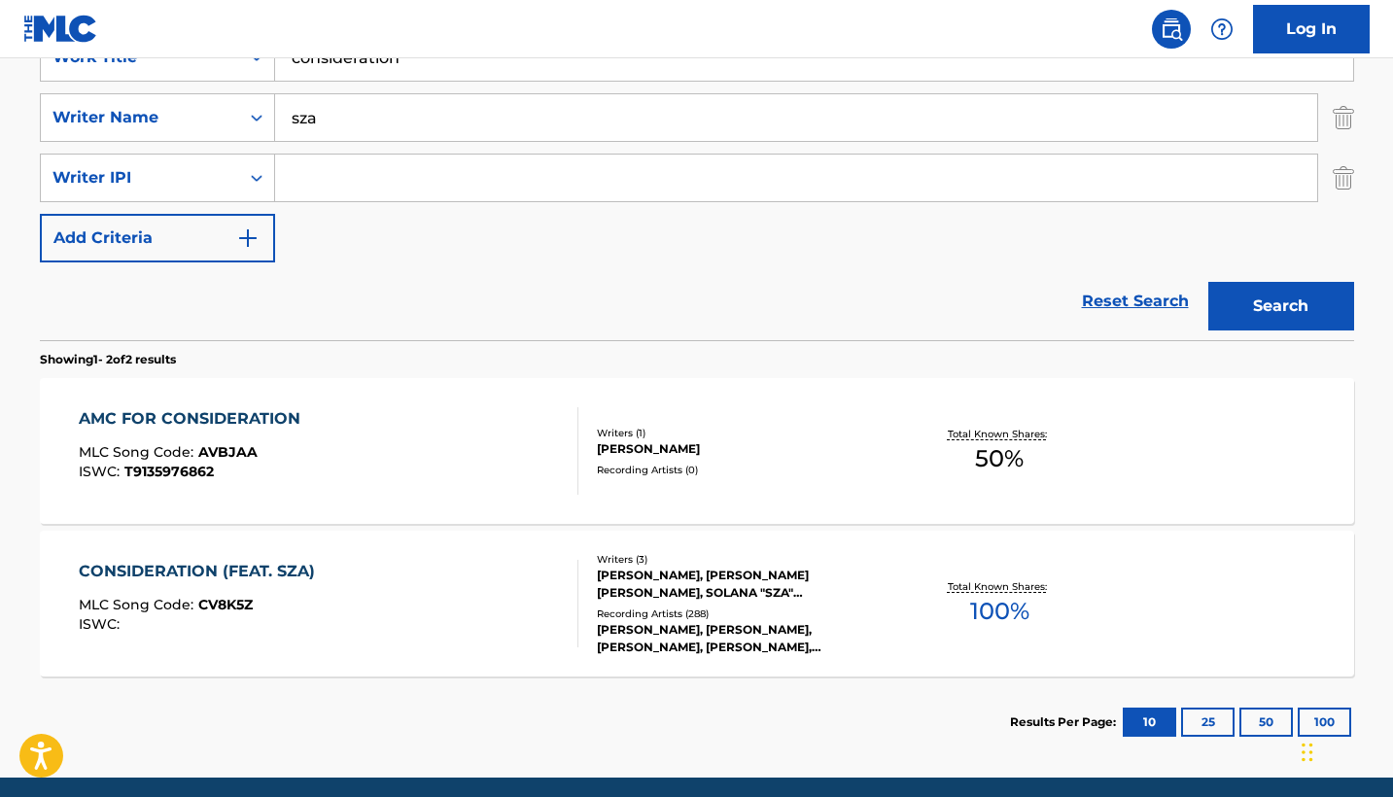
click at [704, 586] on div "[PERSON_NAME], [PERSON_NAME] [PERSON_NAME], SOLANA "SZA" [PERSON_NAME]" at bounding box center [743, 584] width 293 height 35
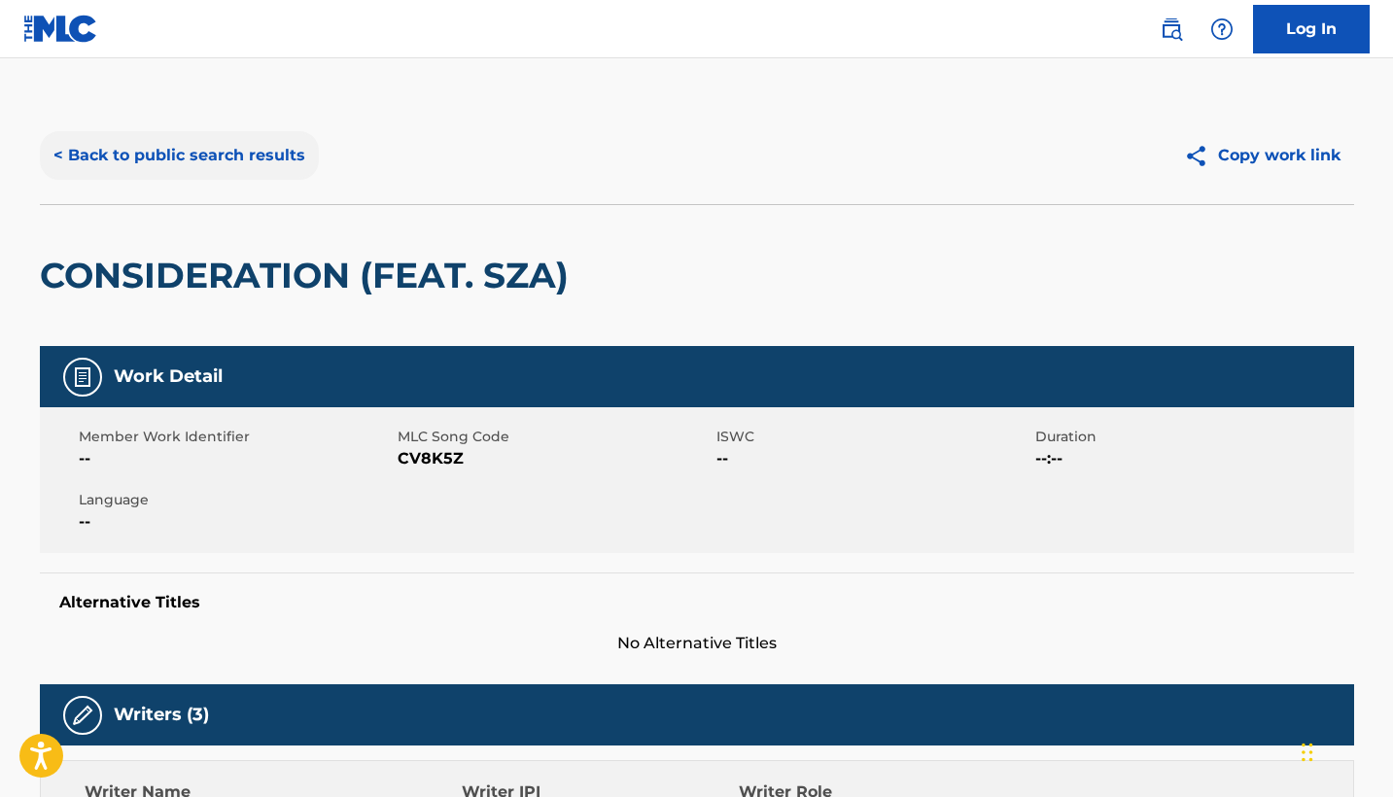
click at [199, 159] on button "< Back to public search results" at bounding box center [179, 155] width 279 height 49
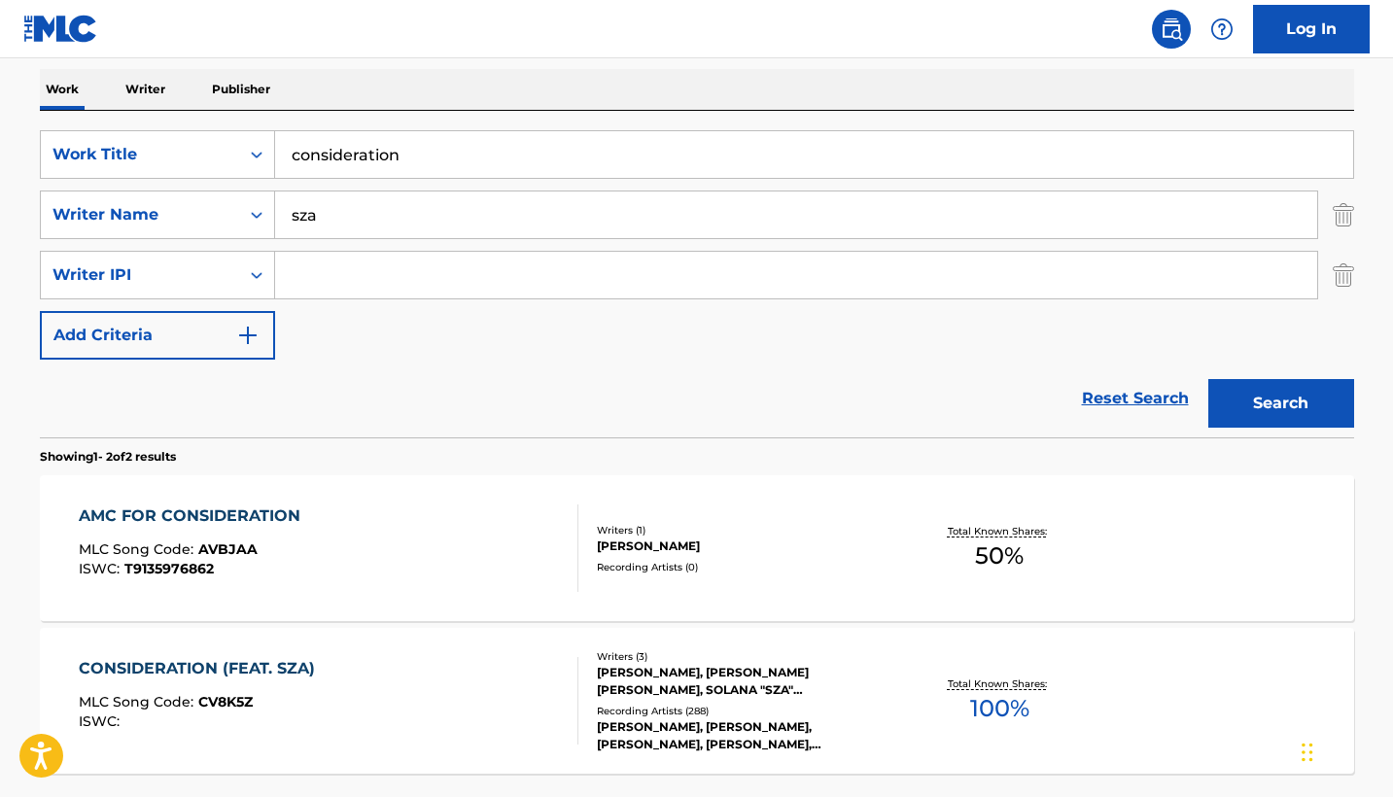
click at [435, 232] on input "sza" at bounding box center [796, 214] width 1042 height 47
click at [447, 160] on input "consideration" at bounding box center [814, 154] width 1078 height 47
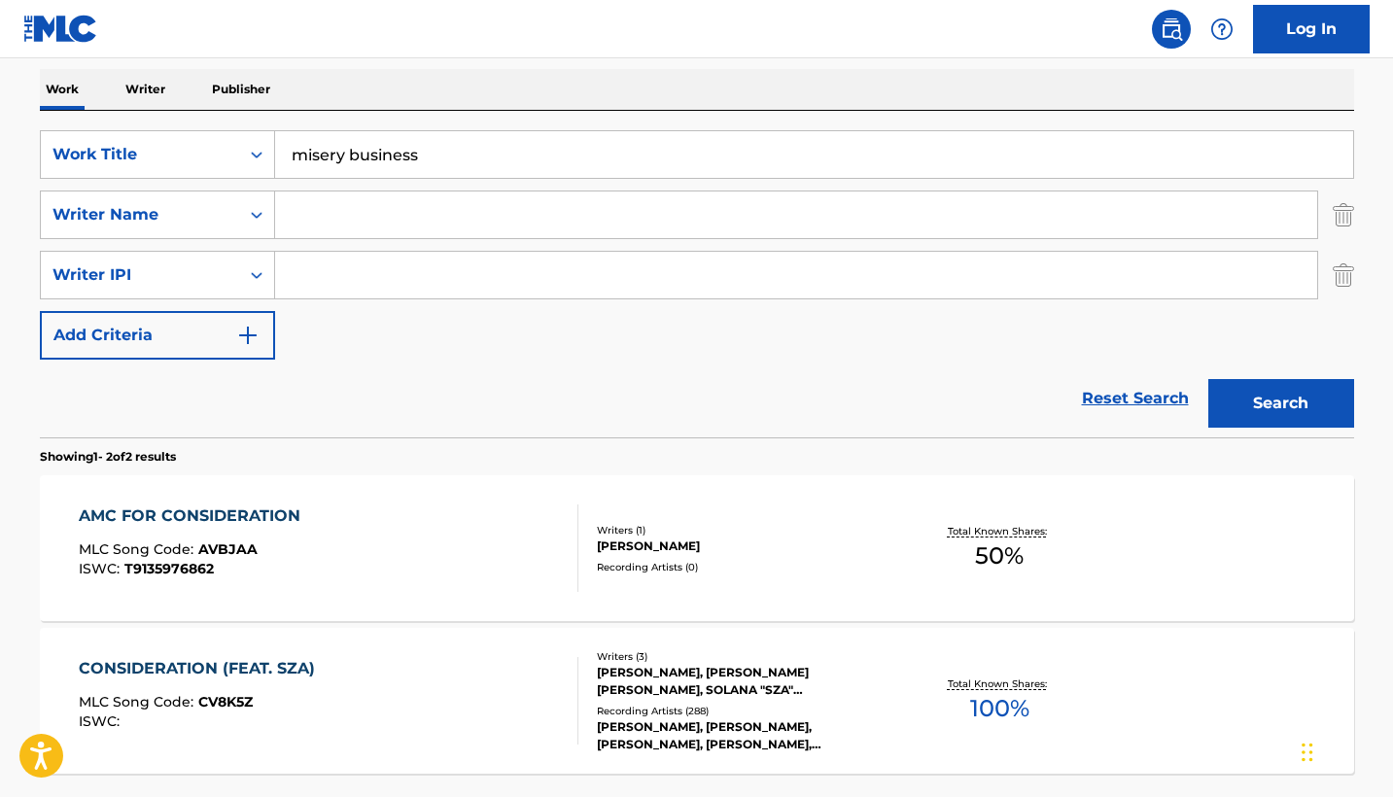
type input "misery business"
click at [1280, 403] on button "Search" at bounding box center [1281, 403] width 146 height 49
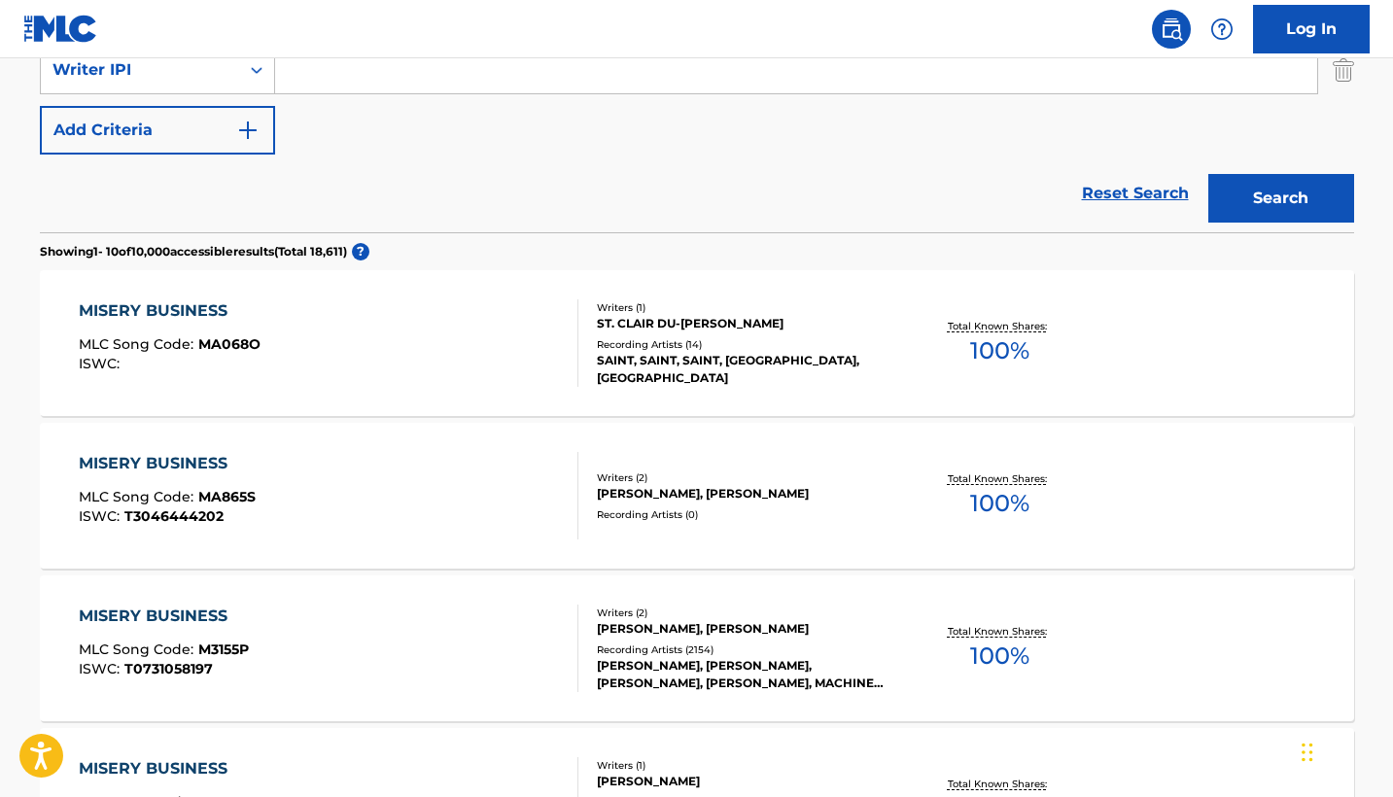
scroll to position [509, 0]
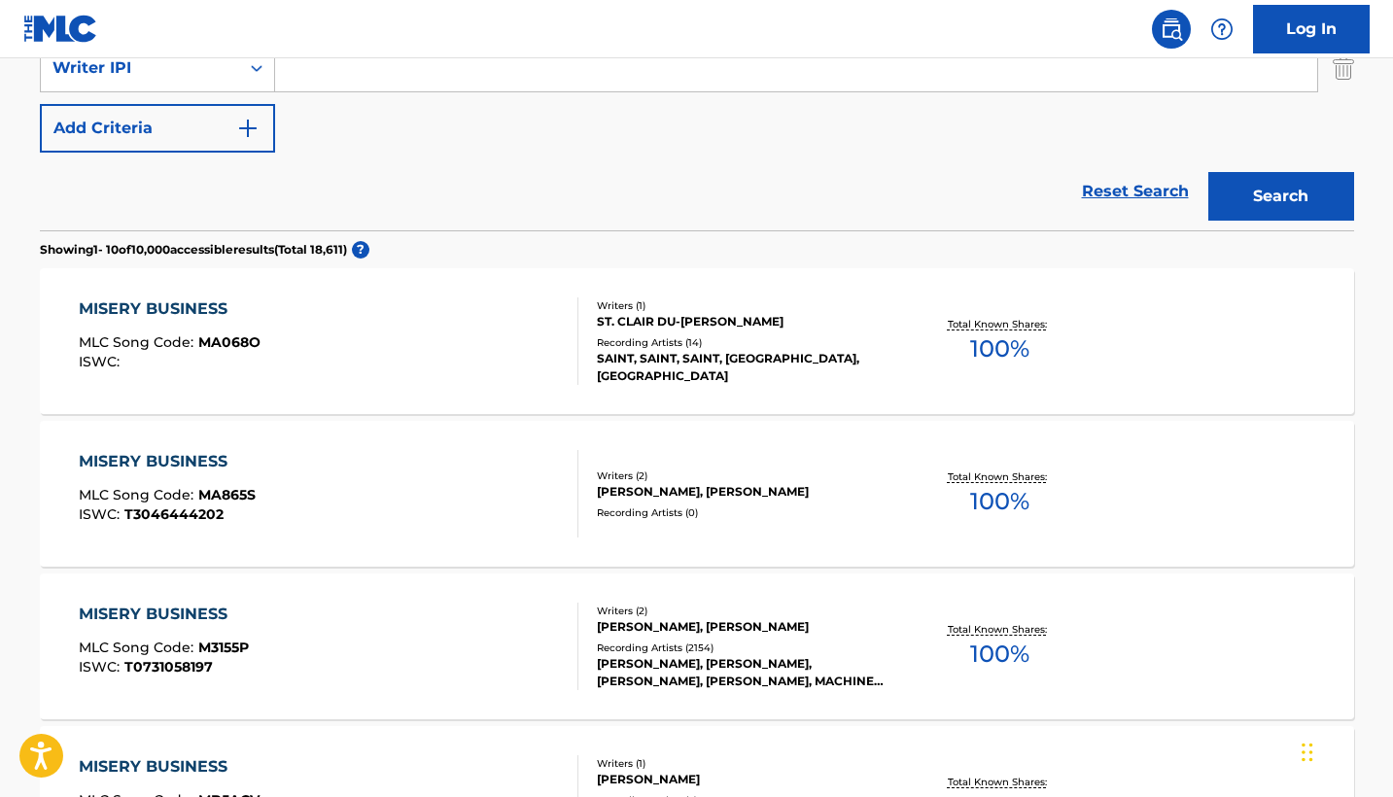
click at [522, 655] on div "MISERY BUSINESS MLC Song Code : M3155P ISWC : T0731058197" at bounding box center [329, 646] width 500 height 87
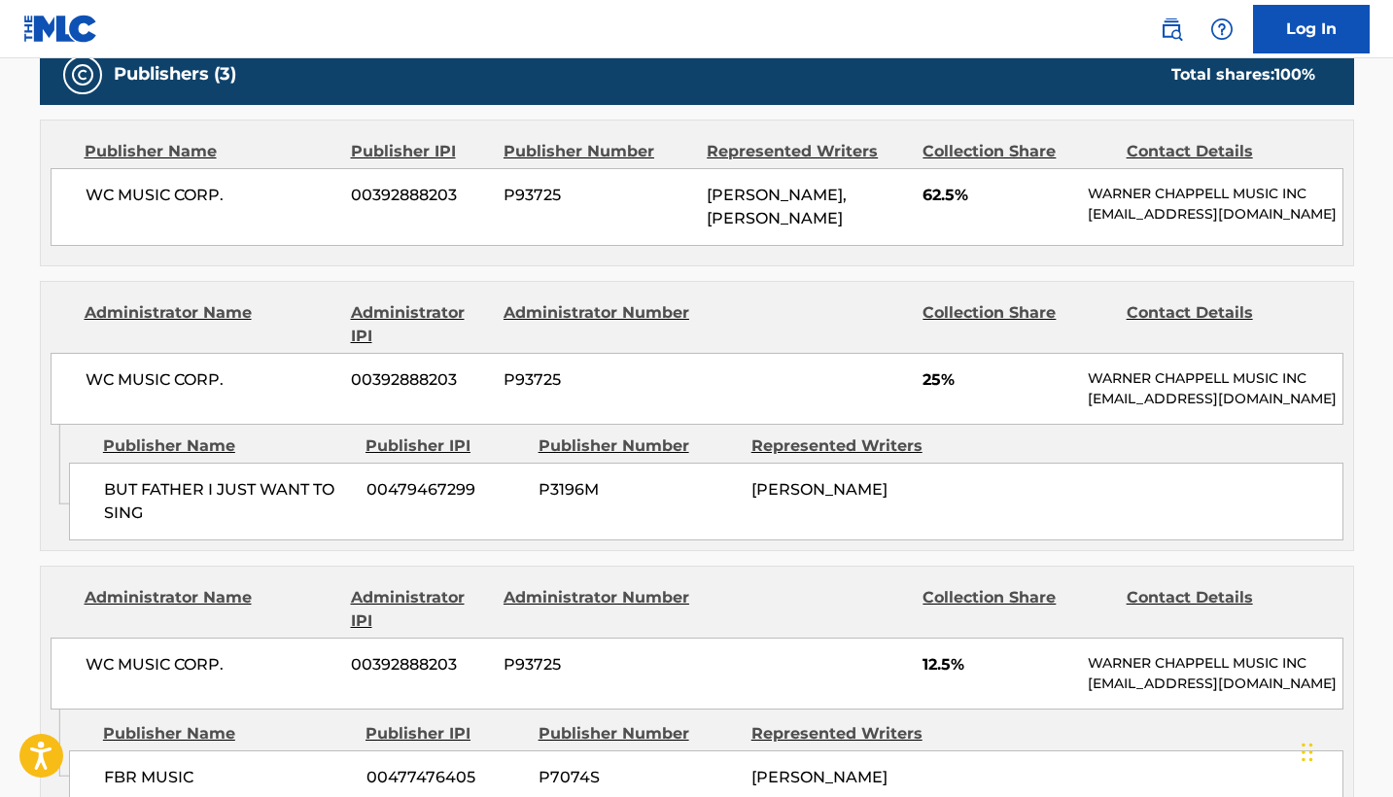
scroll to position [875, 0]
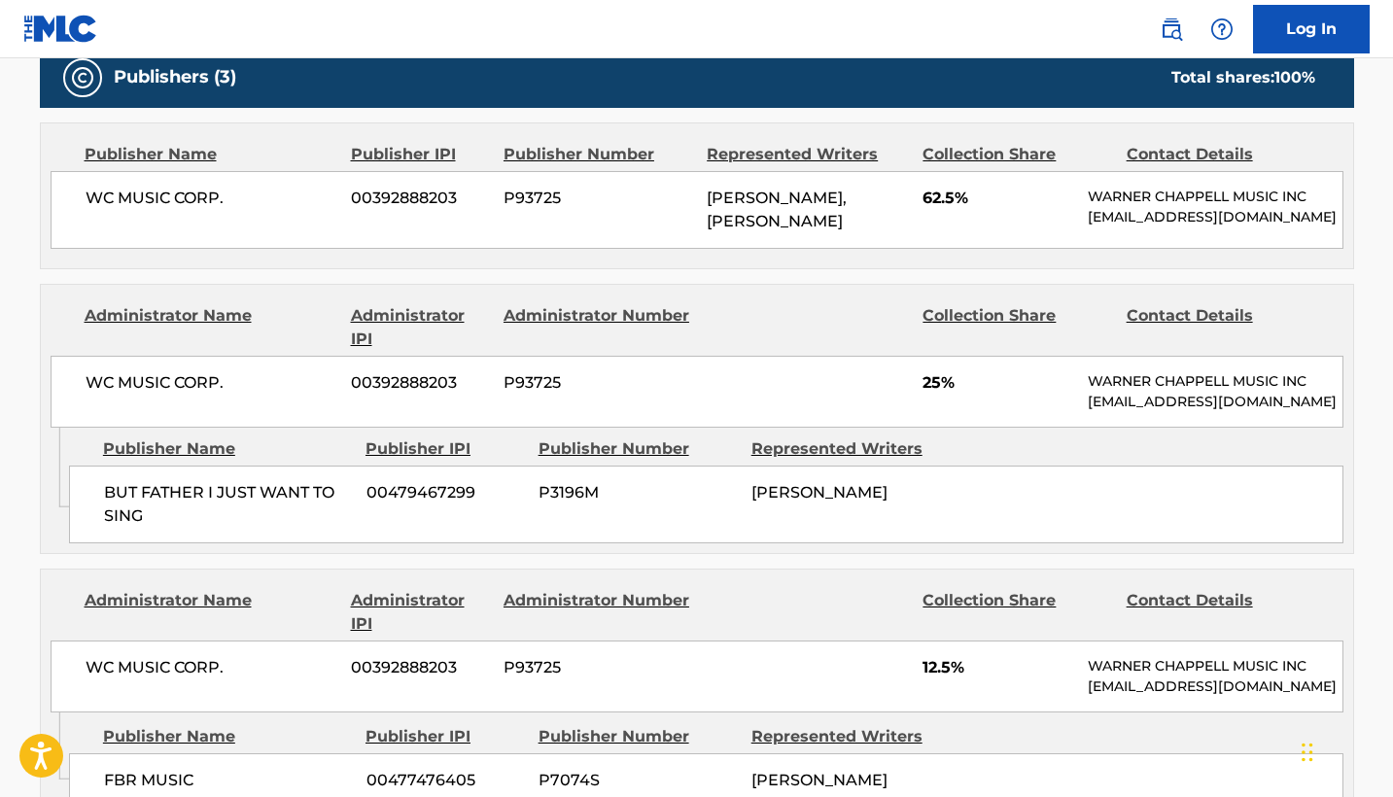
click at [842, 17] on nav "Log In" at bounding box center [696, 29] width 1393 height 58
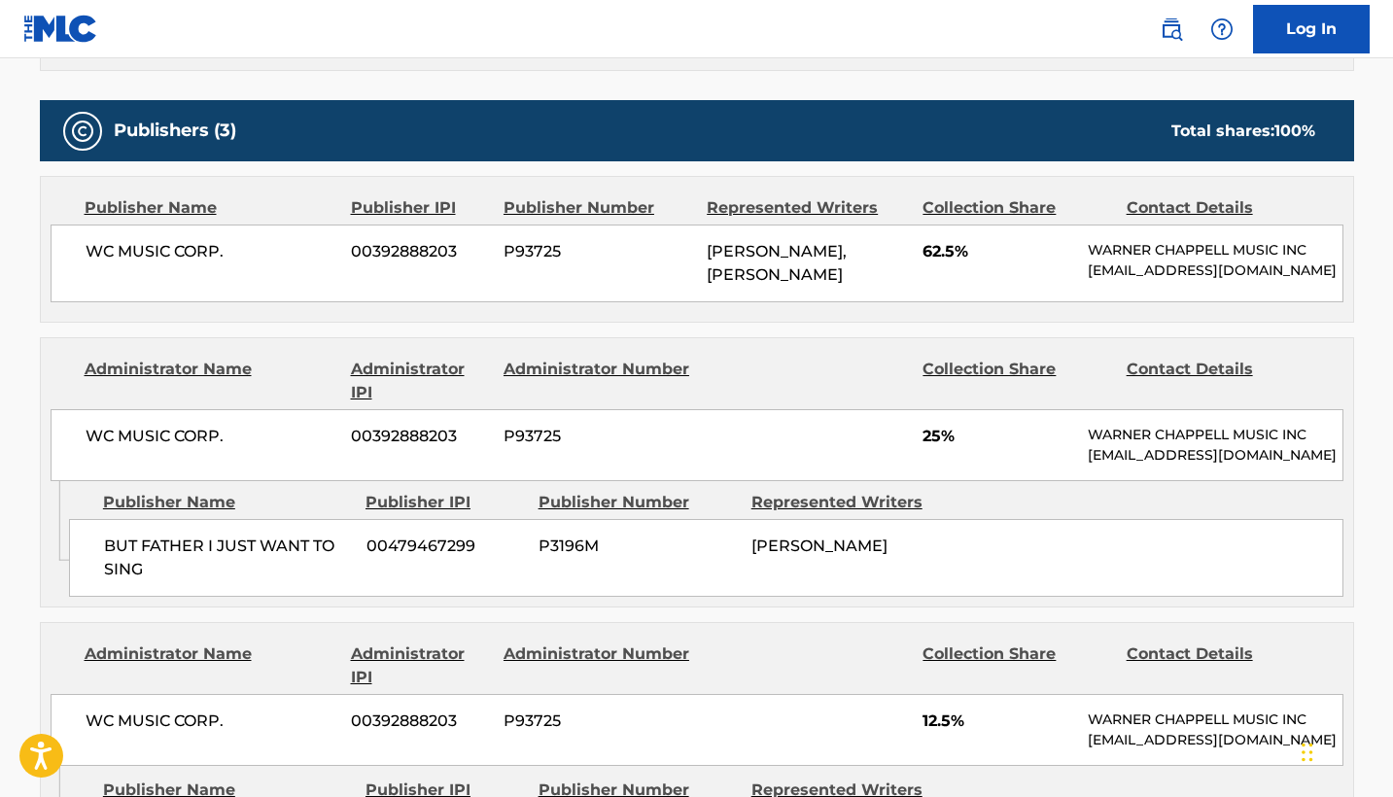
scroll to position [800, 0]
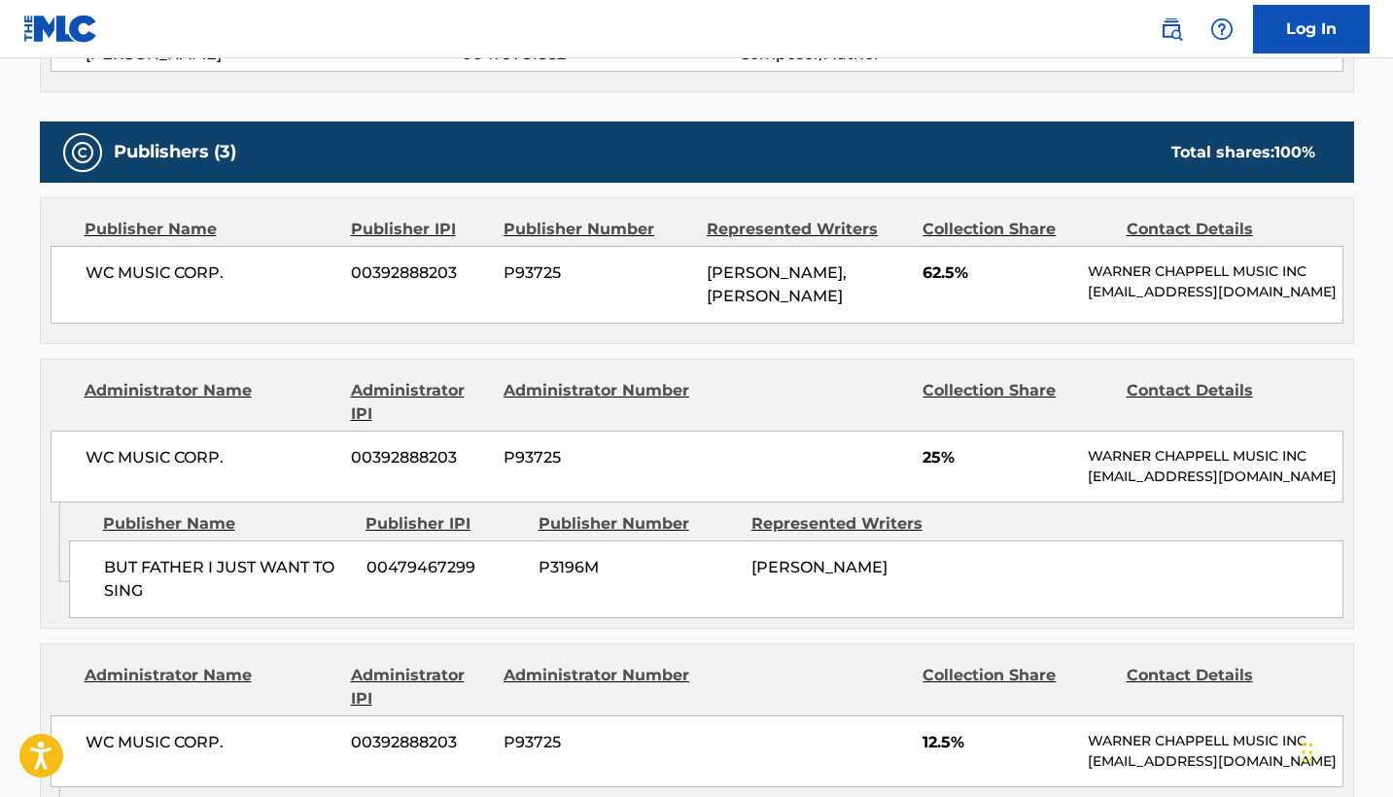
click at [535, 274] on span "P93725" at bounding box center [597, 272] width 189 height 23
copy span "P93725"
click at [434, 273] on span "00392888203" at bounding box center [420, 272] width 138 height 23
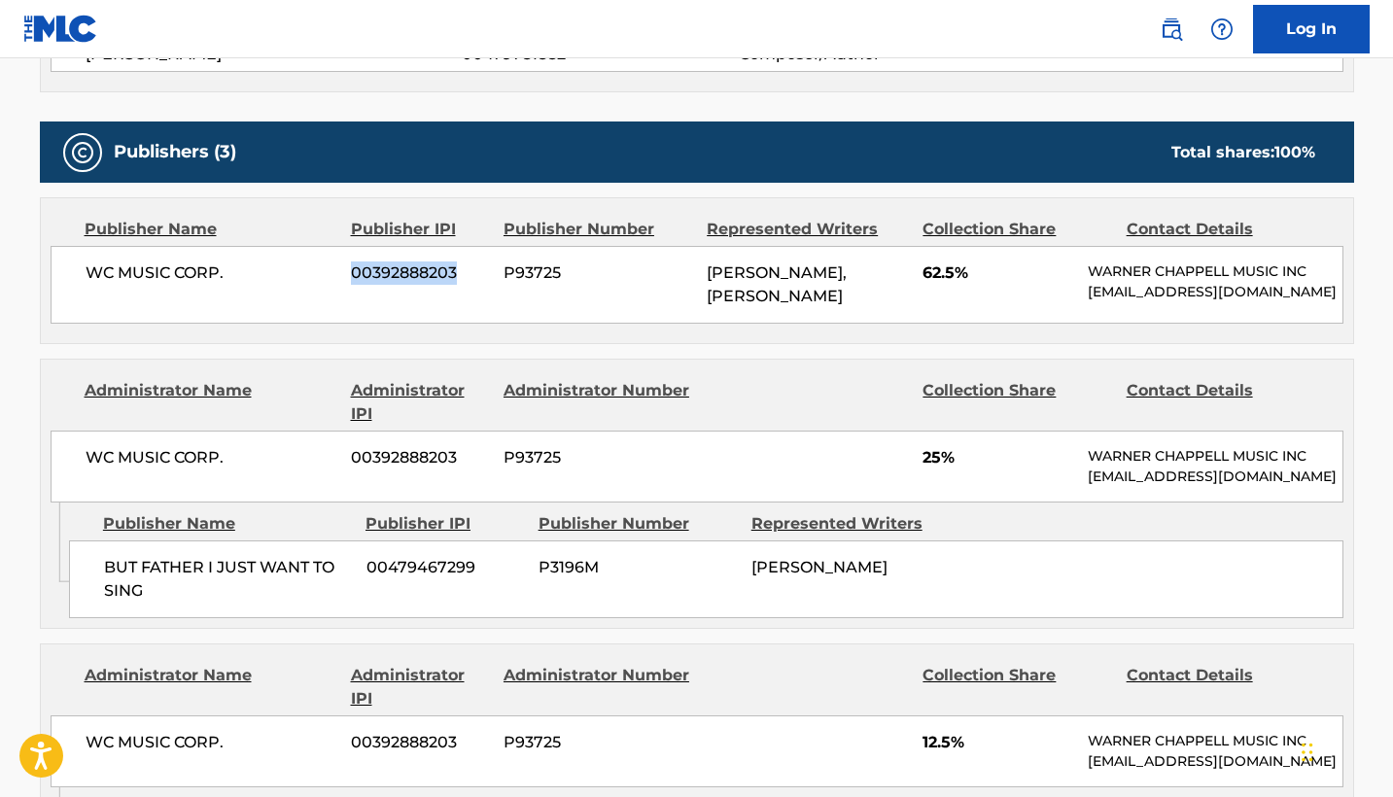
copy span "00392888203"
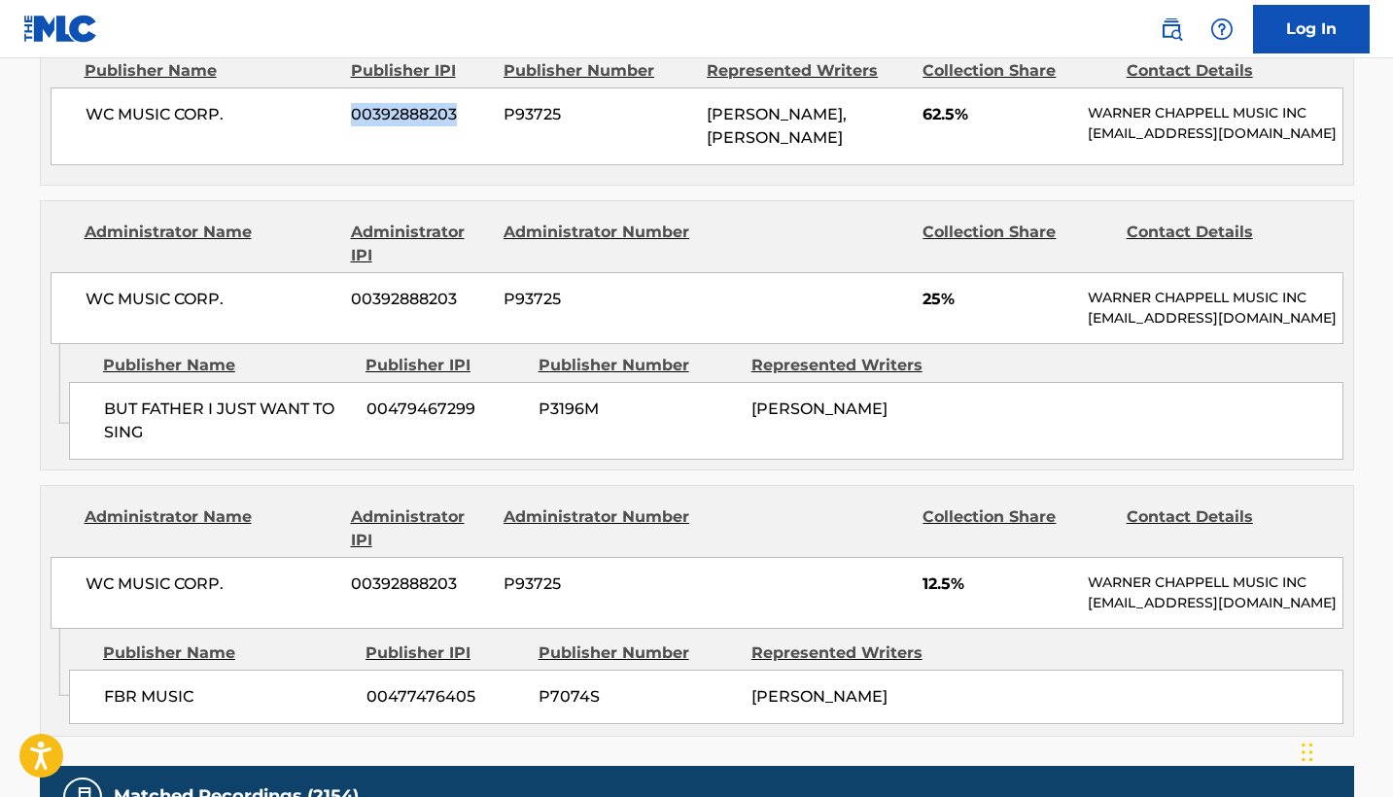
scroll to position [962, 0]
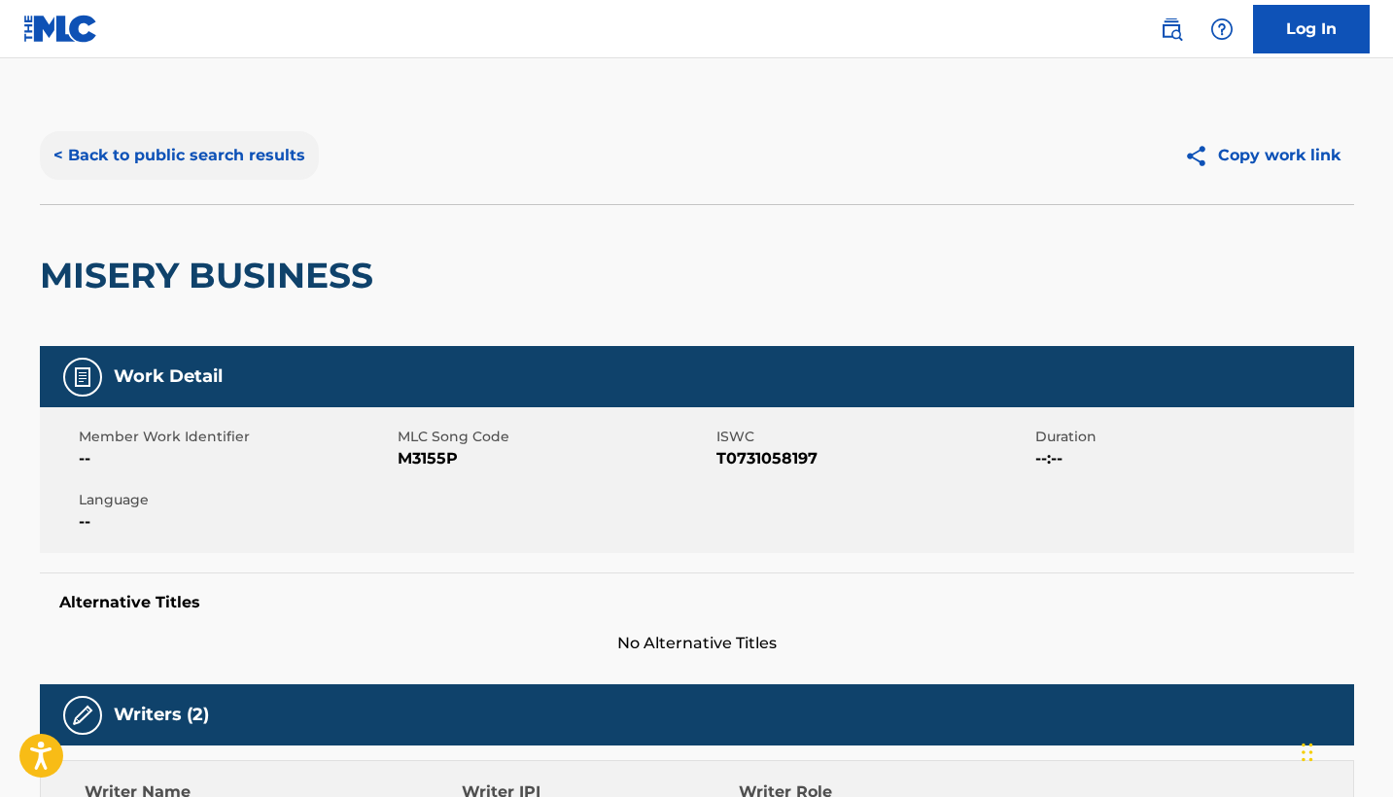
click at [202, 150] on button "< Back to public search results" at bounding box center [179, 155] width 279 height 49
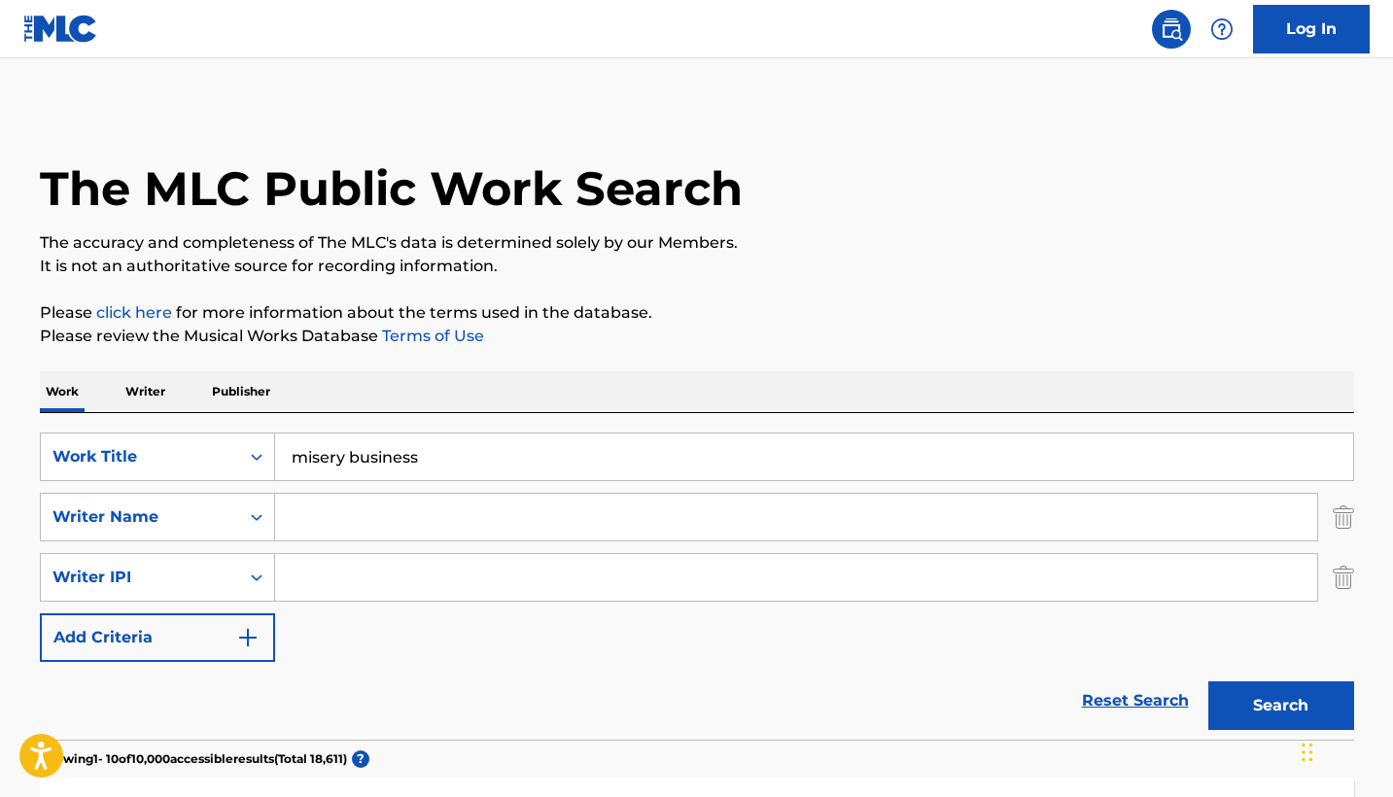
click at [412, 455] on input "misery business" at bounding box center [814, 456] width 1078 height 47
click at [333, 530] on input "Search Form" at bounding box center [796, 517] width 1042 height 47
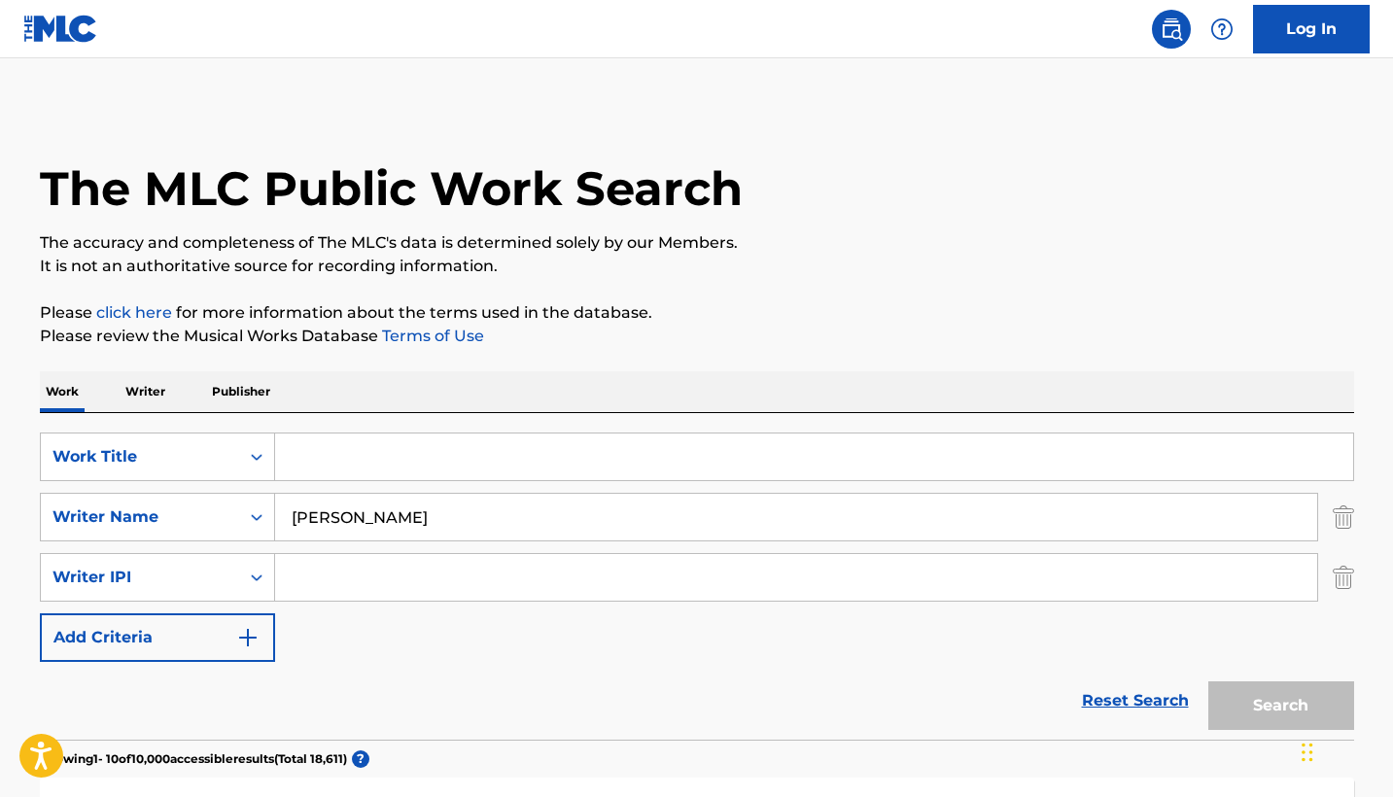
type input "[PERSON_NAME]"
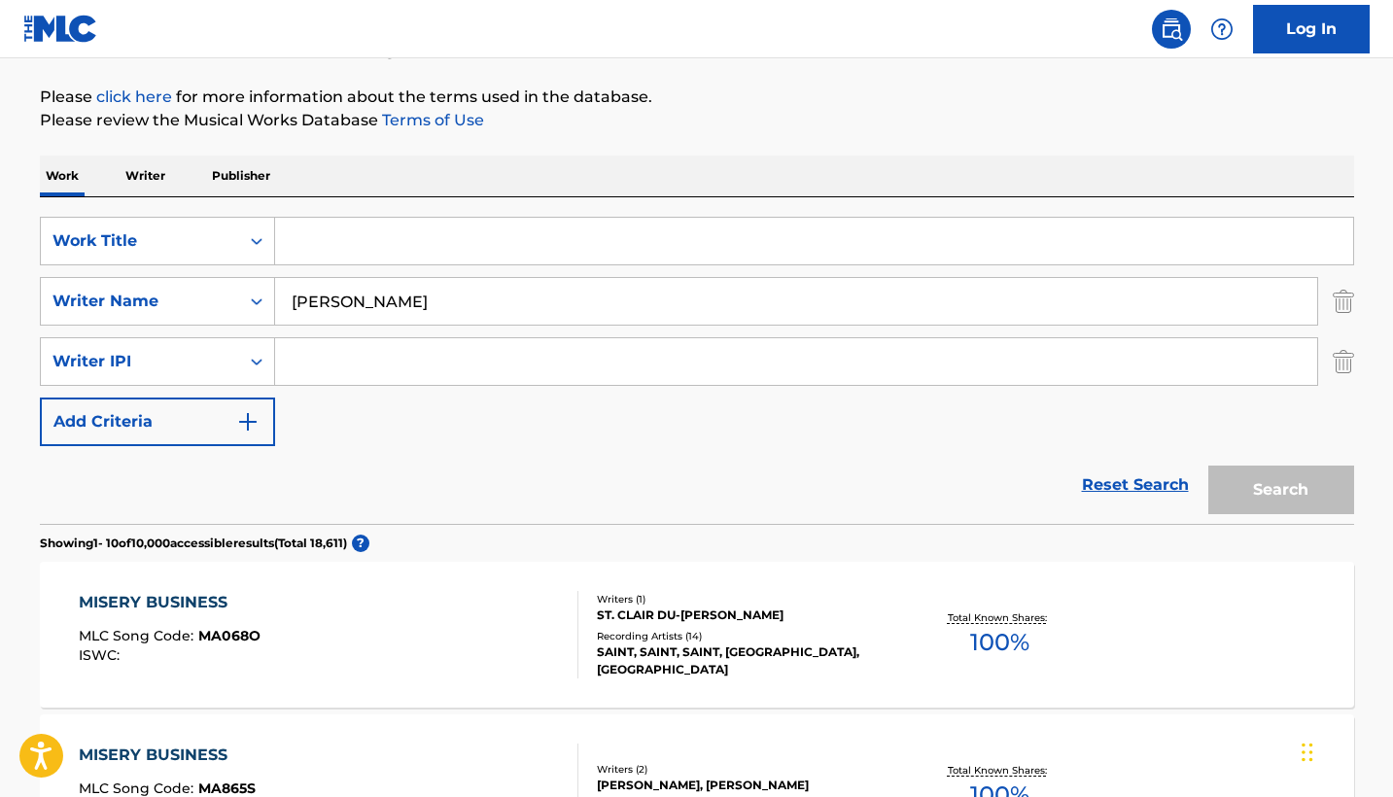
scroll to position [271, 0]
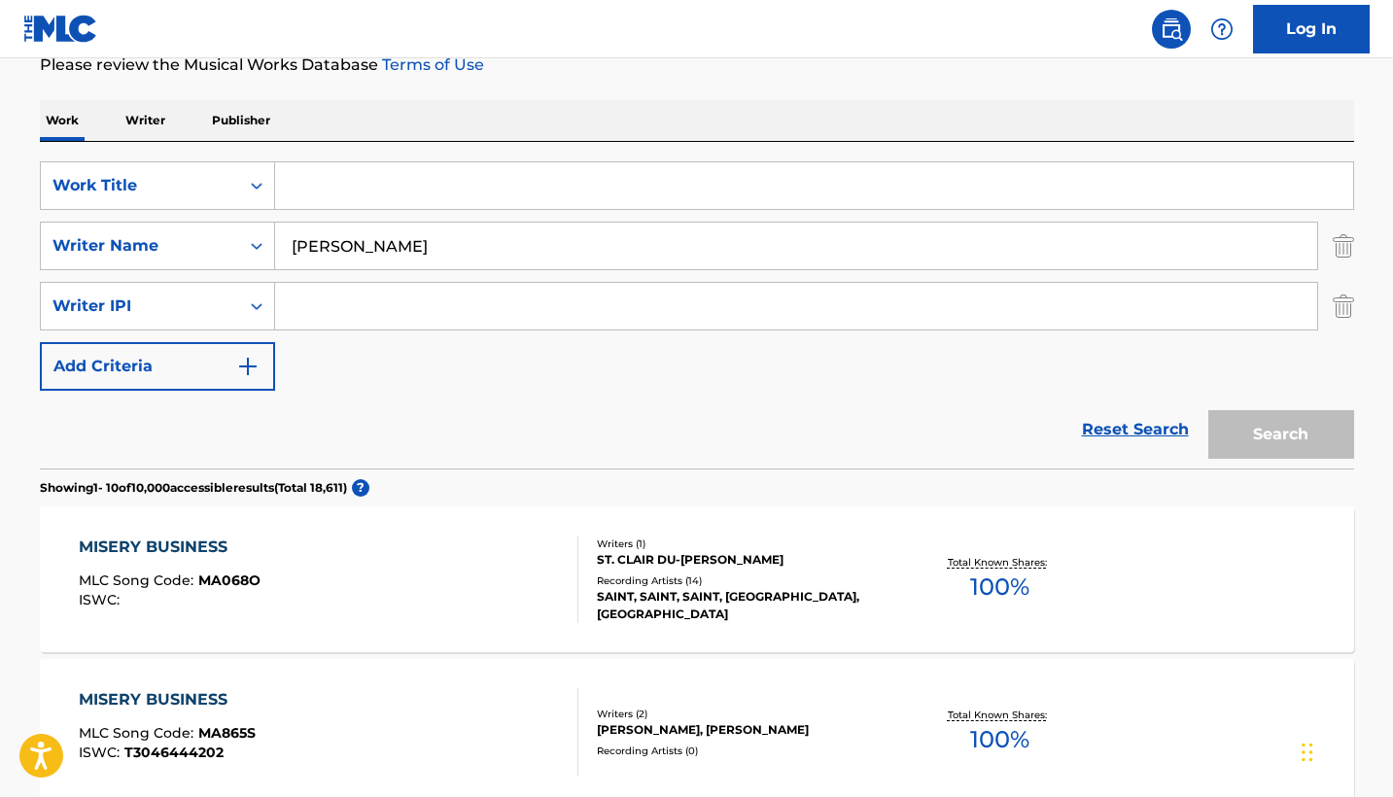
click at [432, 177] on input "Search Form" at bounding box center [814, 185] width 1078 height 47
type input "wobble"
click at [1280, 434] on button "Search" at bounding box center [1281, 434] width 146 height 49
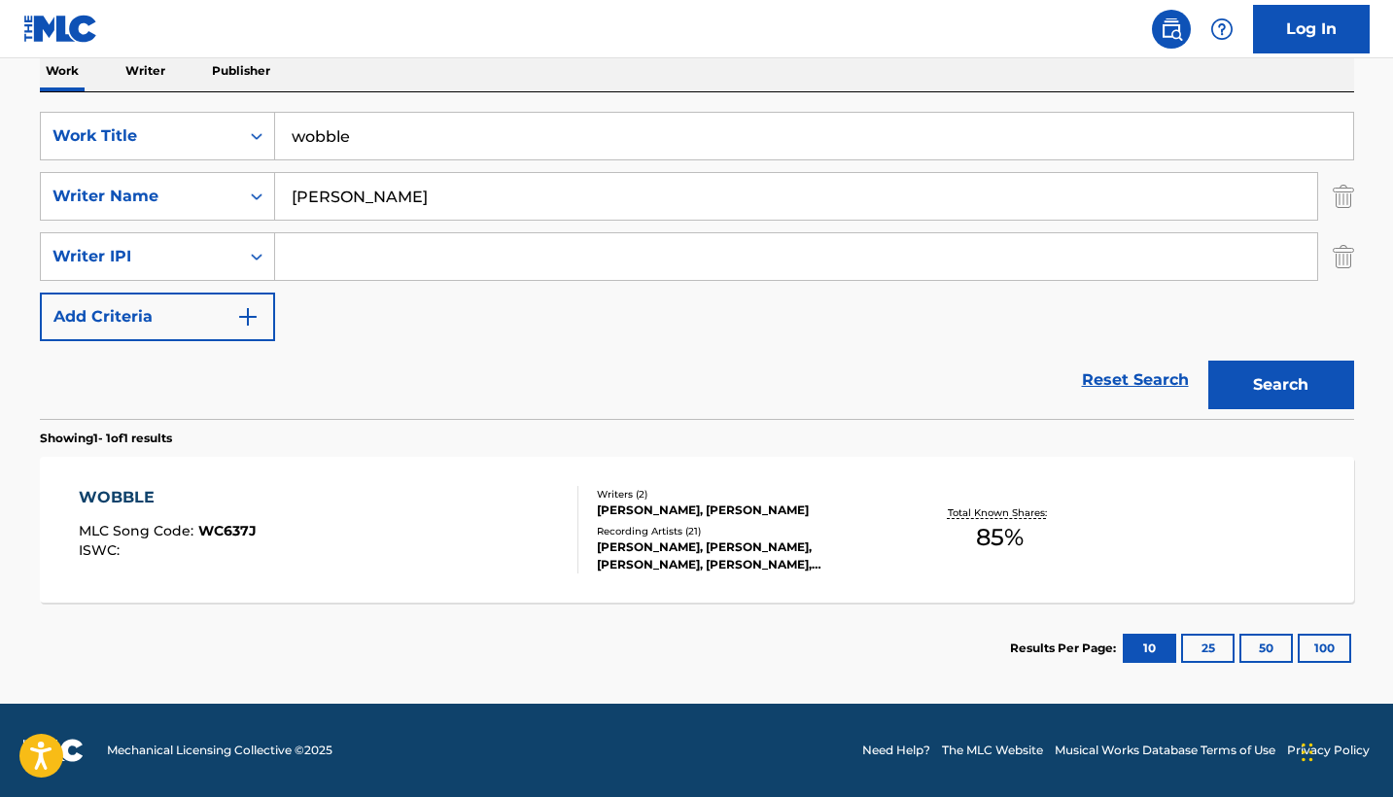
scroll to position [321, 0]
click at [500, 476] on div "WOBBLE MLC Song Code : WC637J ISWC : Writers ( 2 ) [PERSON_NAME], [PERSON_NAME]…" at bounding box center [697, 530] width 1314 height 146
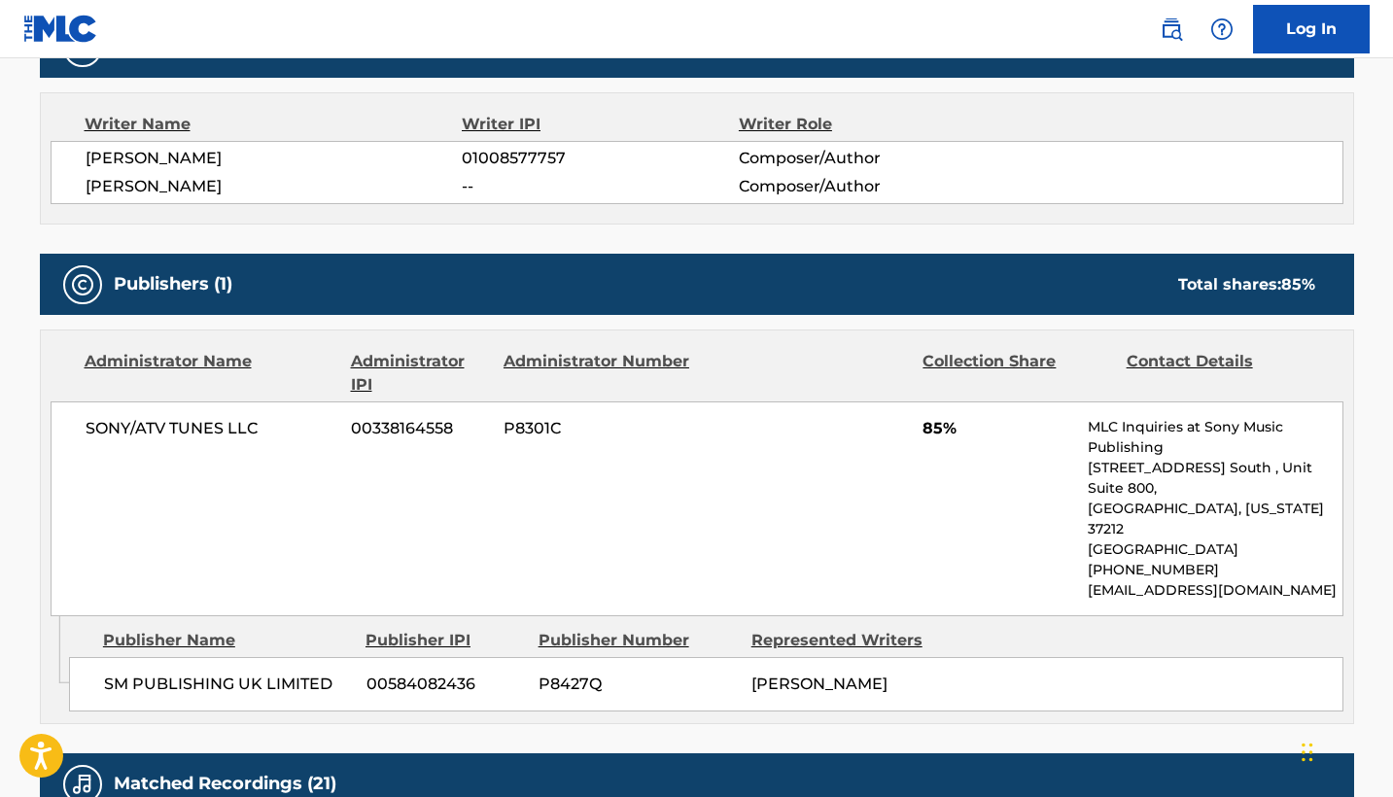
scroll to position [669, 0]
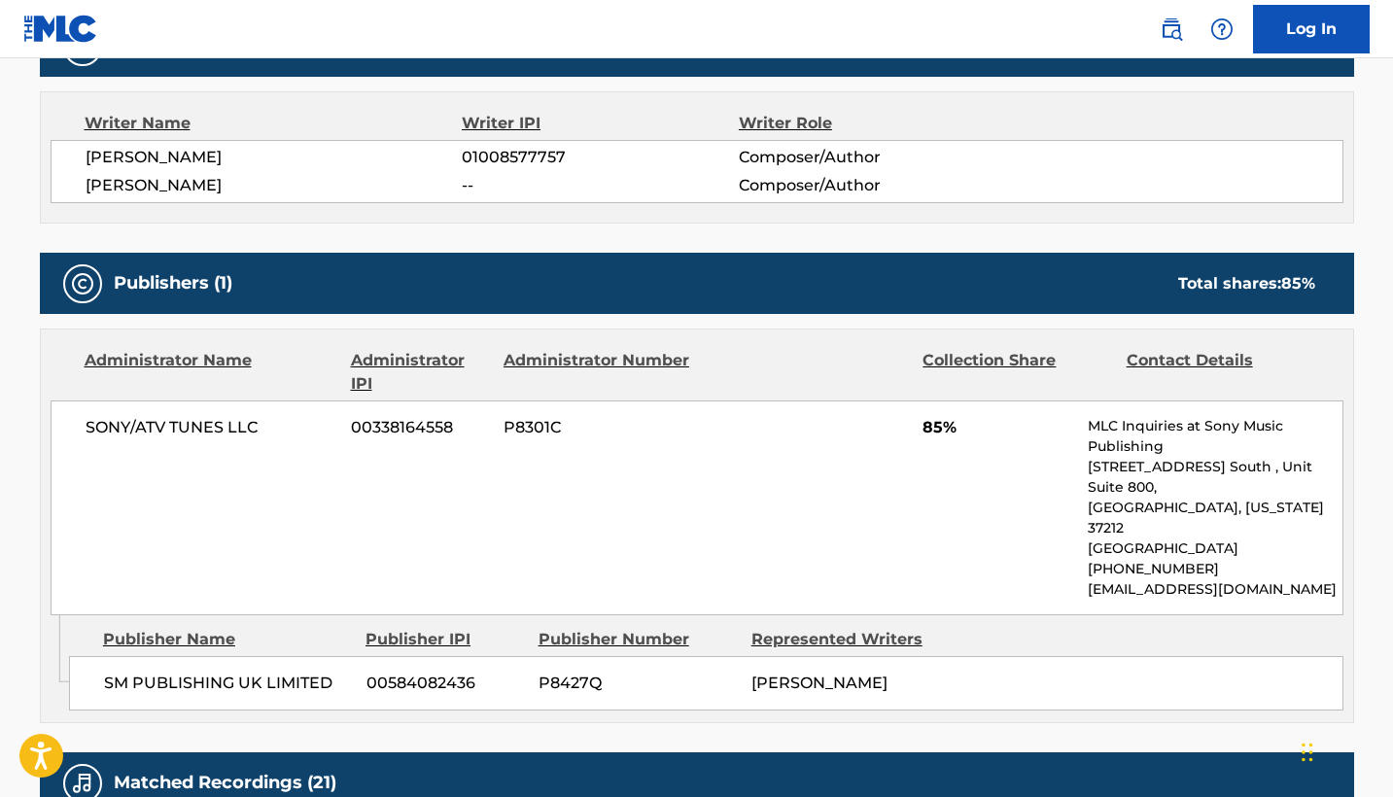
click at [427, 425] on span "00338164558" at bounding box center [420, 427] width 138 height 23
copy span "00338164558"
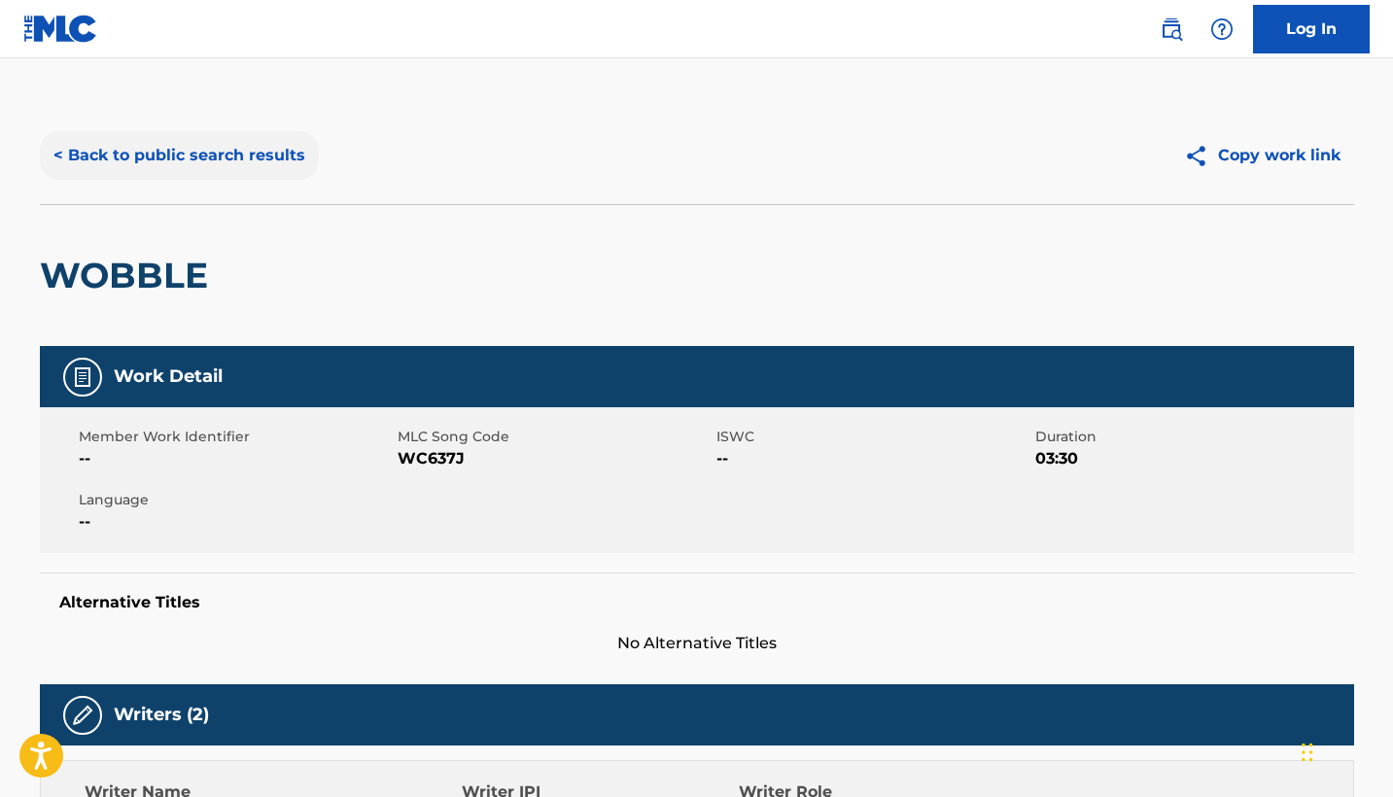
scroll to position [0, 0]
click at [179, 173] on button "< Back to public search results" at bounding box center [179, 155] width 279 height 49
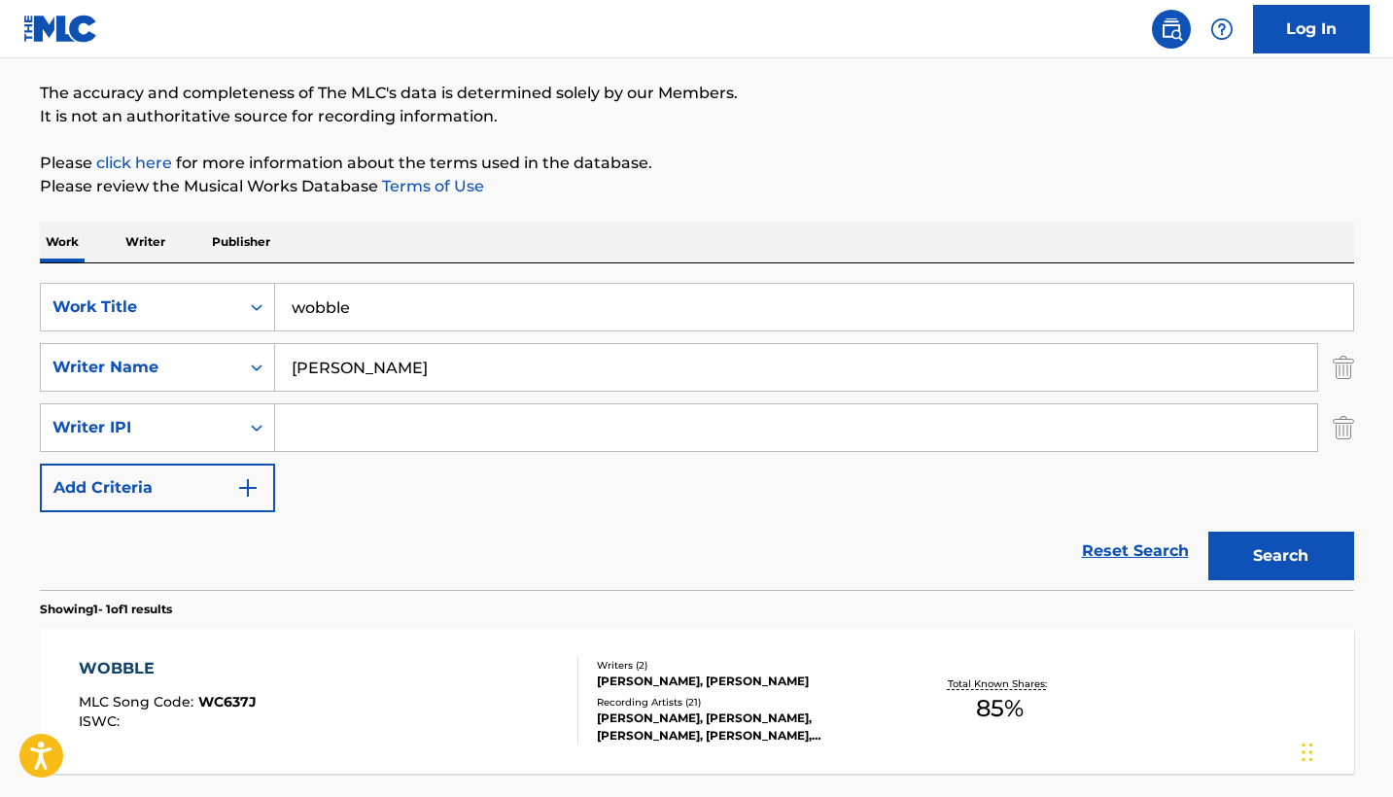
click at [428, 309] on input "wobble" at bounding box center [814, 307] width 1078 height 47
type input "sooner or later"
drag, startPoint x: 435, startPoint y: 363, endPoint x: 272, endPoint y: 359, distance: 163.3
click at [273, 361] on div "SearchWithCriteria9f28af3a-419f-40bb-9150-9851a10615d6 Writer Name [PERSON_NAME]" at bounding box center [697, 367] width 1314 height 49
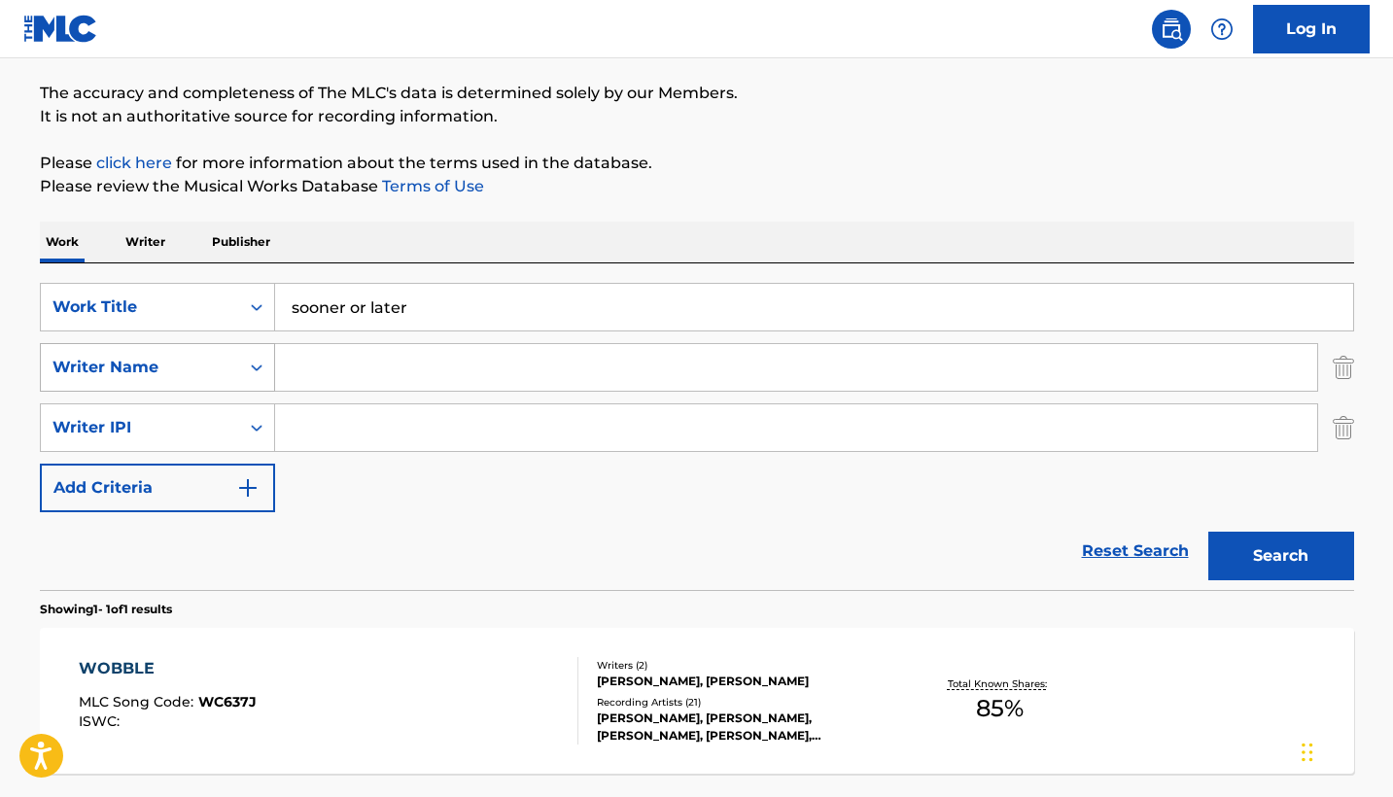
click at [1280, 556] on button "Search" at bounding box center [1281, 556] width 146 height 49
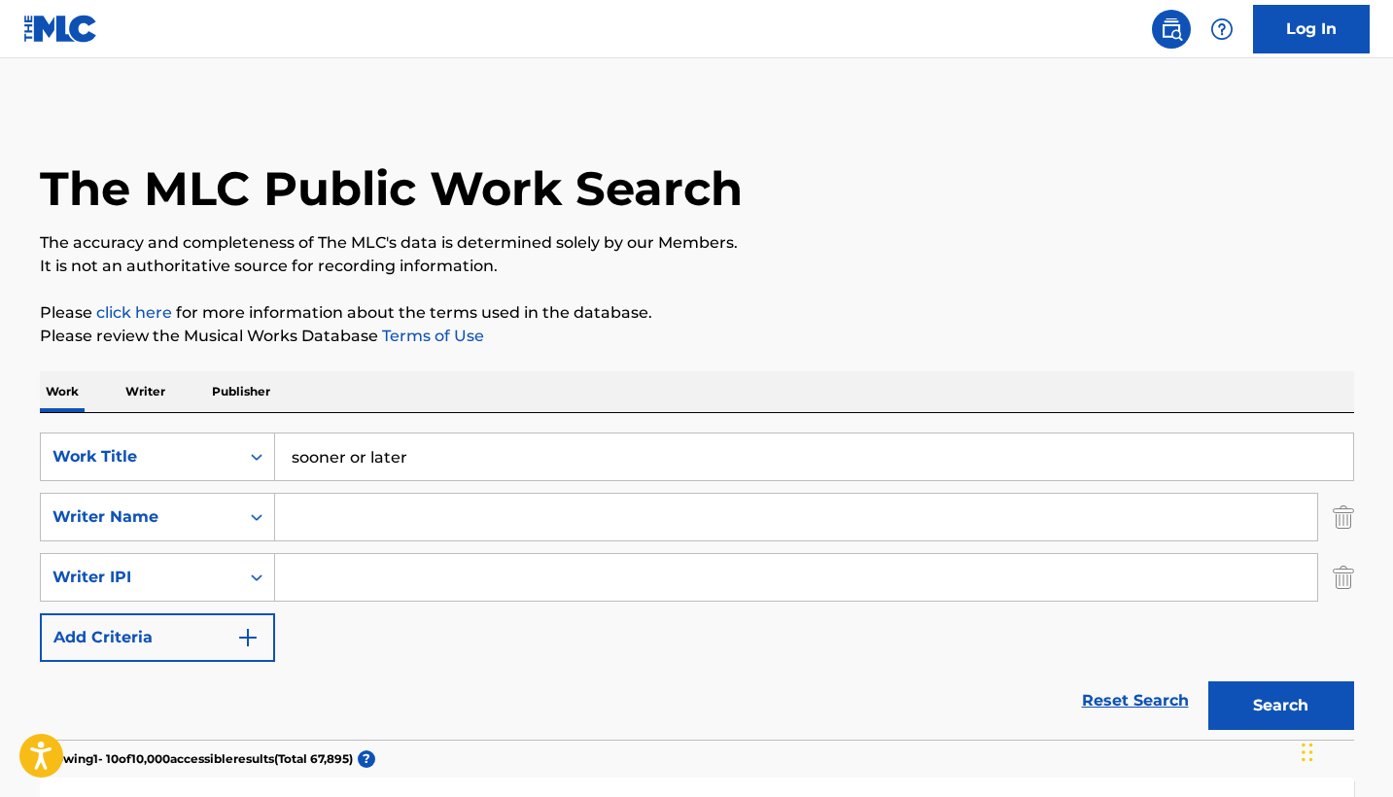
scroll to position [0, 0]
drag, startPoint x: 413, startPoint y: 452, endPoint x: 285, endPoint y: 461, distance: 128.6
click at [285, 461] on input "sooner or later" at bounding box center [814, 456] width 1078 height 47
type input "[PERSON_NAME]"
click at [1280, 706] on button "Search" at bounding box center [1281, 705] width 146 height 49
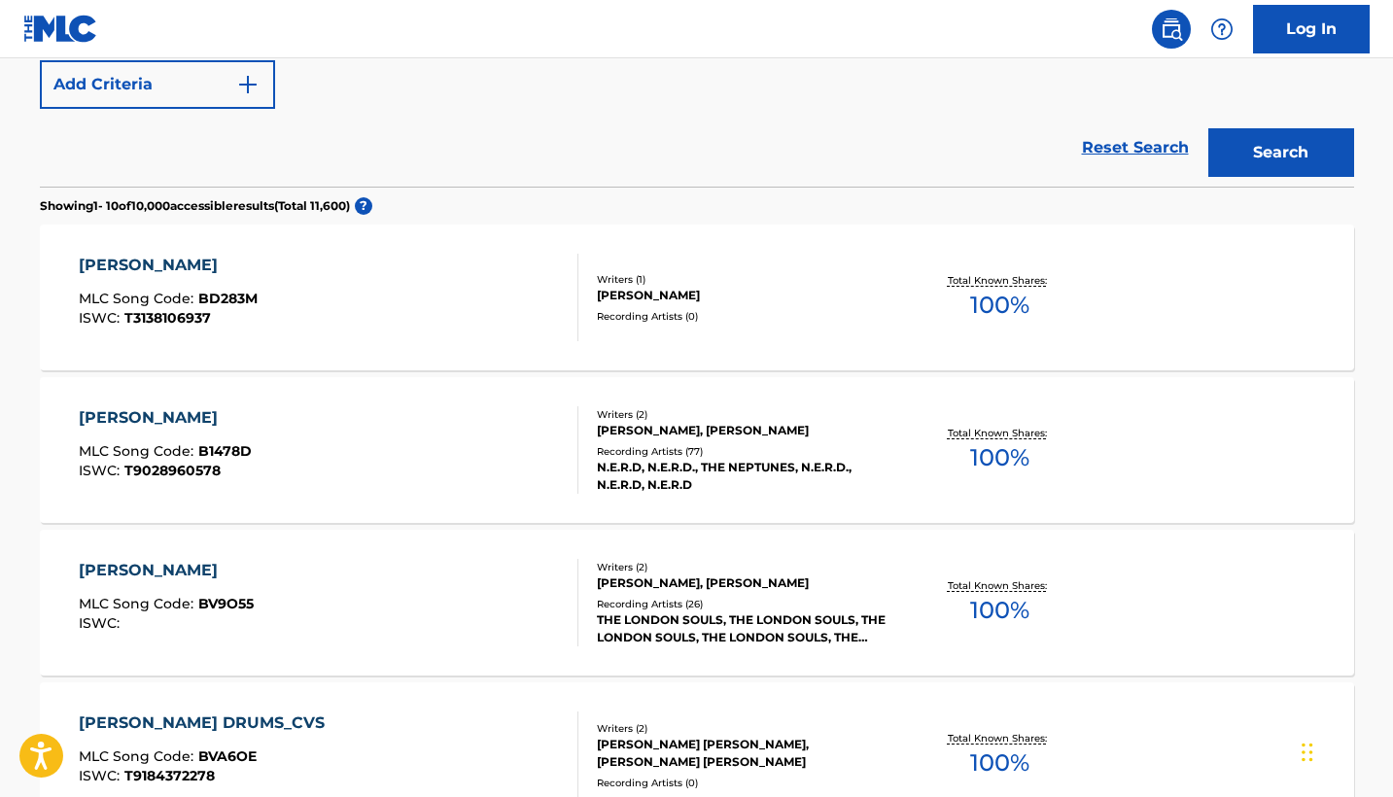
scroll to position [570, 0]
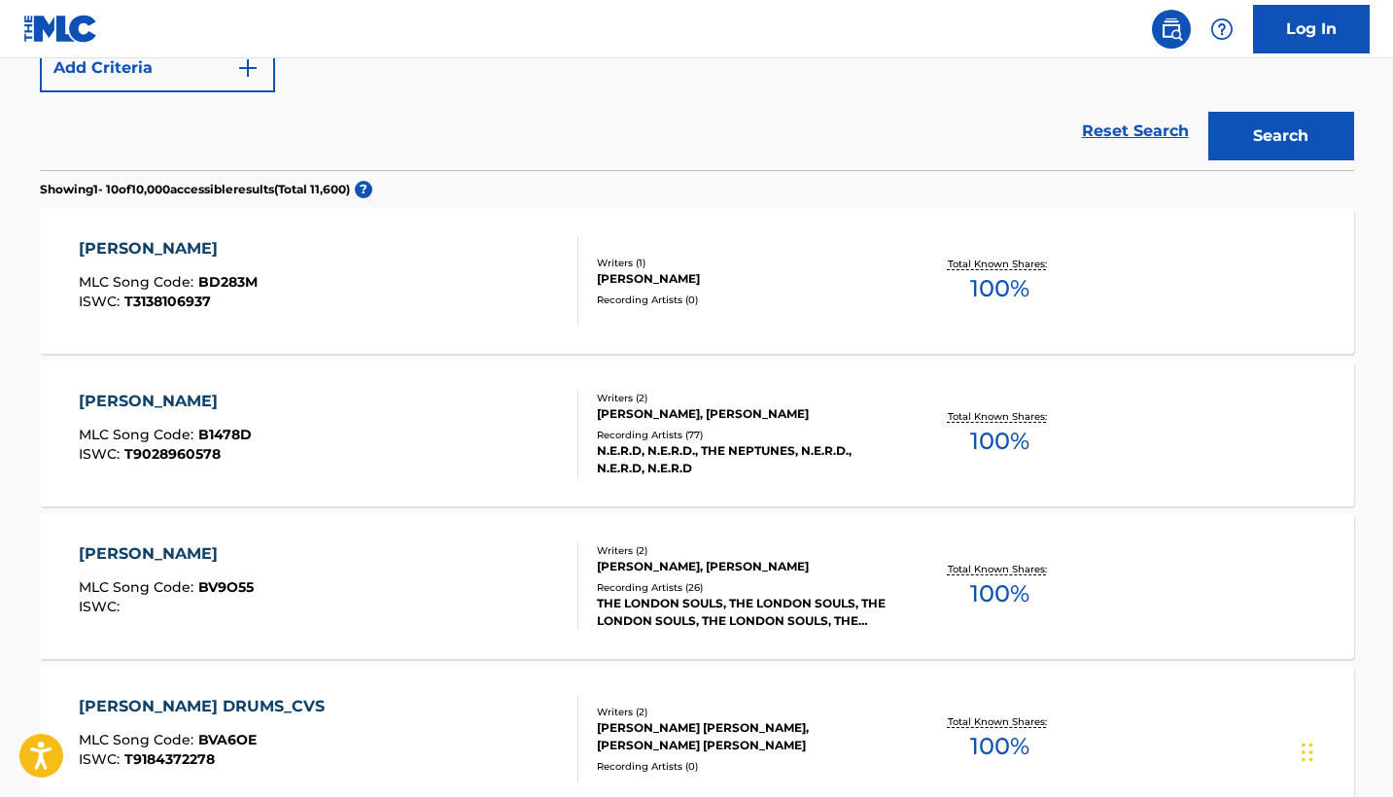
click at [338, 466] on div "[PERSON_NAME] MLC Song Code : B1478D ISWC : T9028960578" at bounding box center [329, 433] width 500 height 87
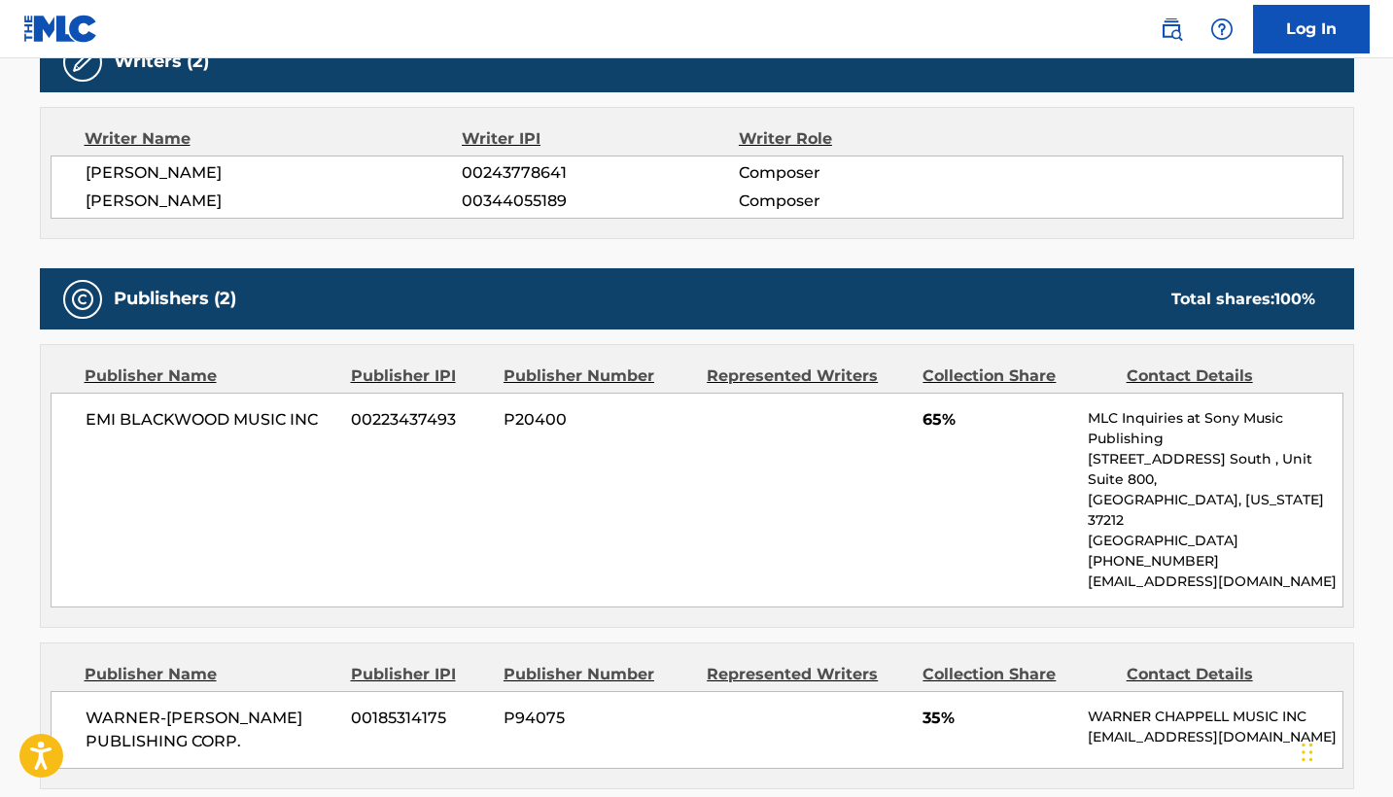
scroll to position [747, 0]
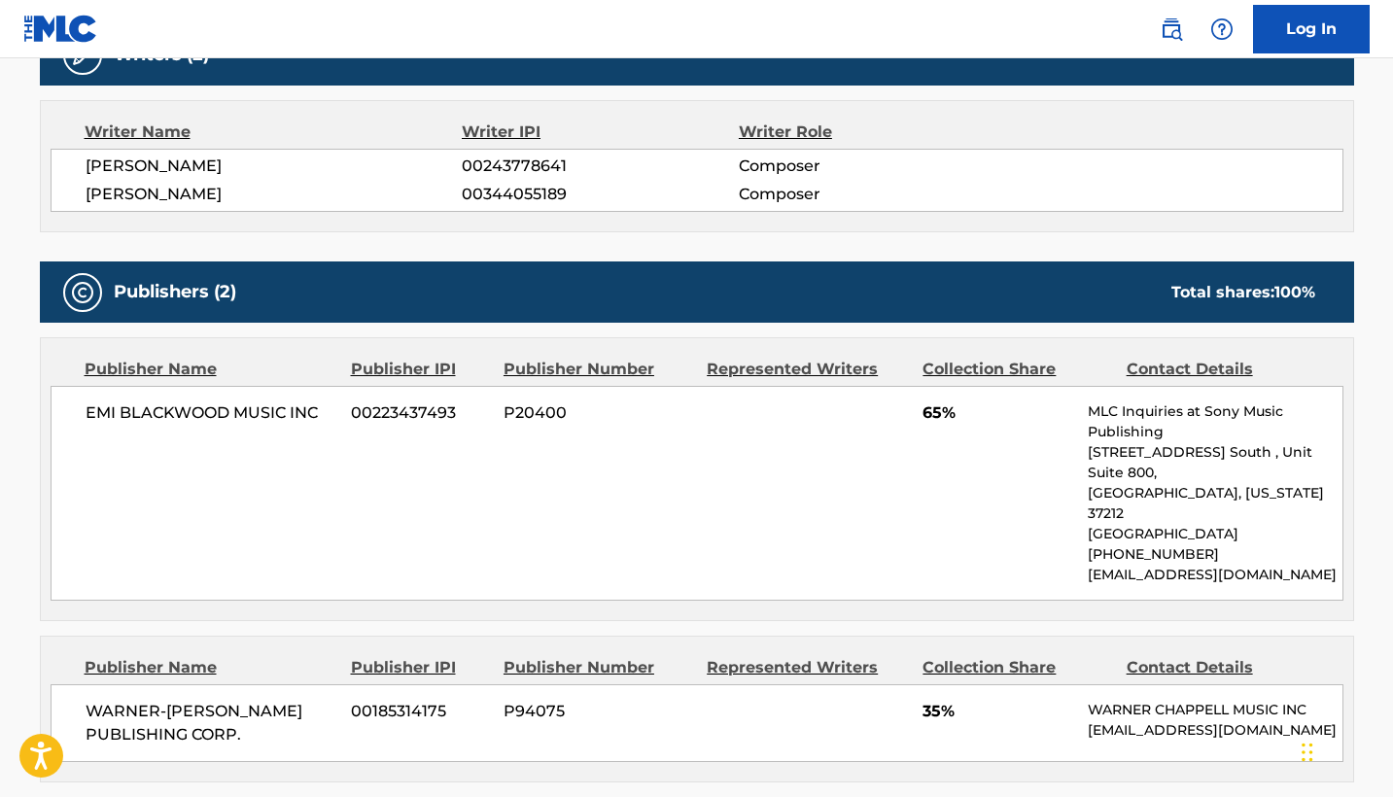
click at [402, 408] on span "00223437493" at bounding box center [420, 412] width 138 height 23
copy span "00223437493"
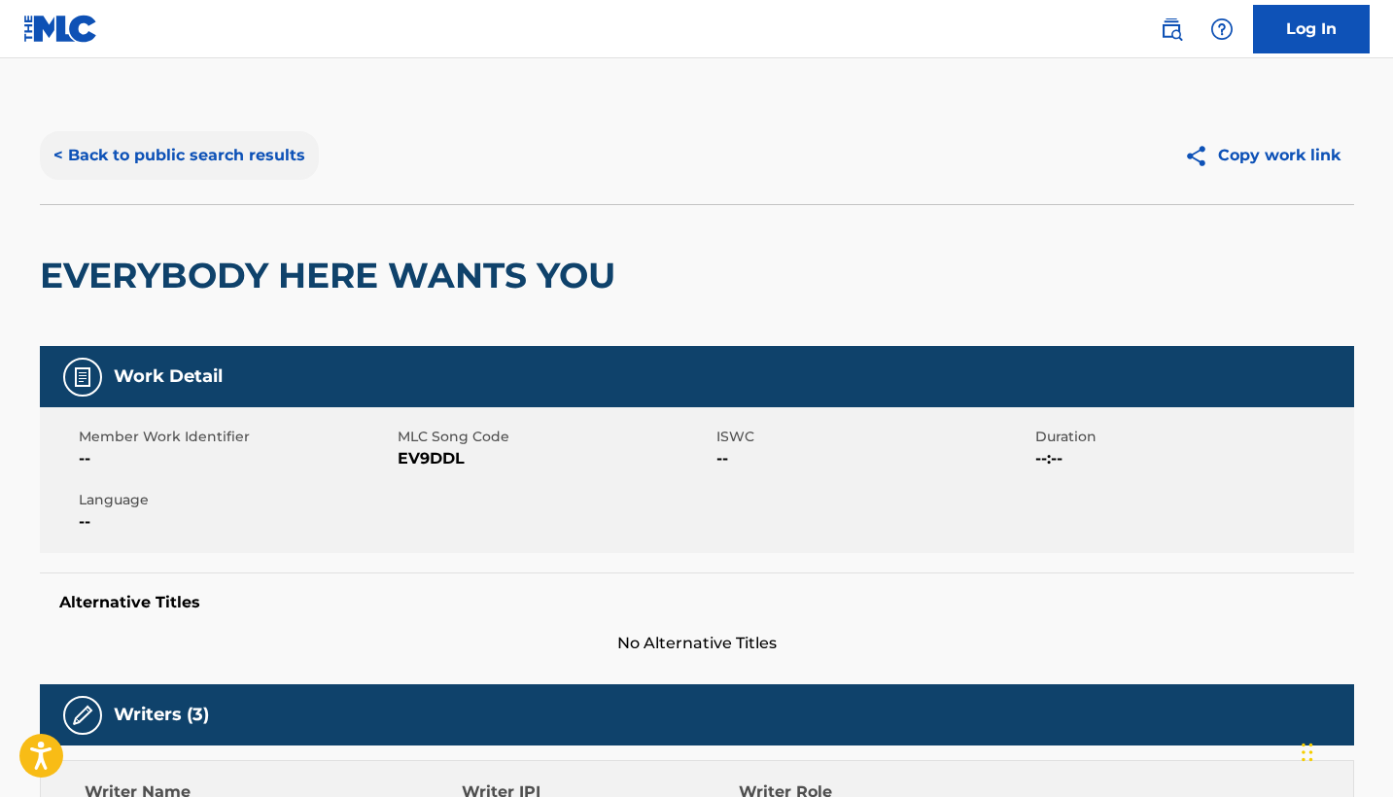
scroll to position [-1, 0]
click at [230, 156] on button "< Back to public search results" at bounding box center [179, 155] width 279 height 49
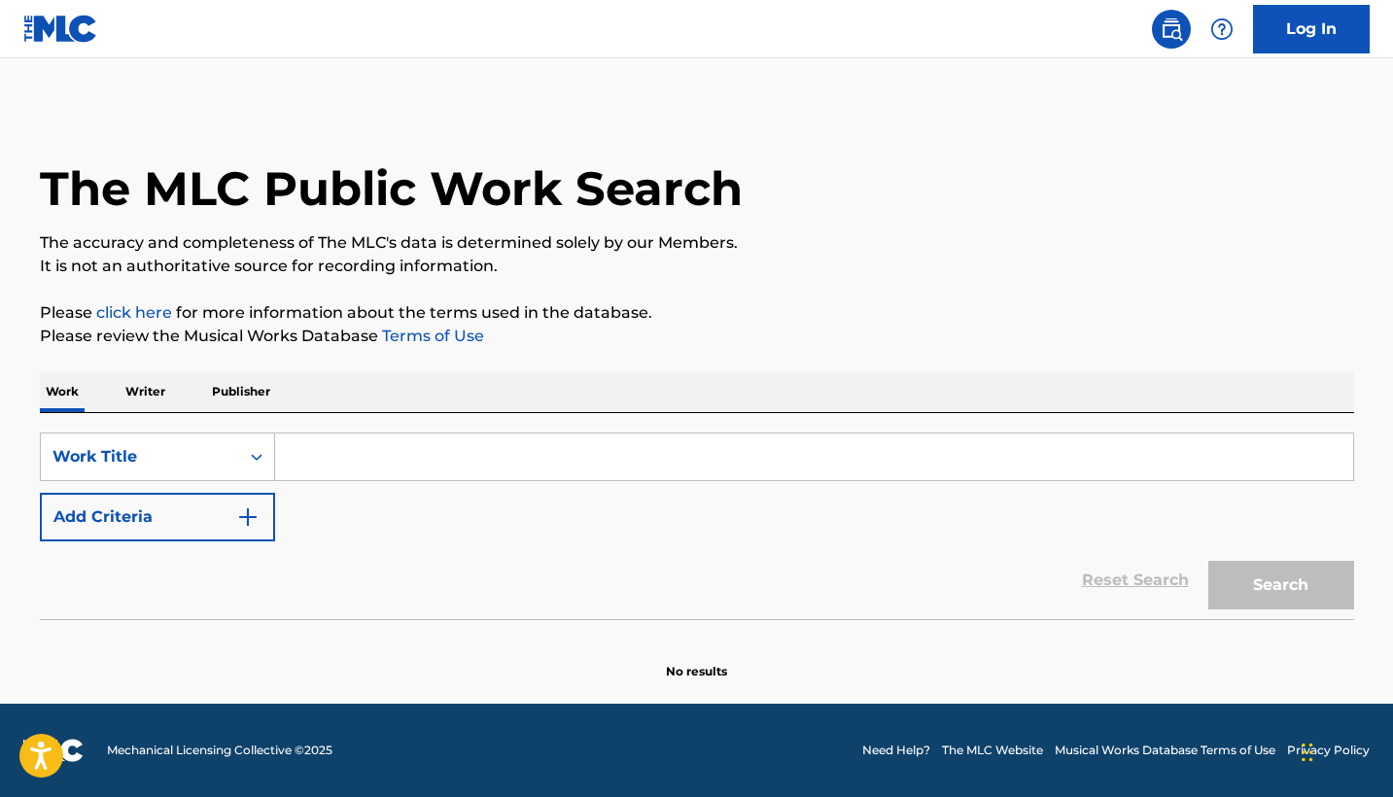
click at [430, 441] on input "Search Form" at bounding box center [814, 456] width 1078 height 47
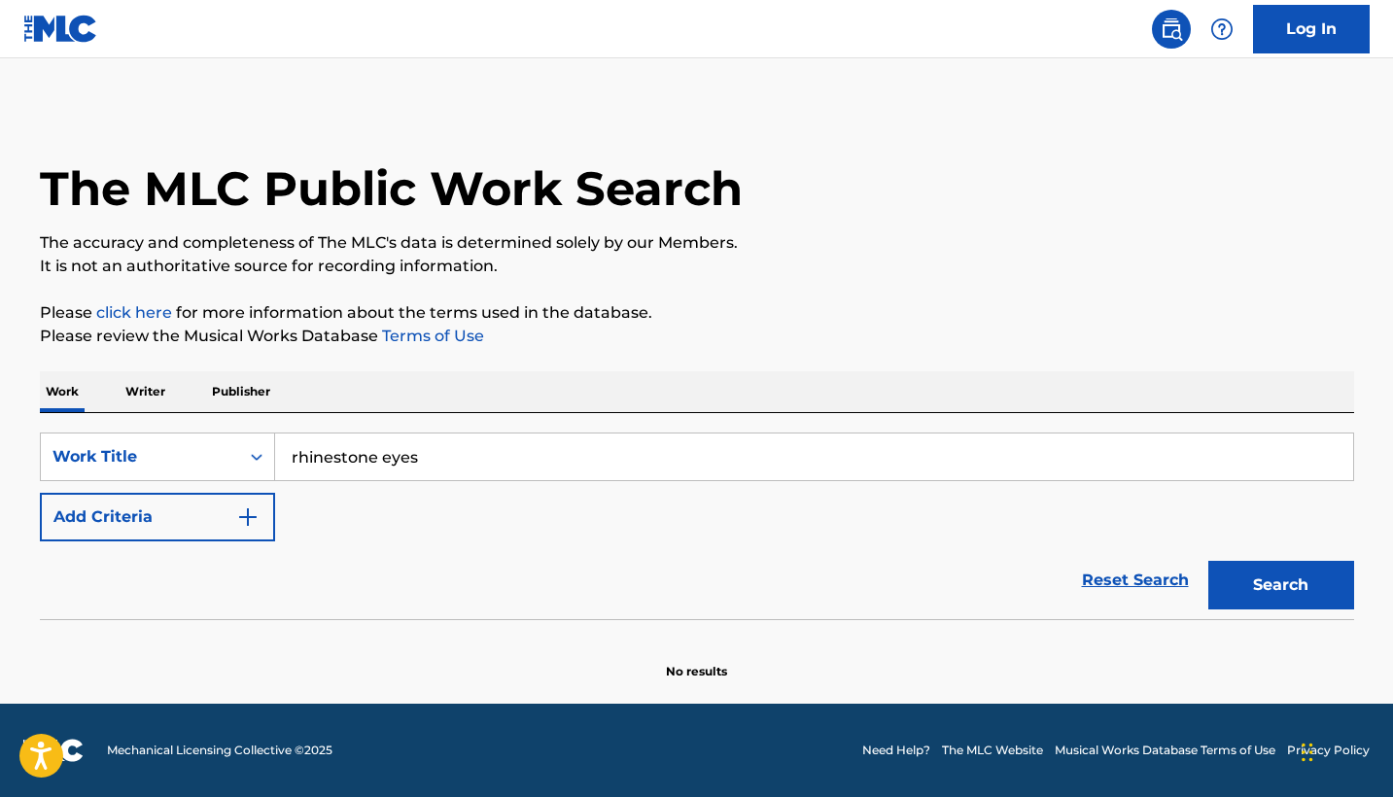
type input "rhinestone eyes"
click at [1280, 585] on button "Search" at bounding box center [1281, 585] width 146 height 49
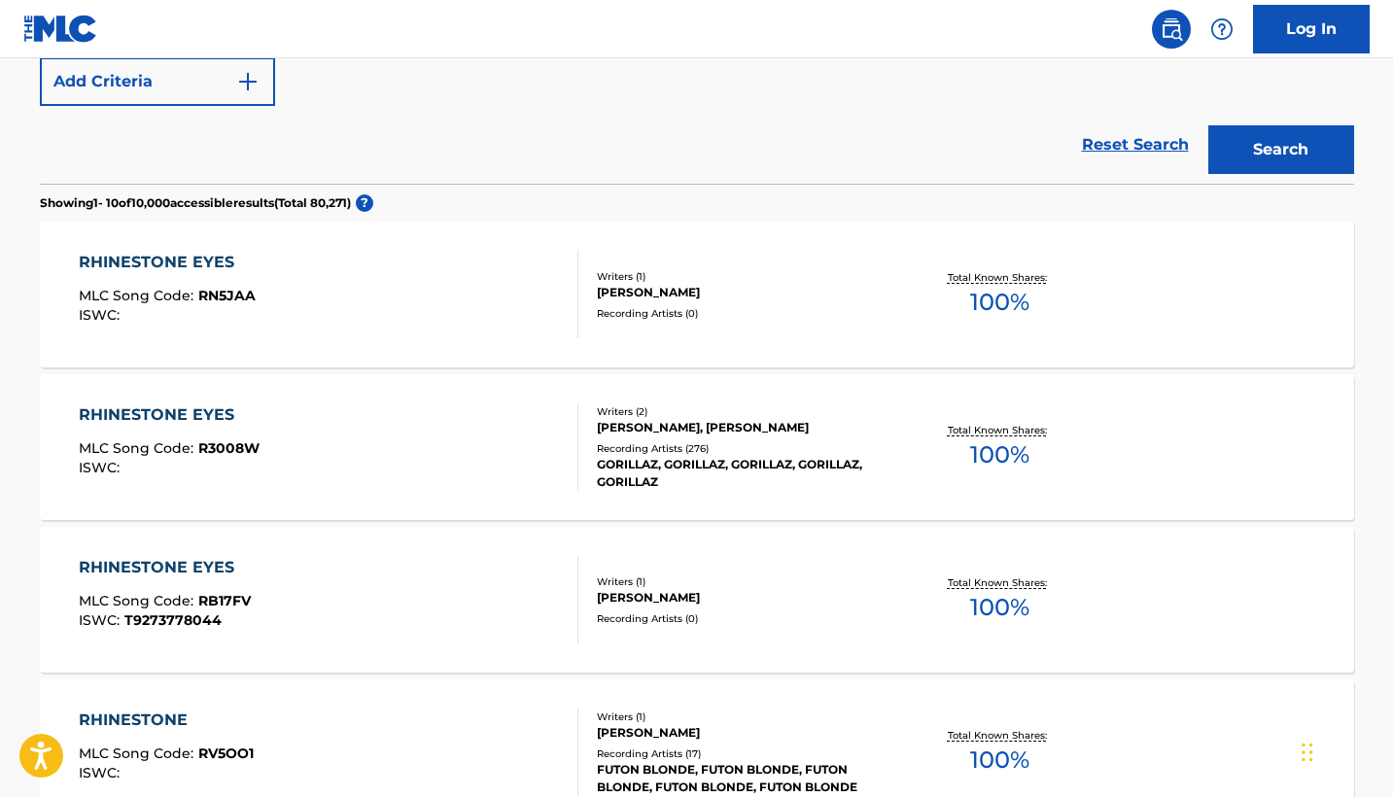
scroll to position [444, 0]
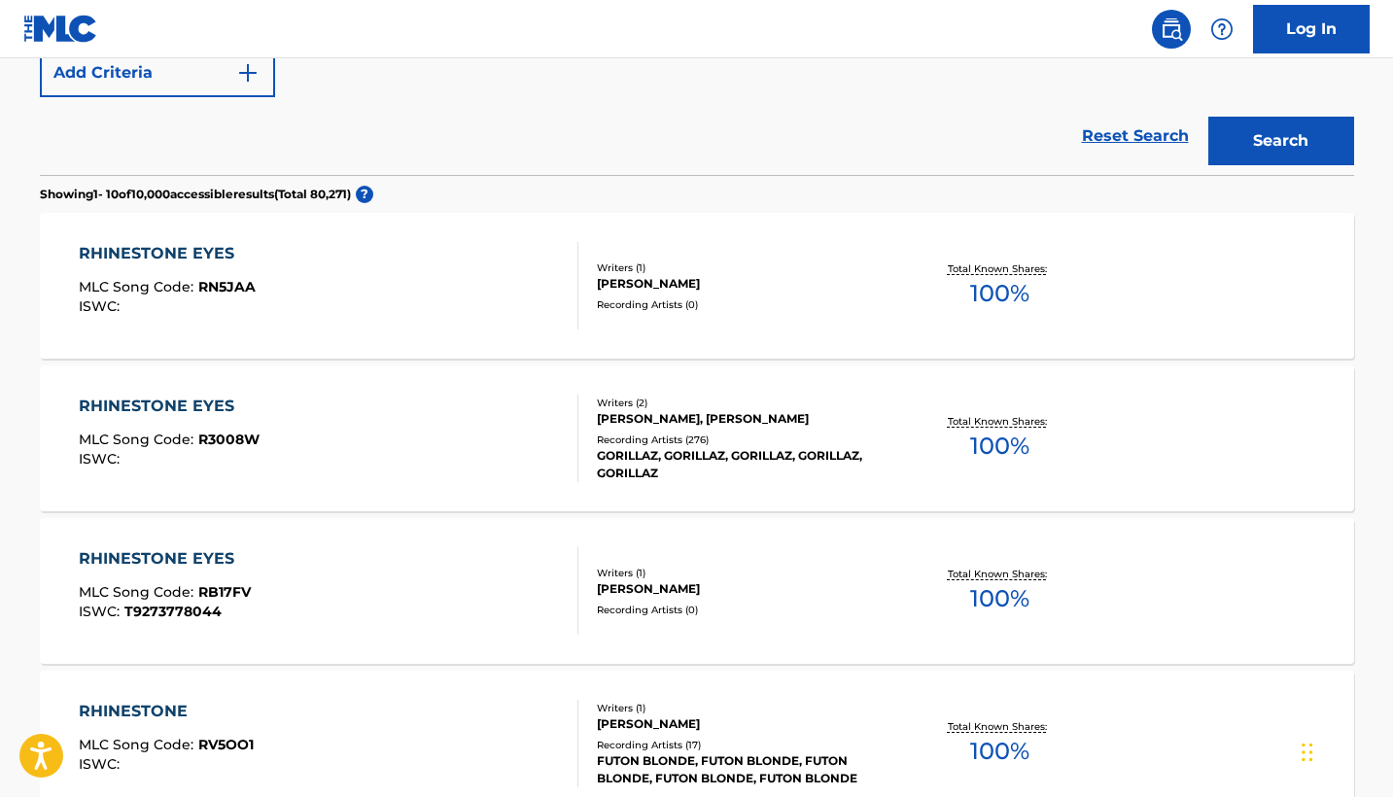
click at [698, 417] on div "DAMON ALBARN, JAMIE CHRISTOPHER HEWLETT" at bounding box center [743, 418] width 293 height 17
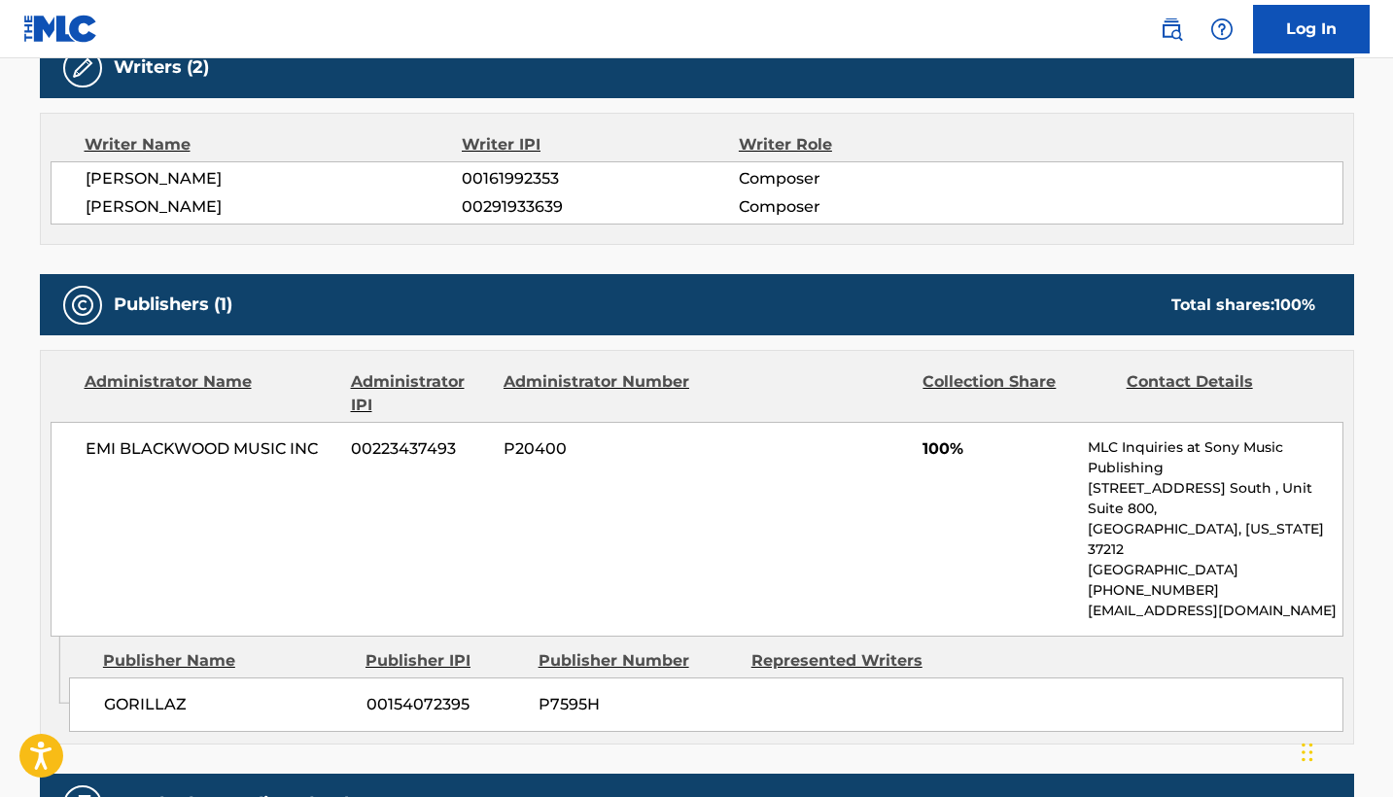
scroll to position [652, 0]
